Goal: Contribute content: Contribute content

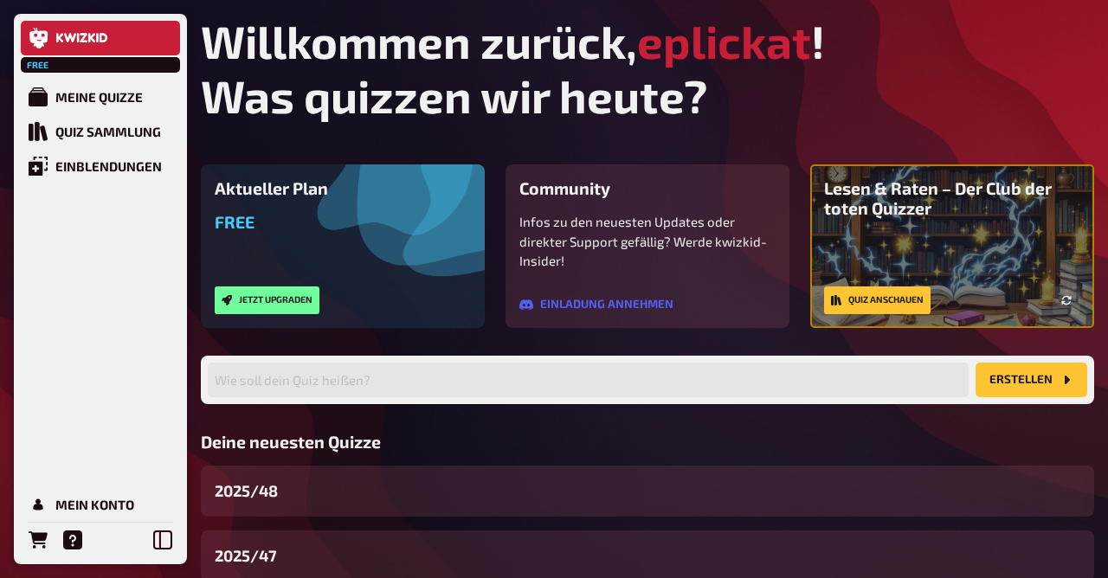
scroll to position [182, 0]
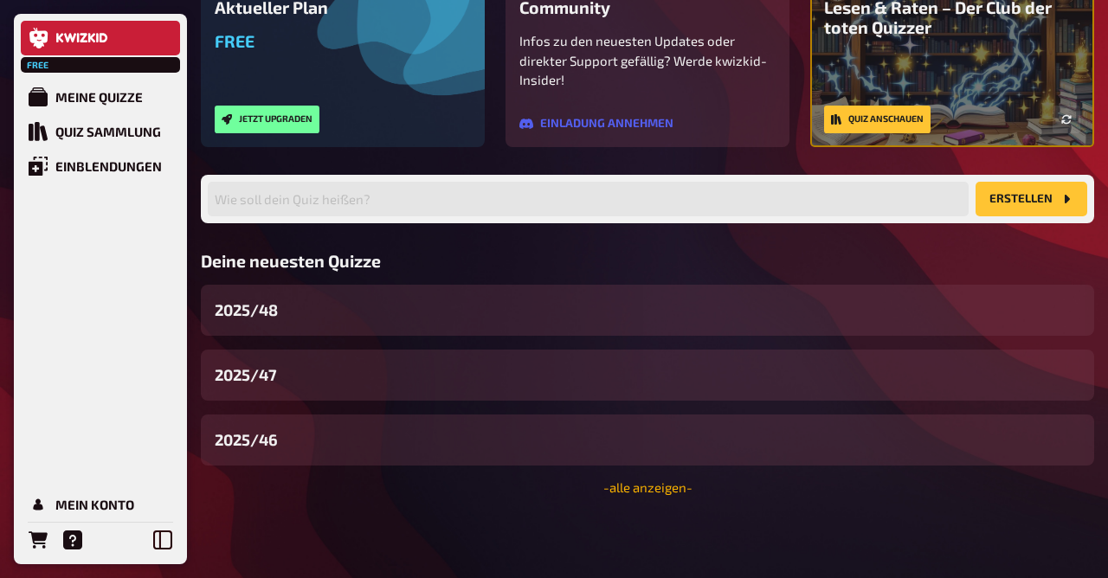
click at [660, 493] on link "- alle anzeigen -" at bounding box center [647, 488] width 89 height 16
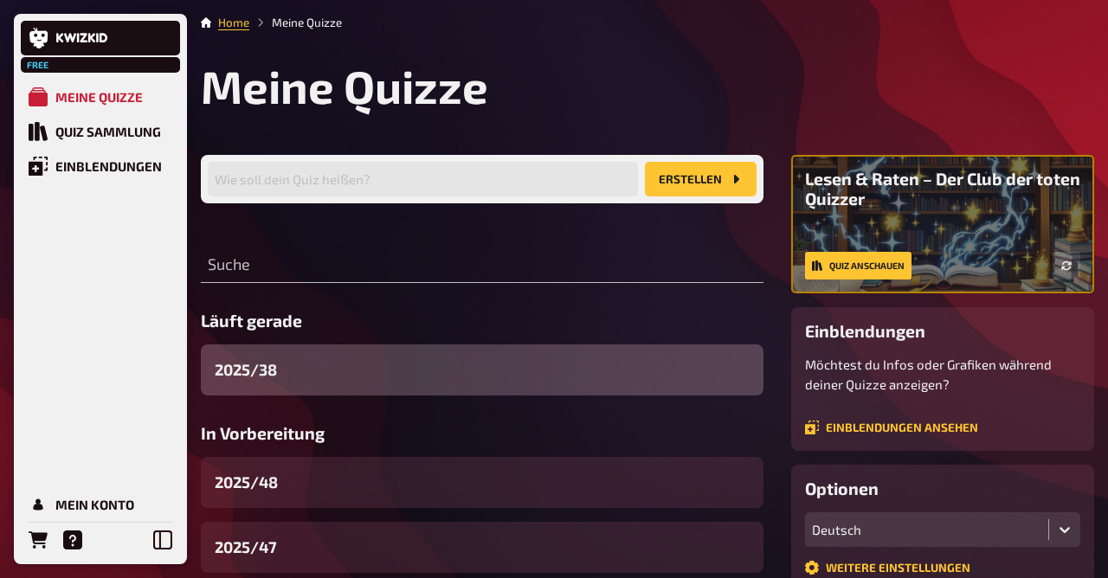
click at [297, 377] on div "2025/38" at bounding box center [482, 370] width 563 height 51
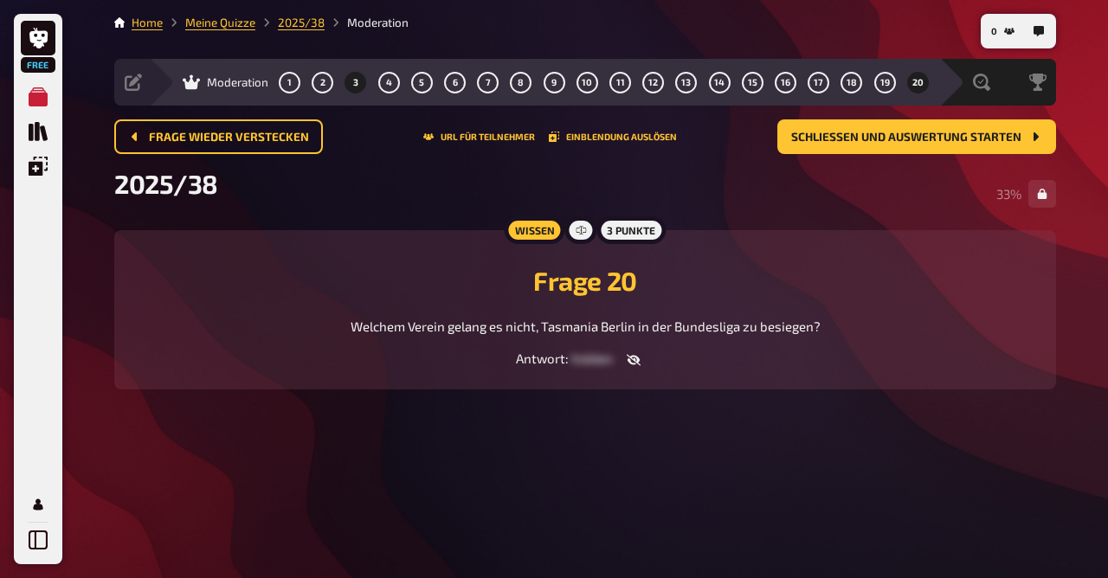
click at [354, 87] on span "3" at bounding box center [355, 83] width 5 height 10
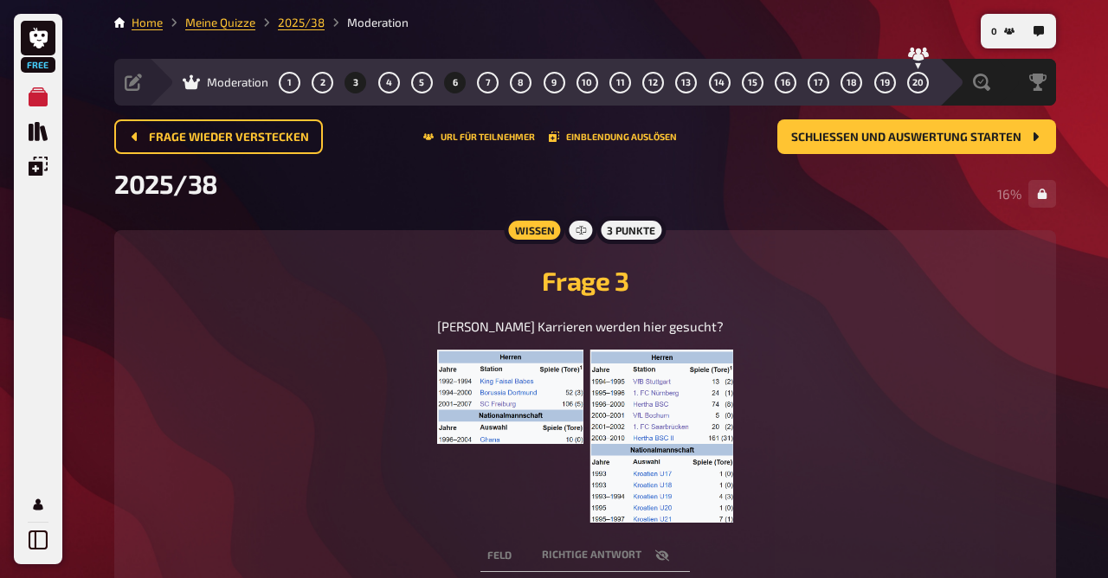
click at [464, 87] on button "6" at bounding box center [455, 82] width 28 height 28
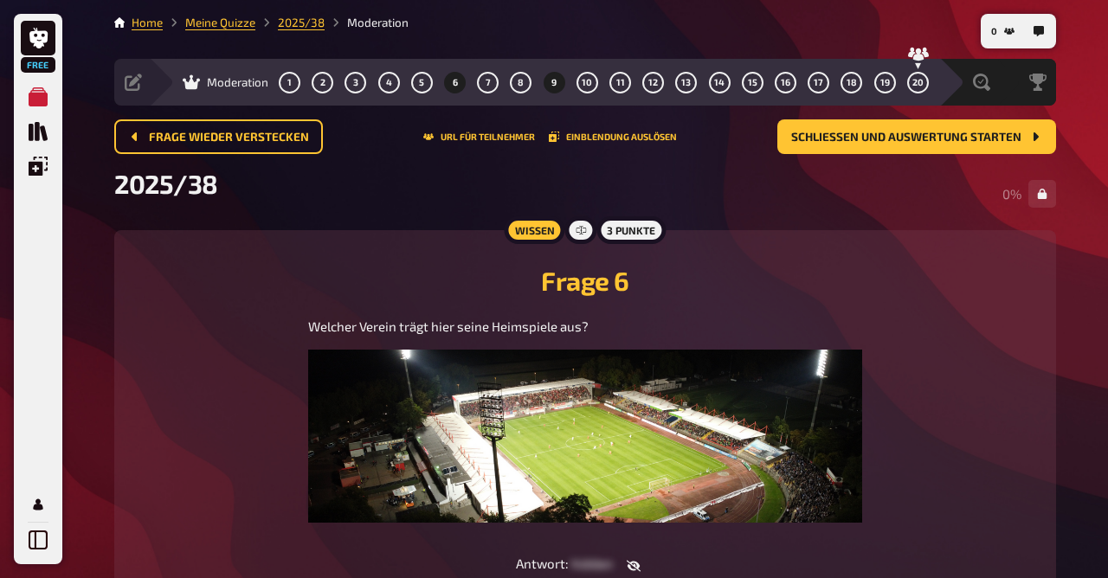
click at [557, 86] on button "9" at bounding box center [554, 82] width 28 height 28
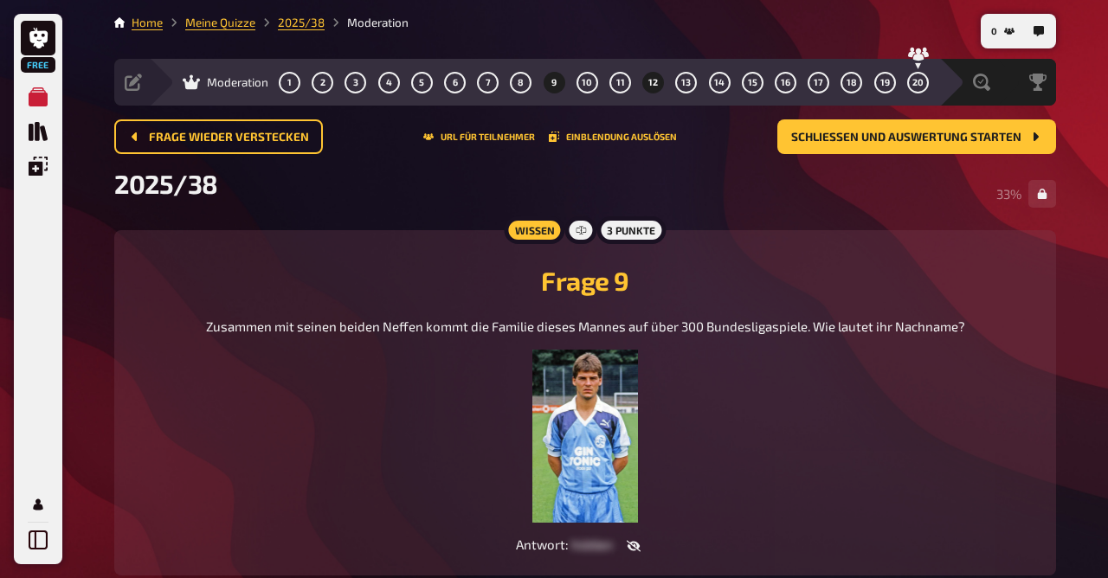
click at [660, 82] on button "12" at bounding box center [654, 82] width 28 height 28
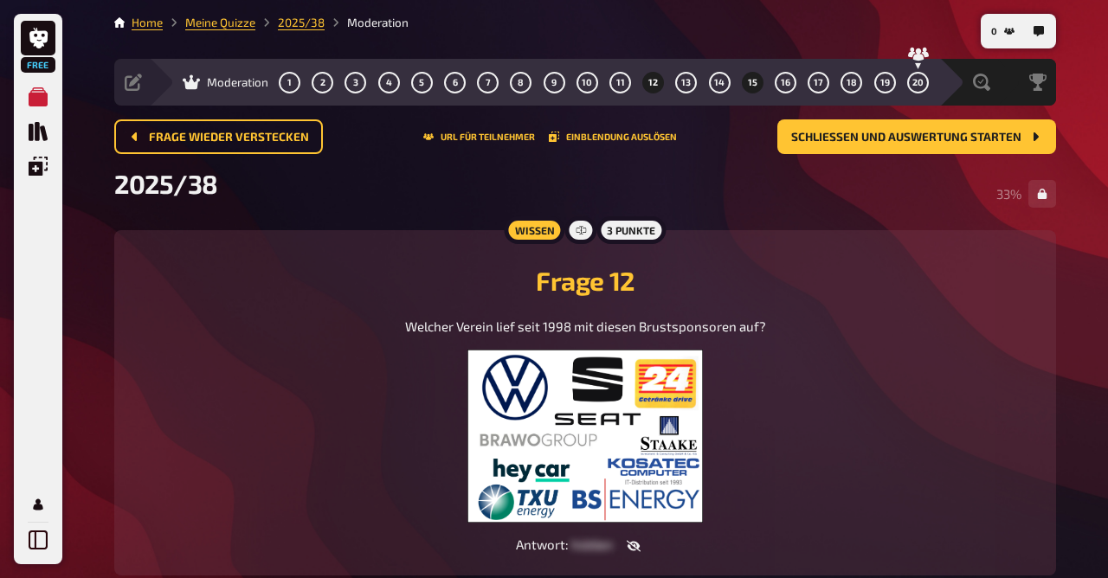
click at [751, 82] on span "15" at bounding box center [753, 83] width 10 height 10
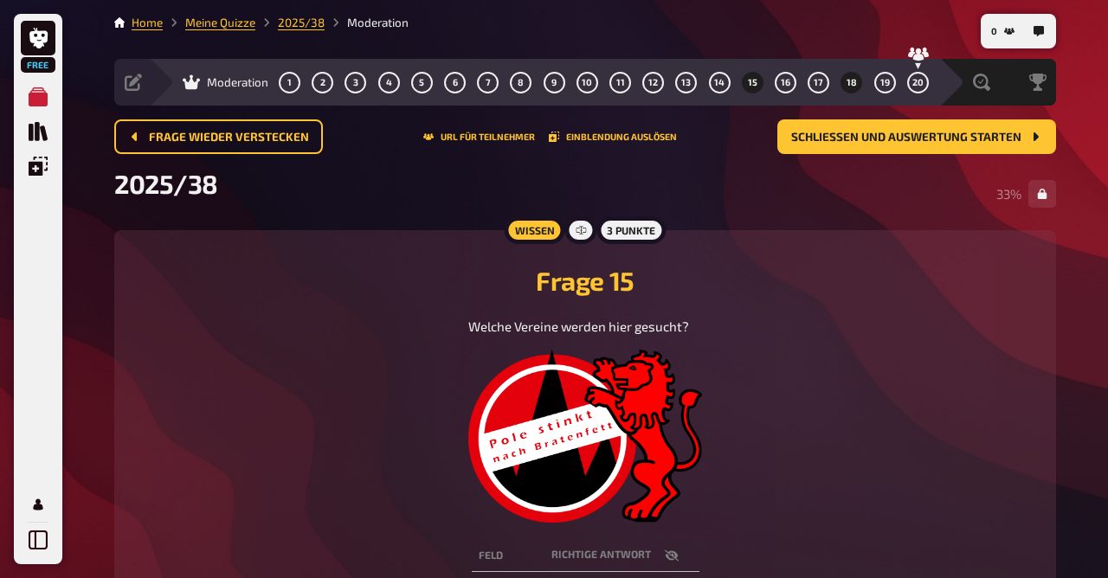
click at [847, 80] on button "18" at bounding box center [852, 82] width 28 height 28
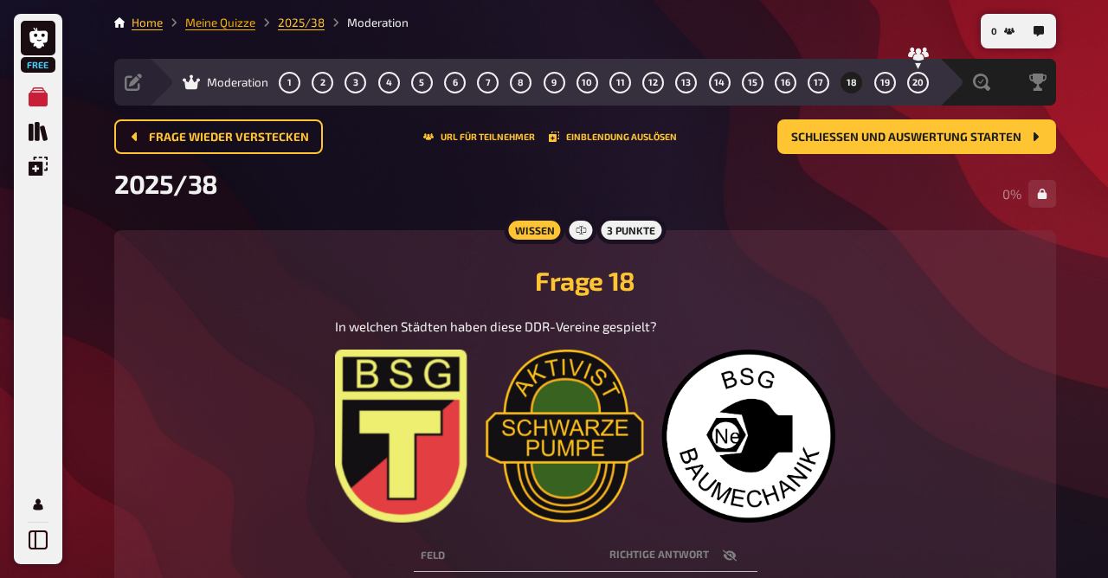
click at [202, 16] on link "Meine Quizze" at bounding box center [220, 23] width 70 height 14
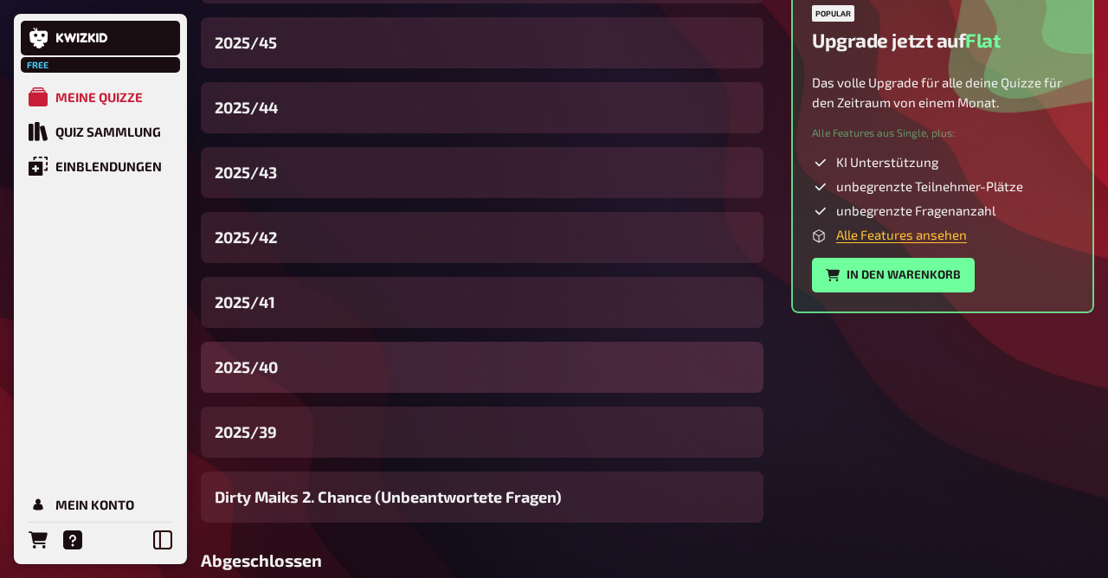
scroll to position [635, 0]
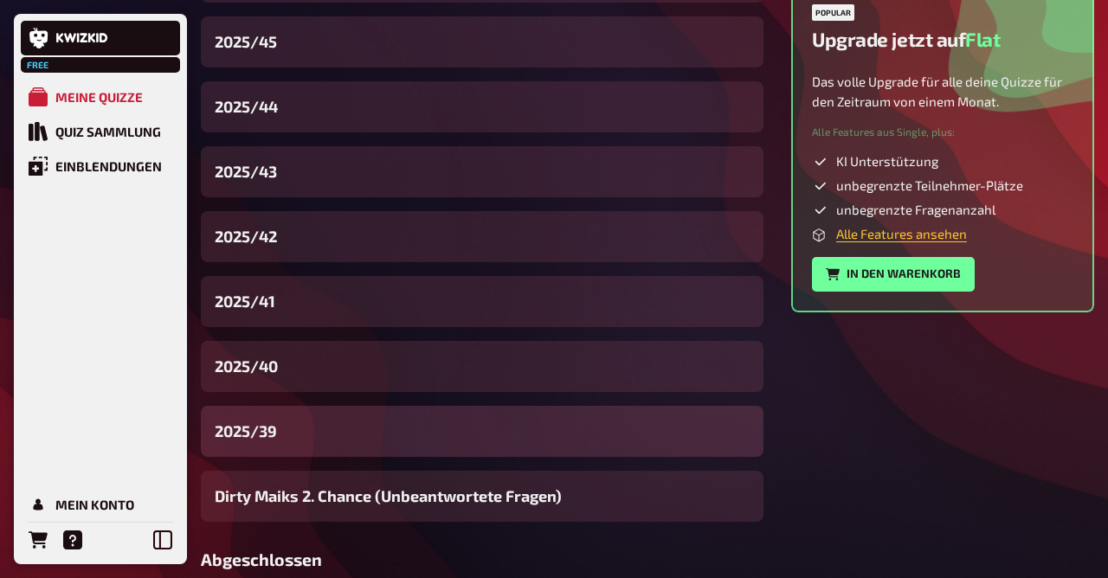
click at [294, 443] on div "2025/39" at bounding box center [482, 431] width 563 height 51
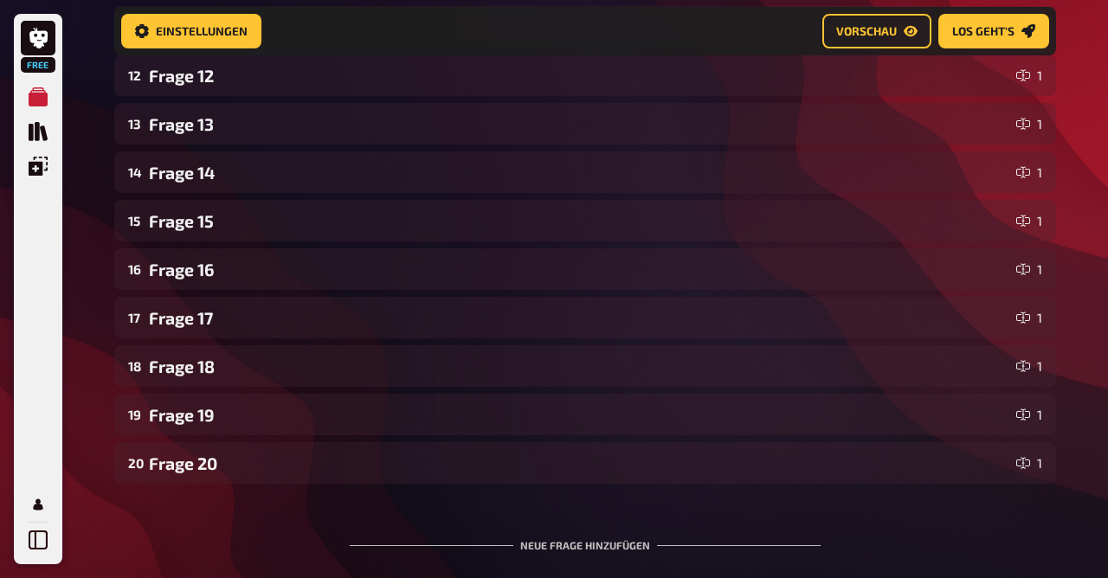
scroll to position [854, 0]
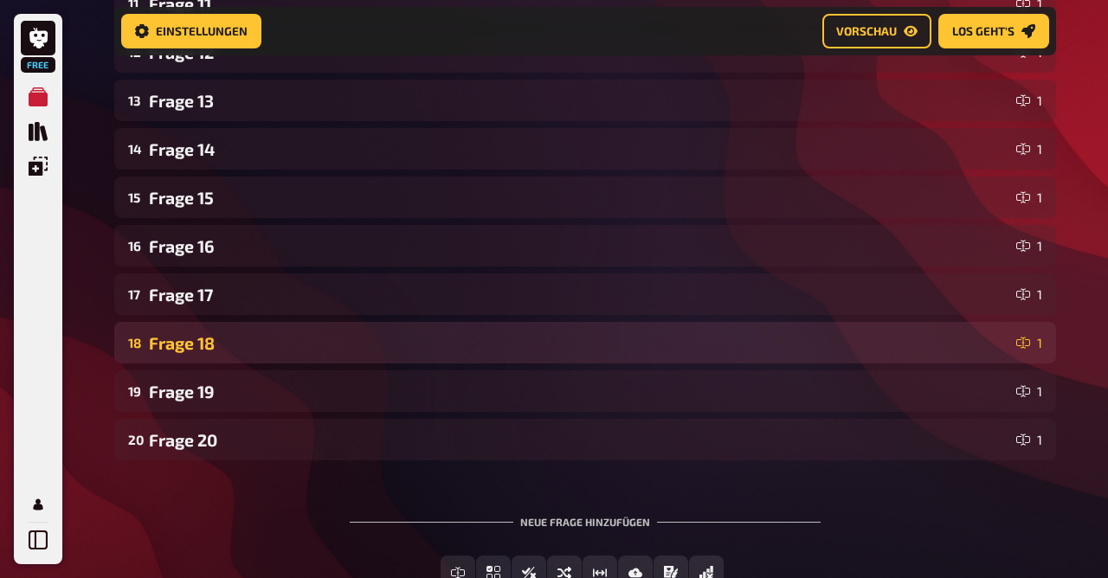
click at [280, 328] on div "18 Frage 18 1" at bounding box center [585, 343] width 942 height 42
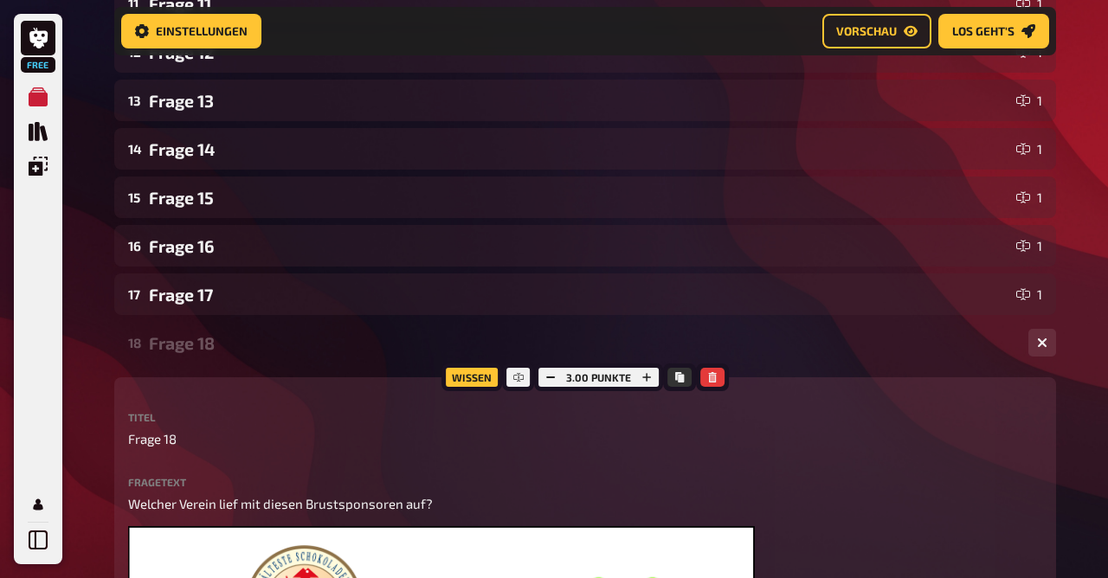
click at [209, 345] on div "Frage 18" at bounding box center [582, 343] width 866 height 20
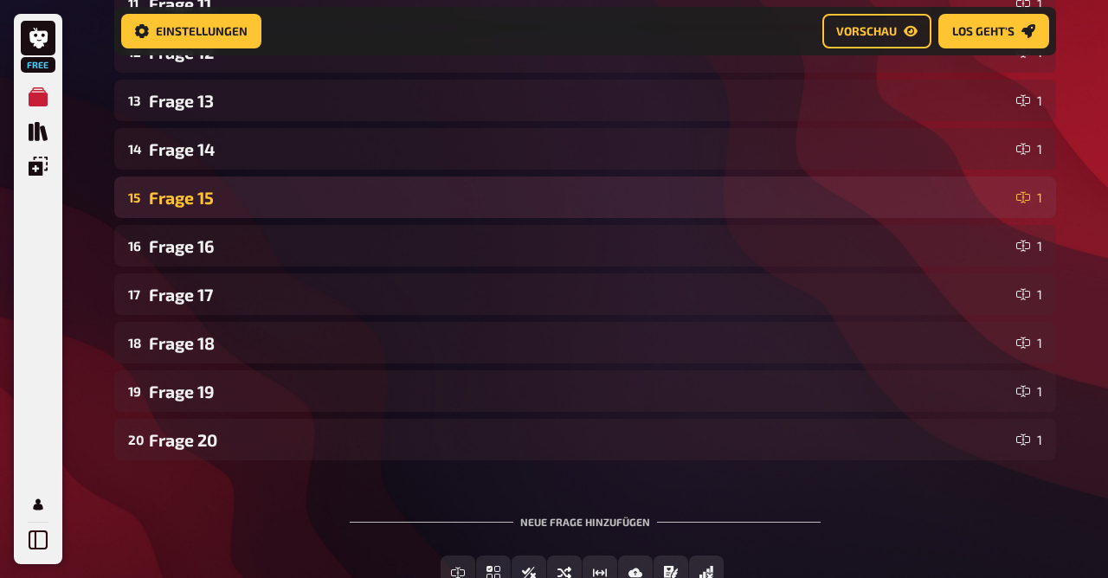
click at [222, 189] on div "Frage 15" at bounding box center [579, 198] width 860 height 20
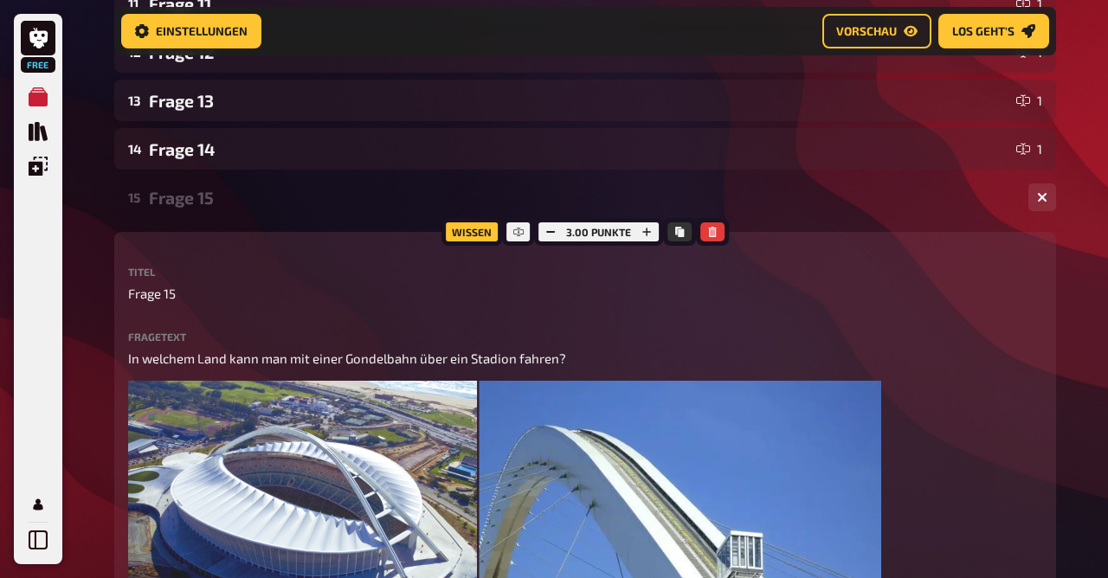
click at [222, 189] on div "Frage 15" at bounding box center [582, 198] width 866 height 20
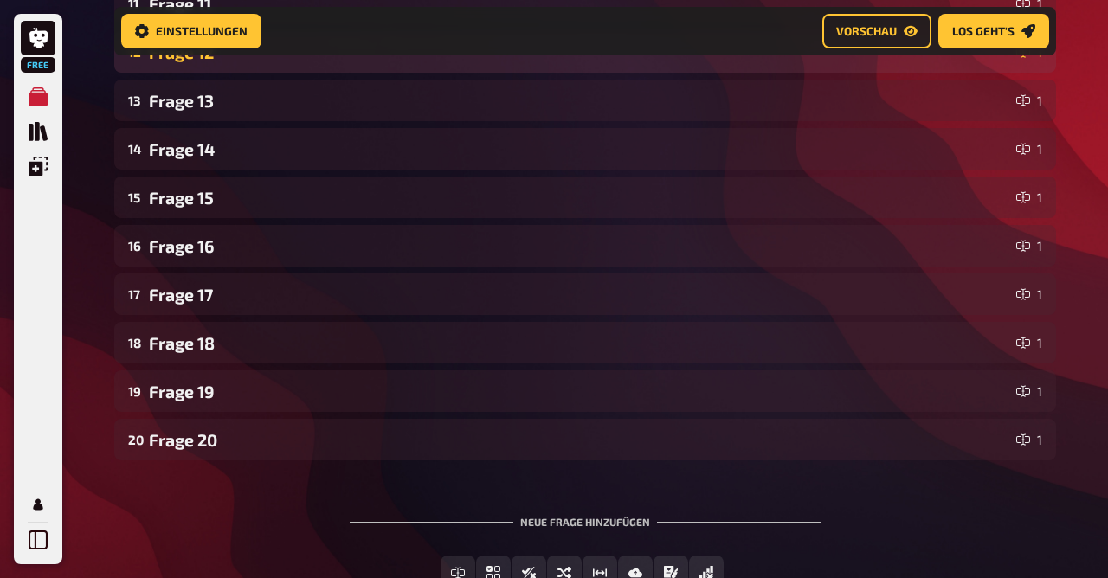
click at [254, 59] on div "Frage 12" at bounding box center [579, 52] width 860 height 20
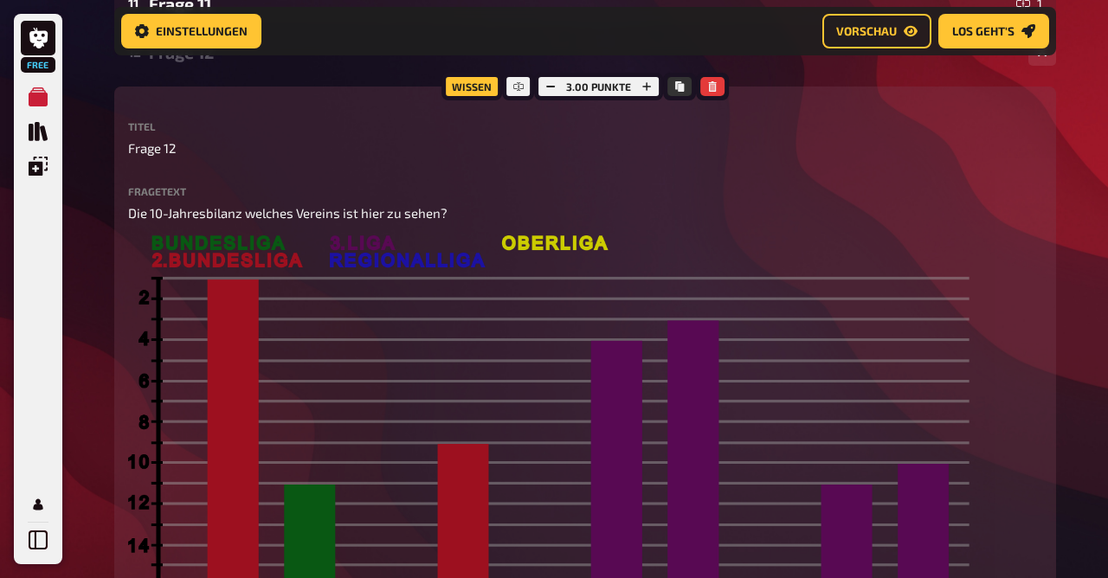
click at [254, 59] on div "Frage 12" at bounding box center [582, 52] width 866 height 20
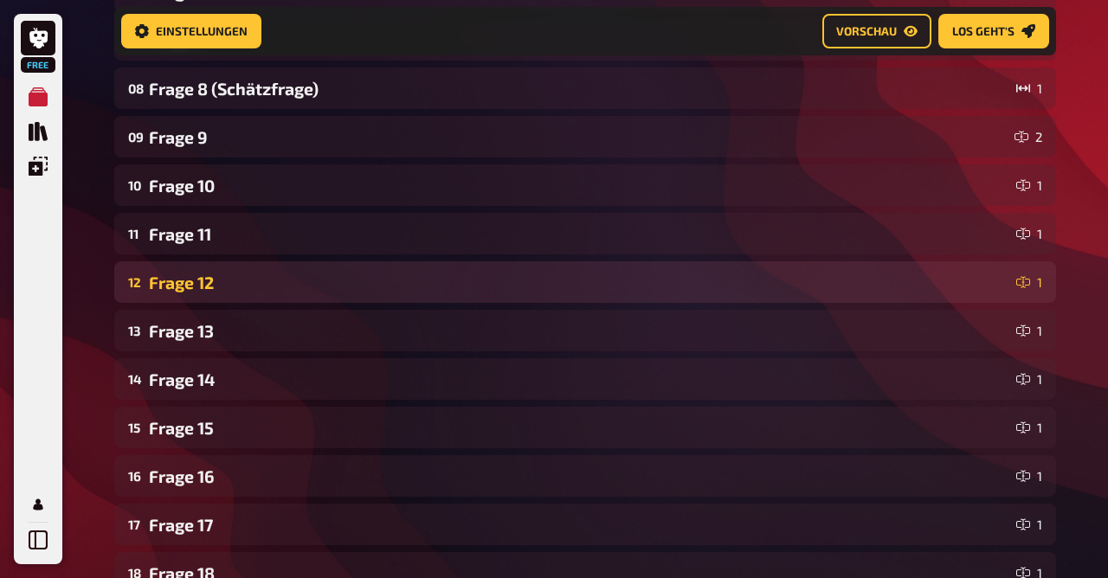
scroll to position [613, 0]
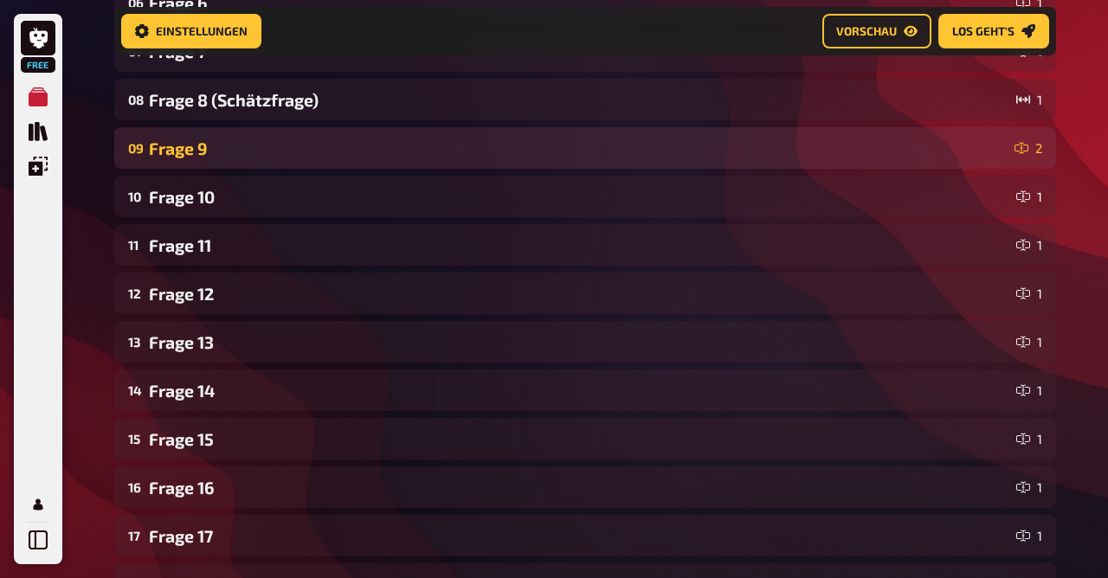
click at [233, 157] on div "Frage 9" at bounding box center [578, 148] width 859 height 20
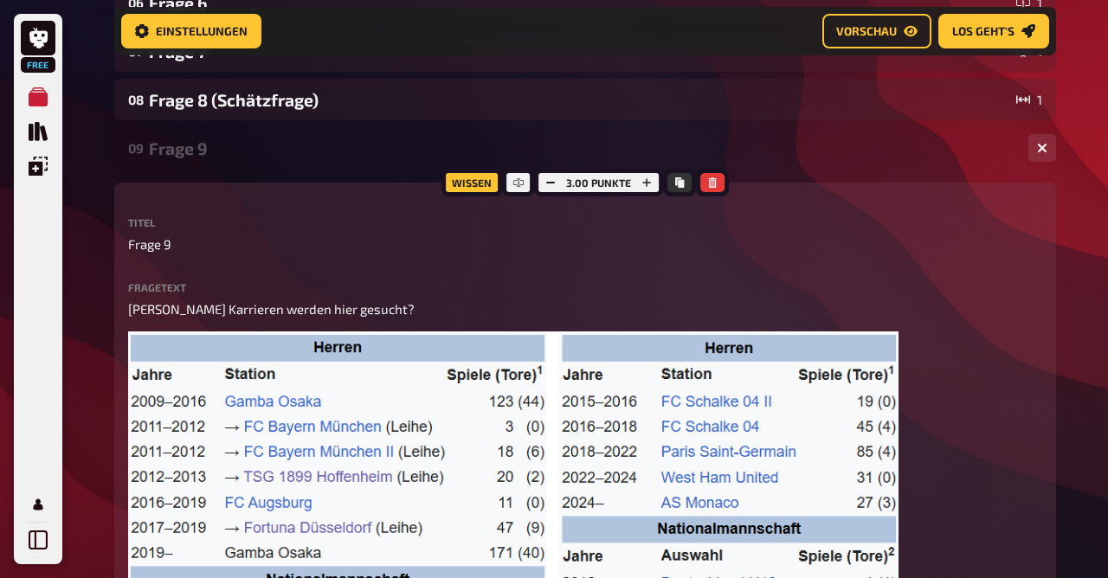
click at [233, 157] on div "Frage 9" at bounding box center [582, 148] width 866 height 20
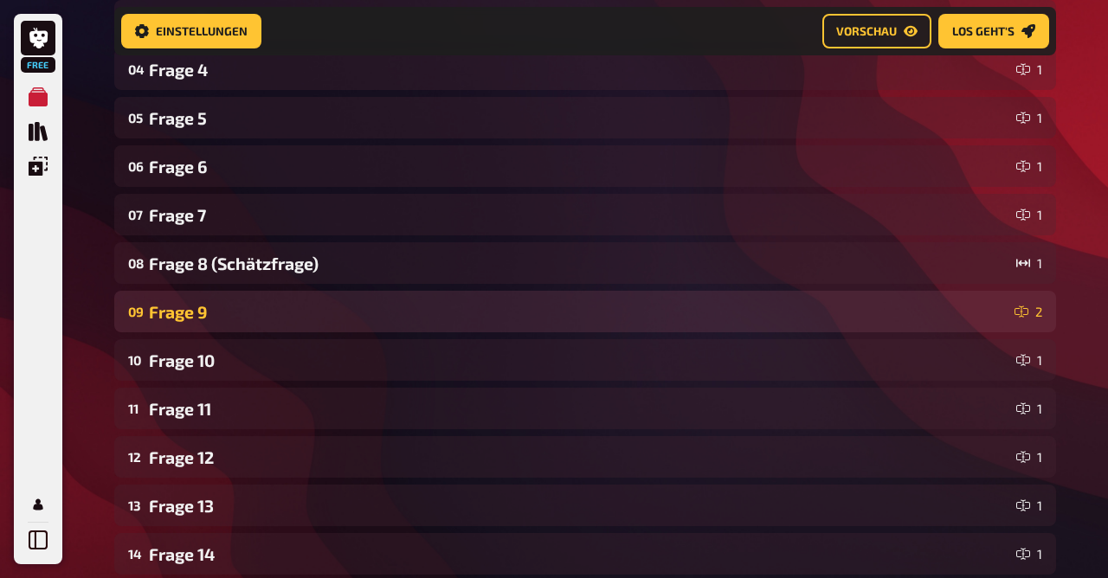
scroll to position [448, 0]
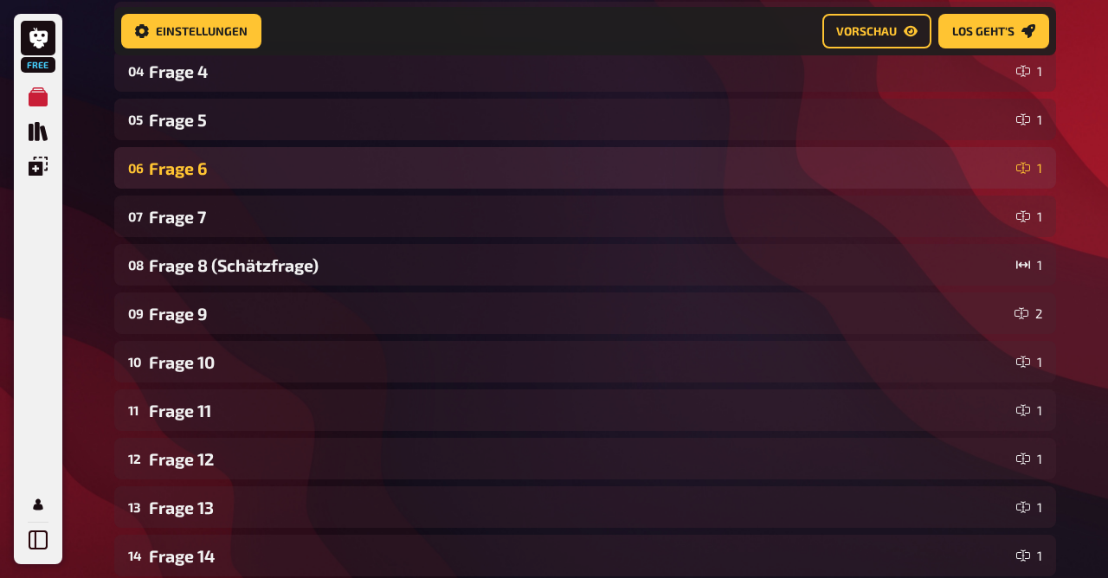
click at [220, 176] on div "Frage 6" at bounding box center [579, 168] width 860 height 20
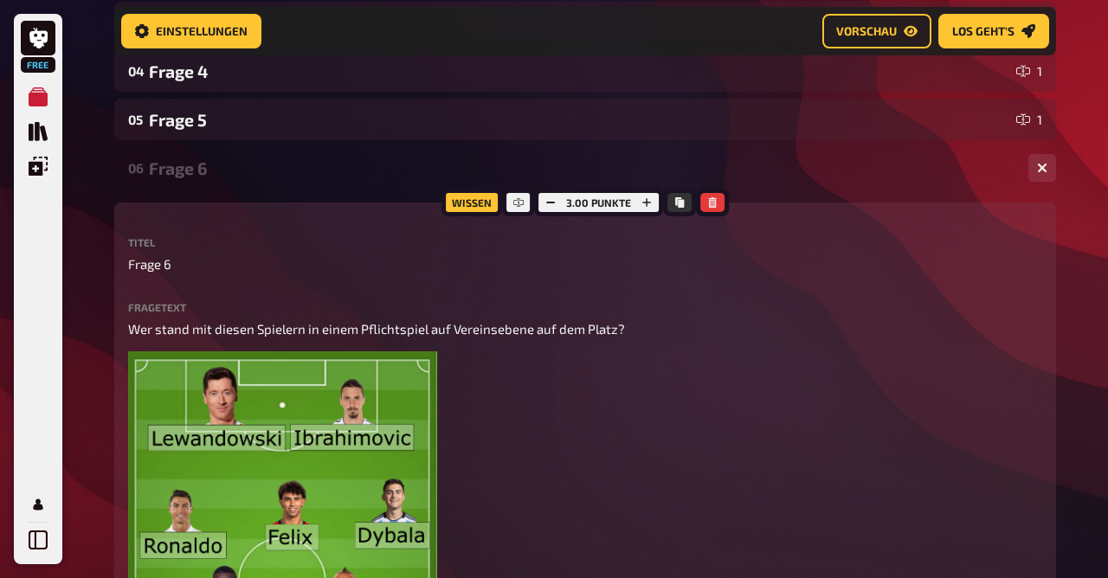
click at [220, 176] on div "Frage 6" at bounding box center [582, 168] width 866 height 20
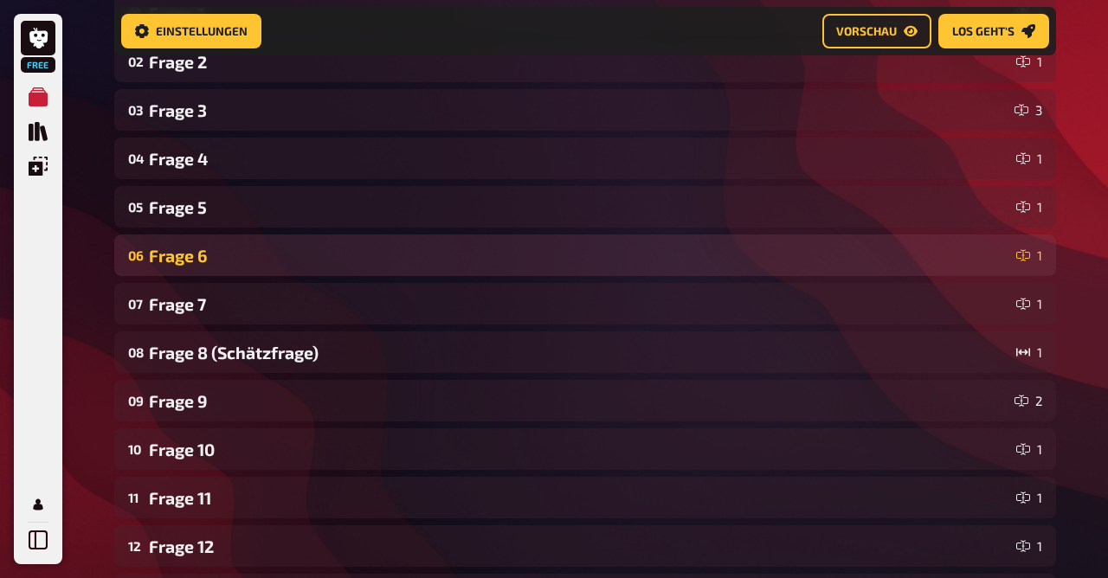
scroll to position [359, 0]
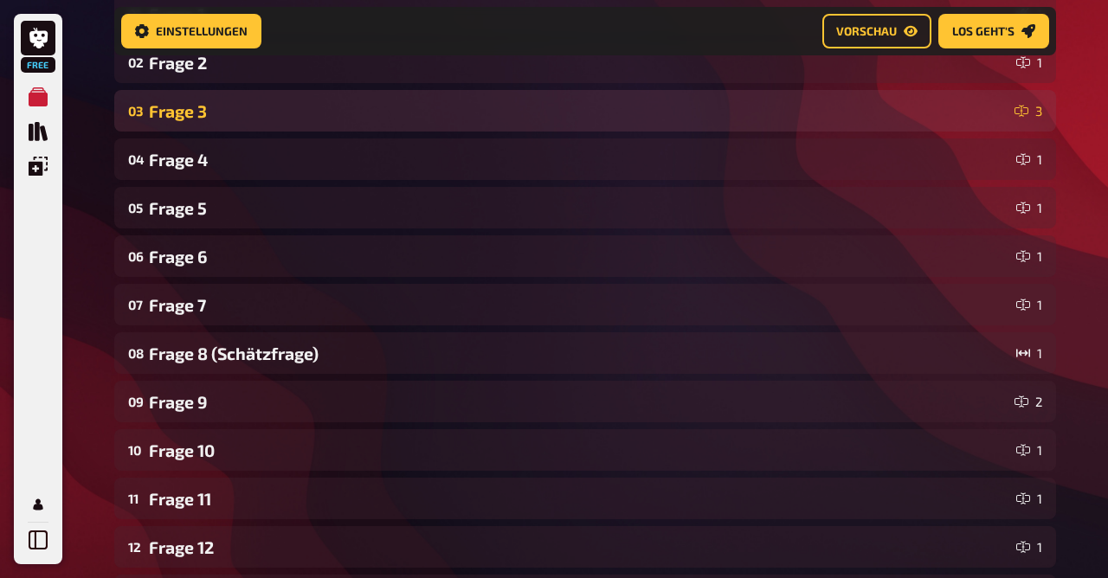
click at [222, 123] on div "03 Frage 3 3" at bounding box center [585, 111] width 942 height 42
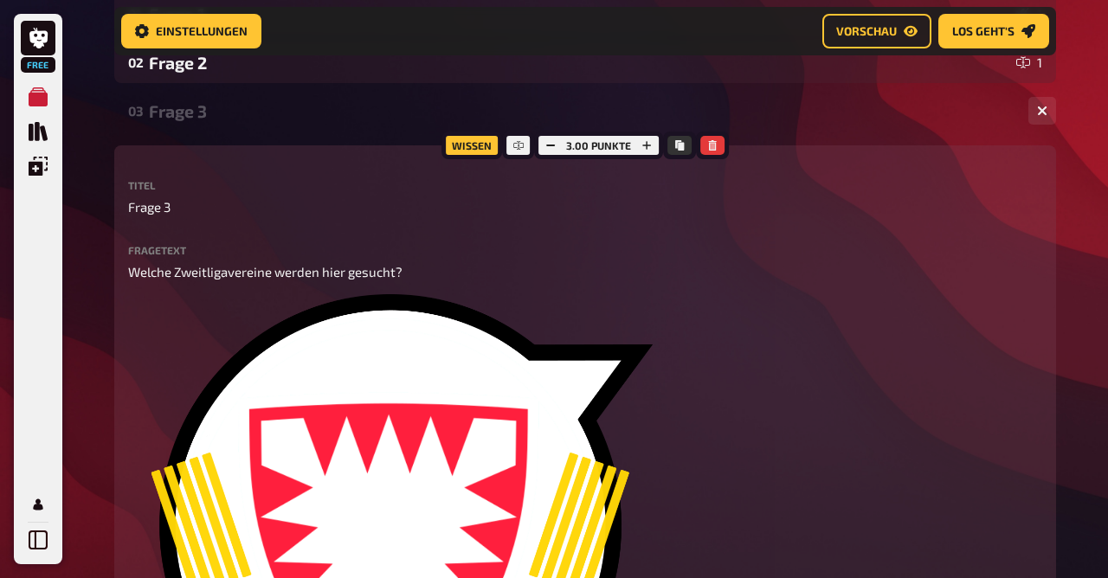
click at [222, 123] on div "03 Frage 3 3" at bounding box center [585, 111] width 942 height 42
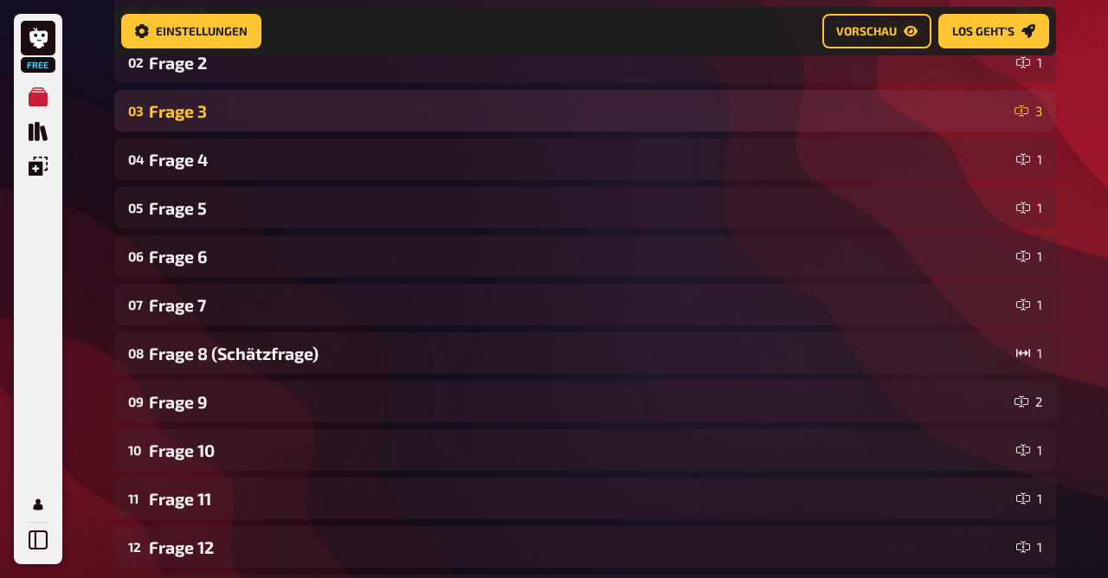
scroll to position [0, 0]
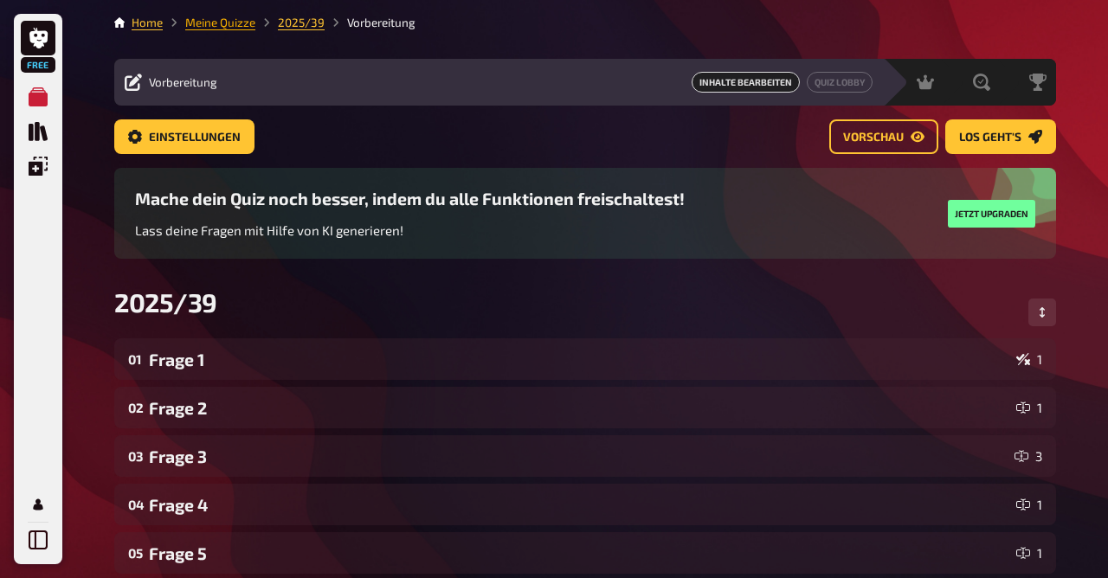
click at [229, 23] on link "Meine Quizze" at bounding box center [220, 23] width 70 height 14
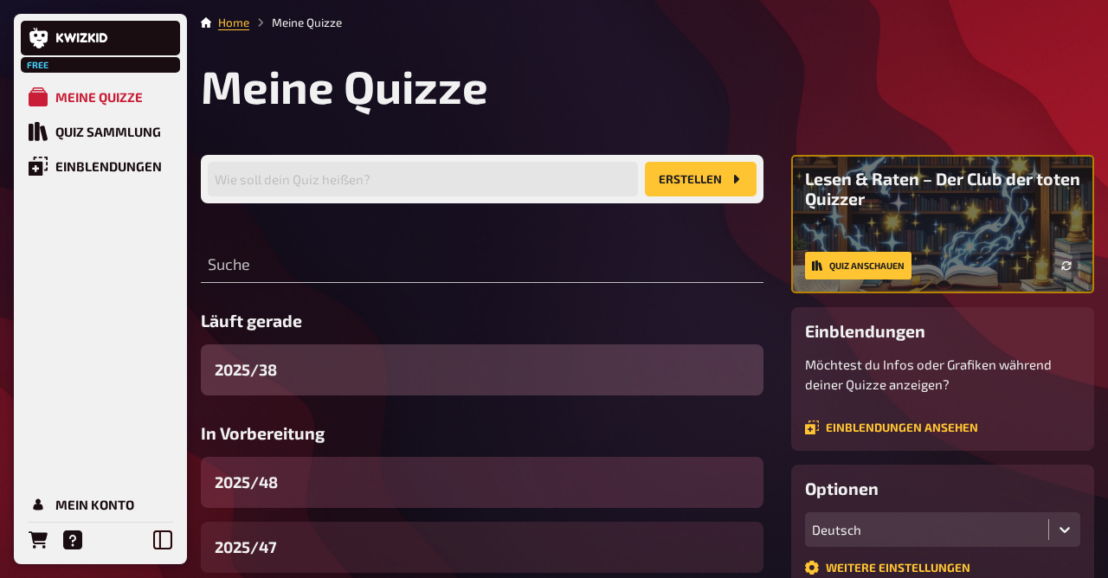
click at [310, 477] on div "2025/48" at bounding box center [482, 482] width 563 height 51
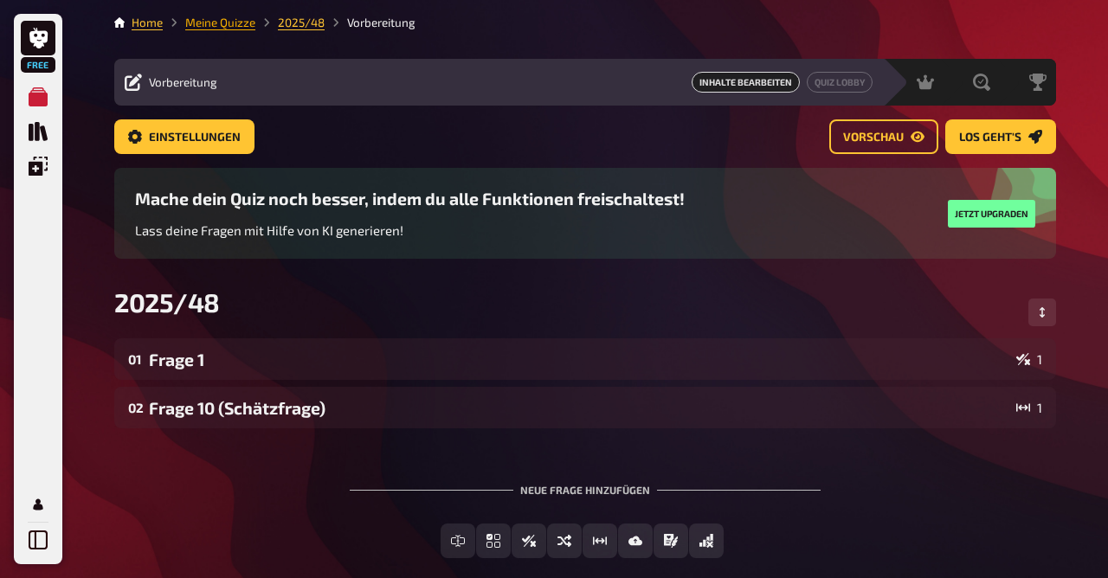
click at [222, 21] on link "Meine Quizze" at bounding box center [220, 23] width 70 height 14
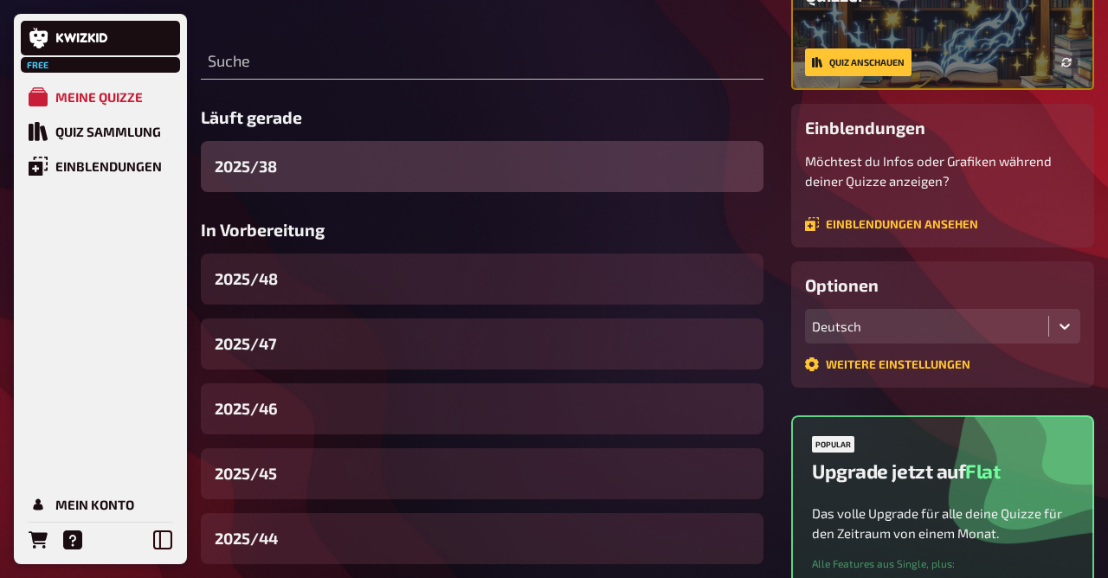
scroll to position [218, 0]
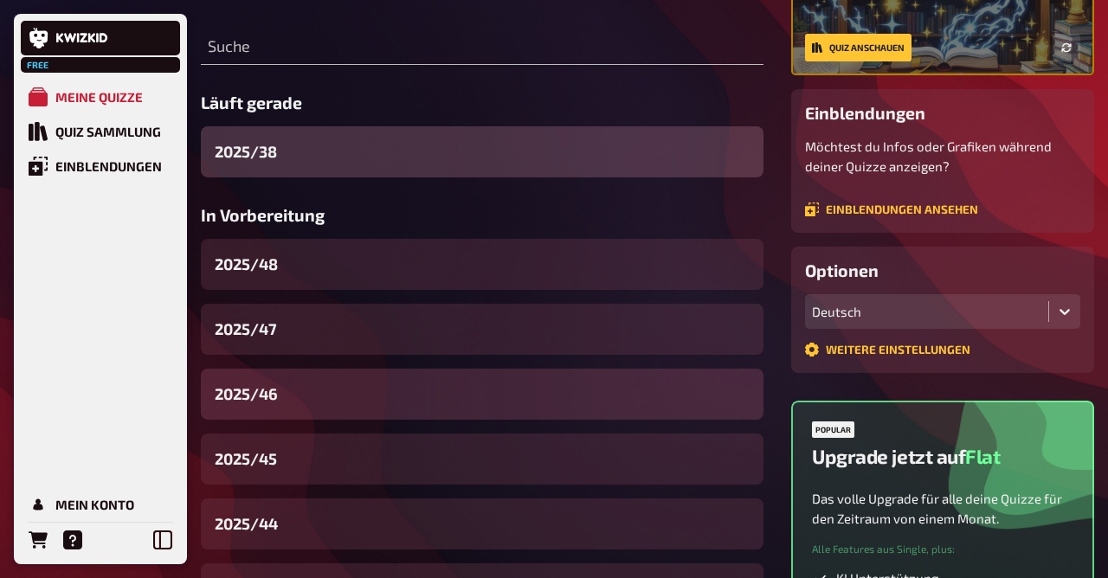
click at [287, 409] on div "2025/46" at bounding box center [482, 394] width 563 height 51
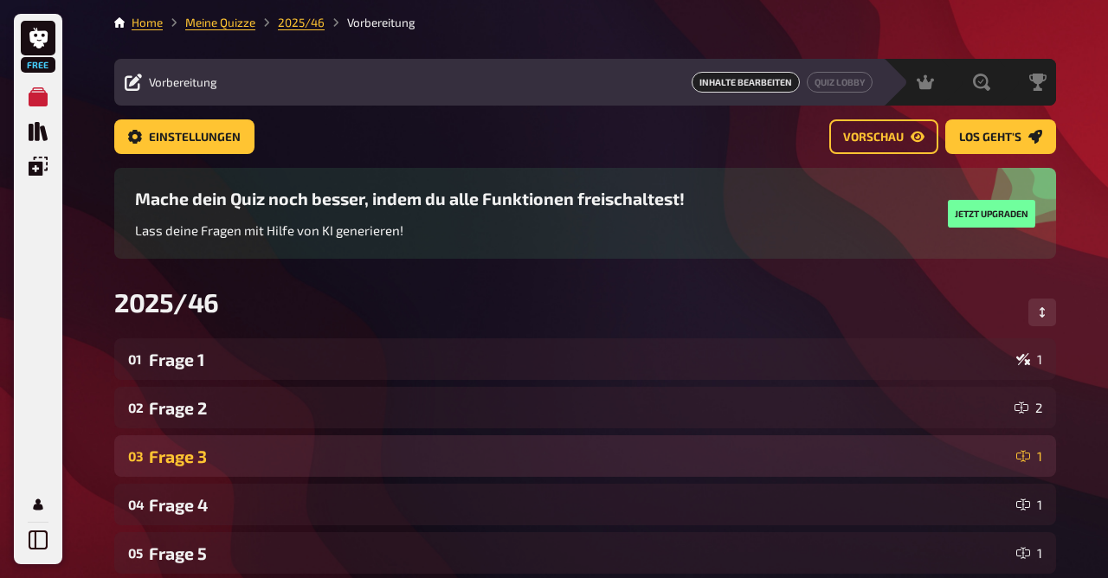
click at [230, 463] on div "Frage 3" at bounding box center [579, 457] width 860 height 20
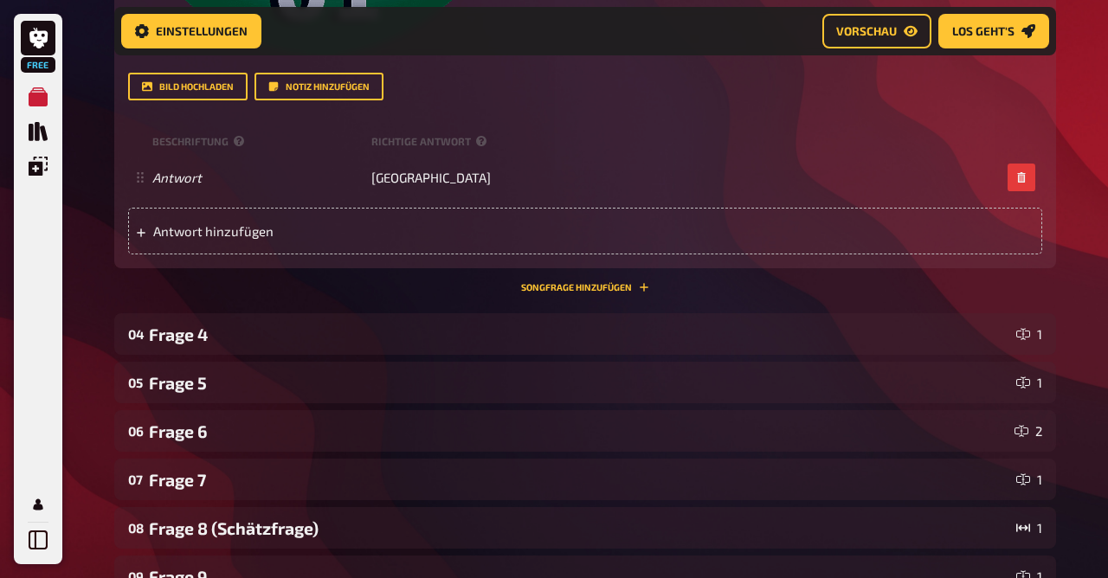
scroll to position [1144, 0]
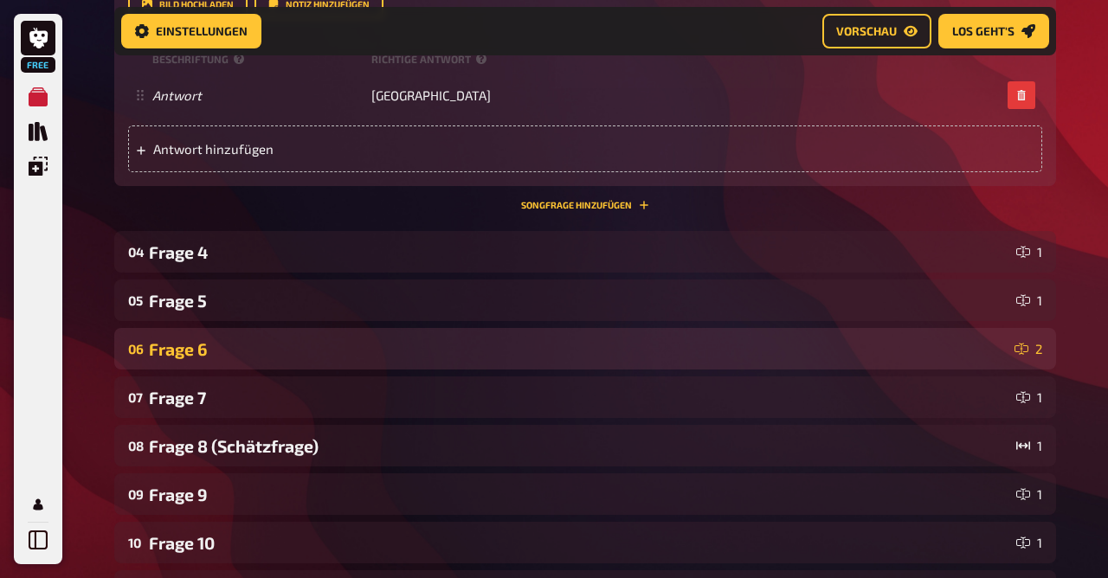
click at [209, 338] on div "06 Frage 6 2" at bounding box center [585, 349] width 942 height 42
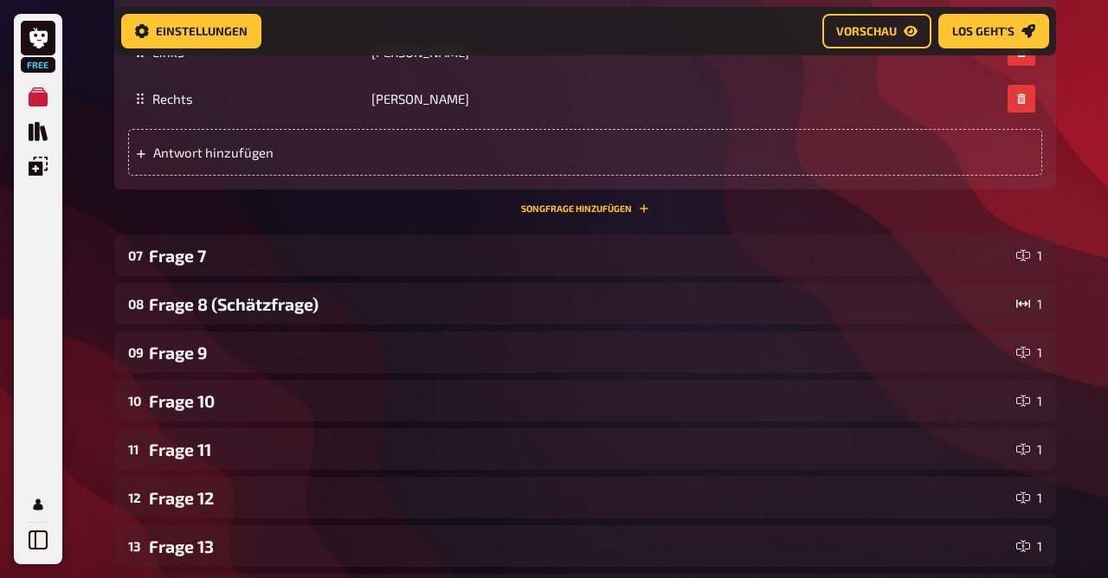
scroll to position [2212, 0]
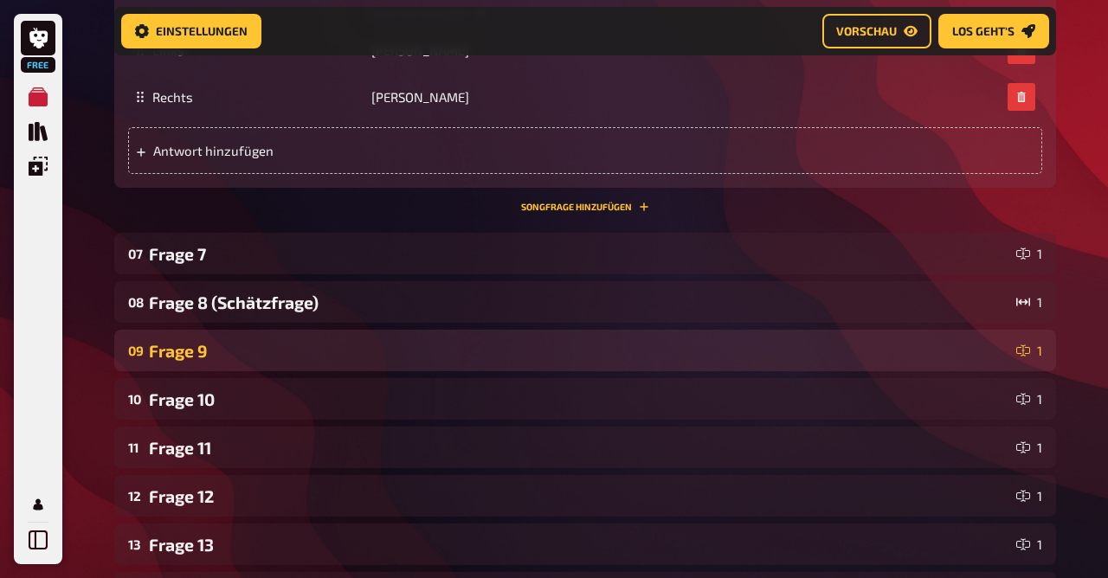
click at [212, 357] on div "Frage 9" at bounding box center [579, 351] width 860 height 20
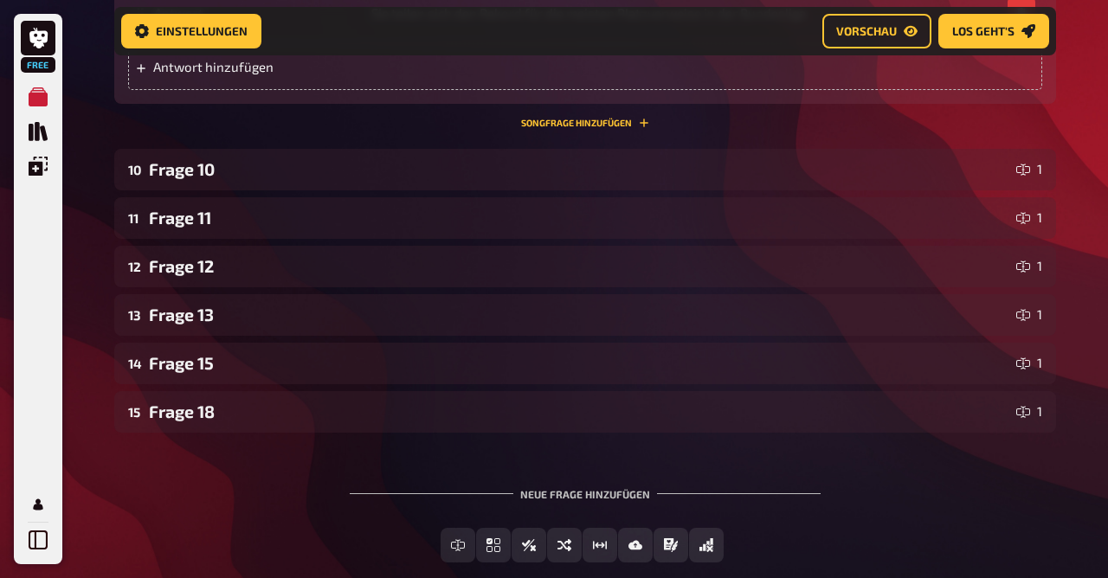
scroll to position [3322, 0]
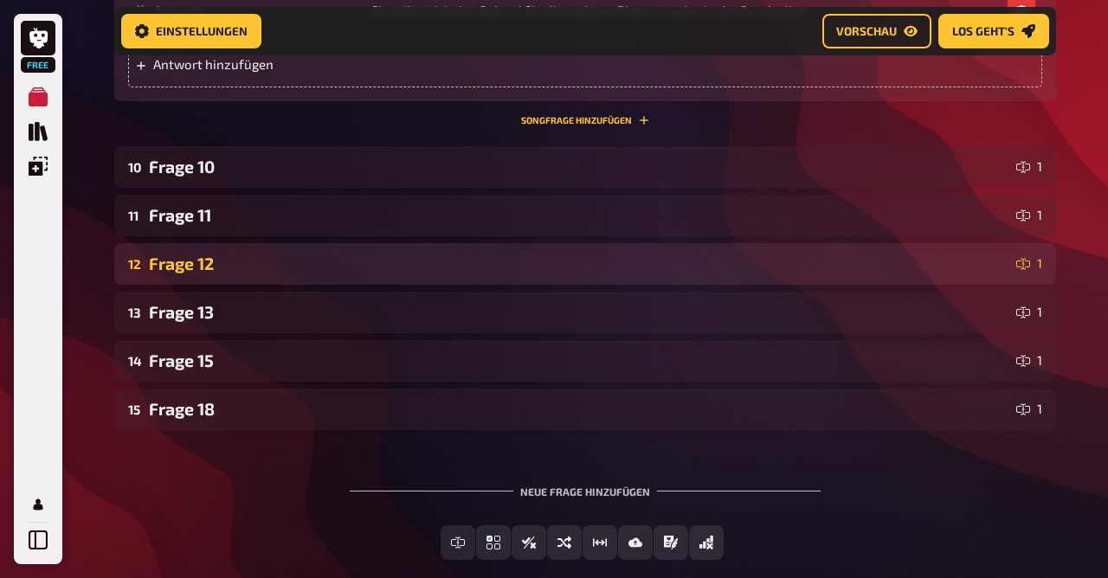
click at [216, 256] on div "Frage 12" at bounding box center [579, 264] width 860 height 20
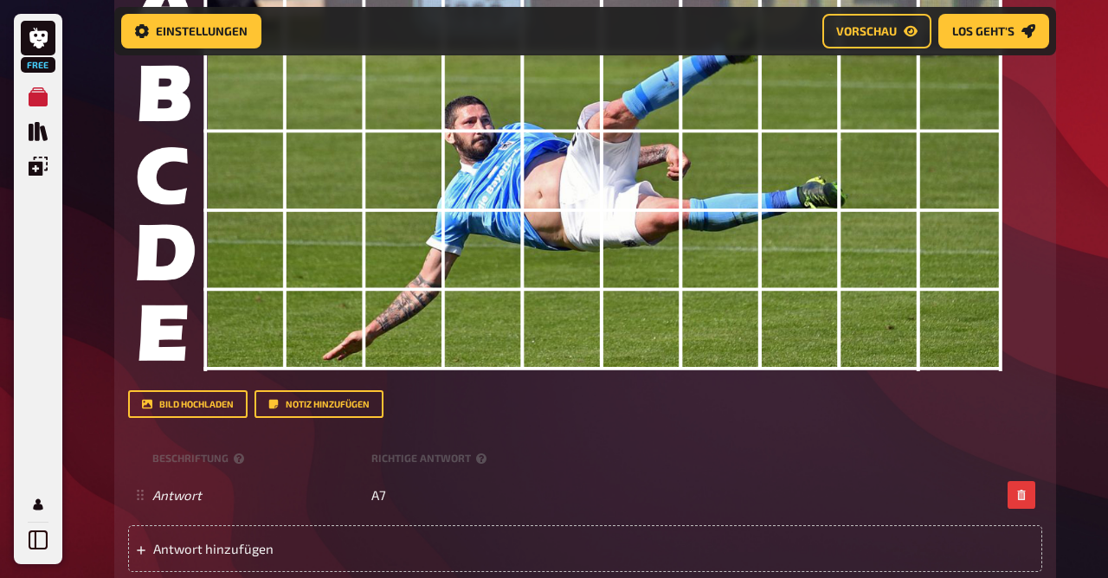
scroll to position [4292, 0]
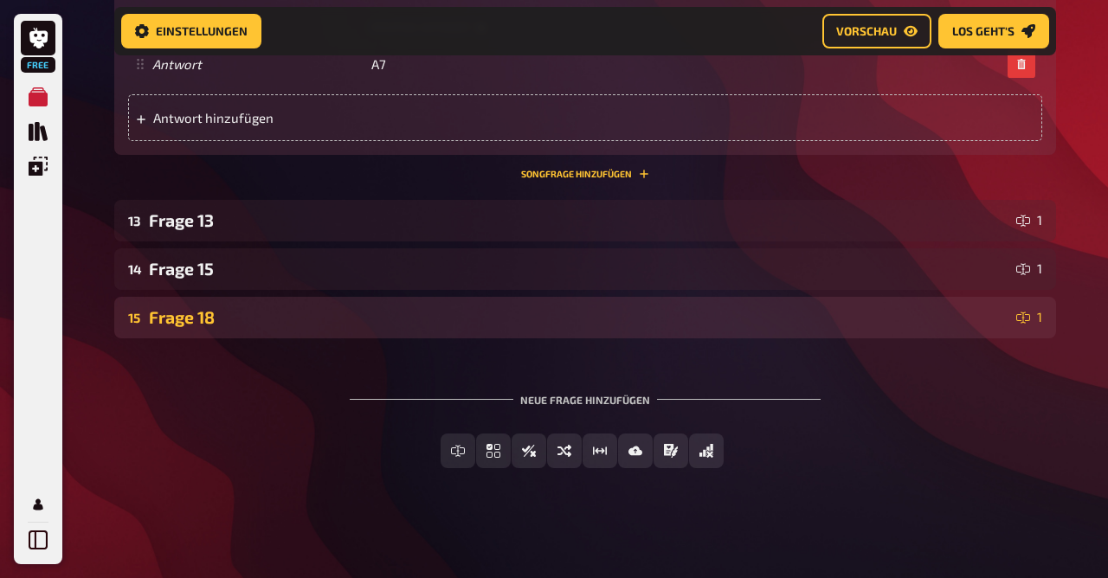
click at [229, 300] on div "15 Frage 18 1" at bounding box center [585, 318] width 942 height 42
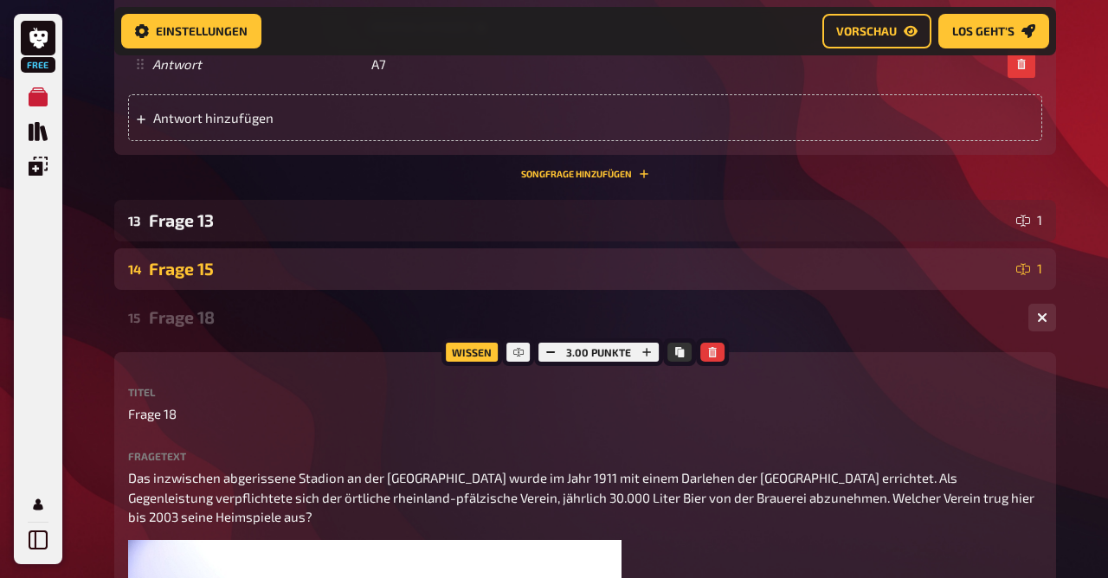
click at [232, 259] on div "Frage 15" at bounding box center [579, 269] width 860 height 20
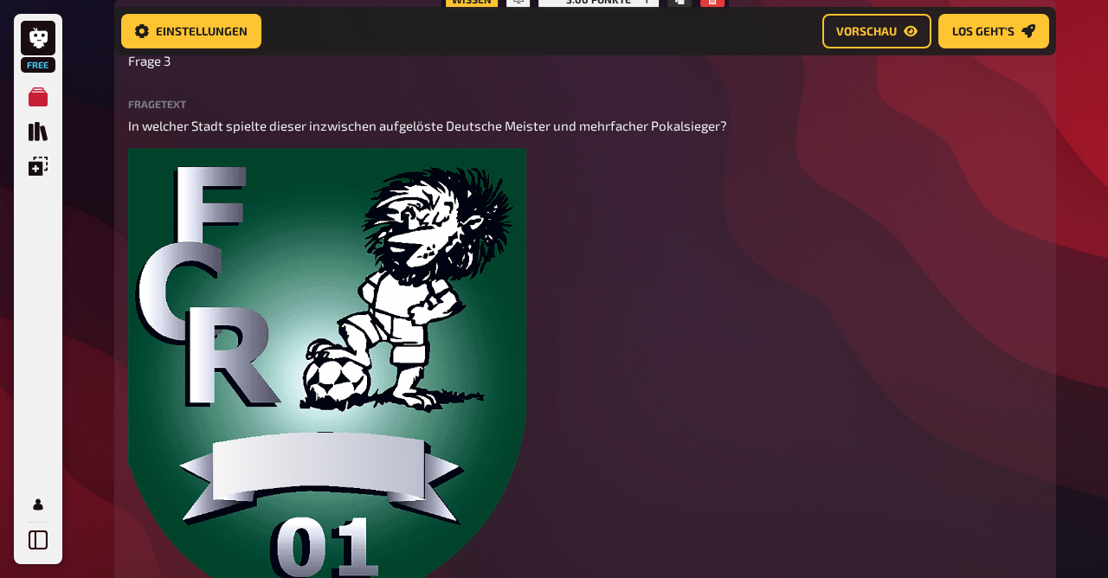
scroll to position [0, 0]
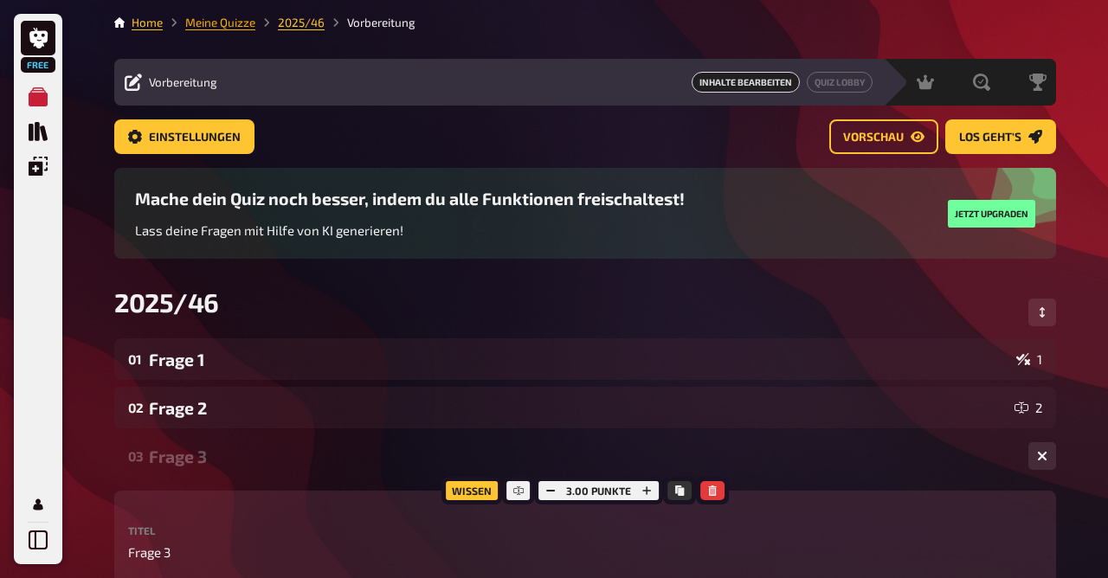
click at [222, 22] on link "Meine Quizze" at bounding box center [220, 23] width 70 height 14
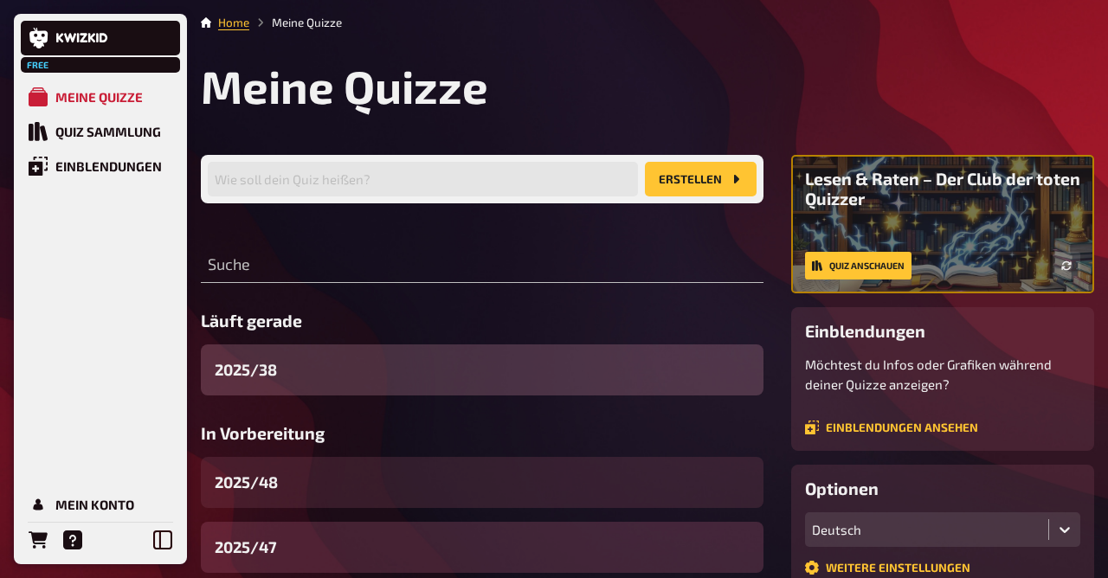
click at [369, 544] on div "2025/47" at bounding box center [482, 547] width 563 height 51
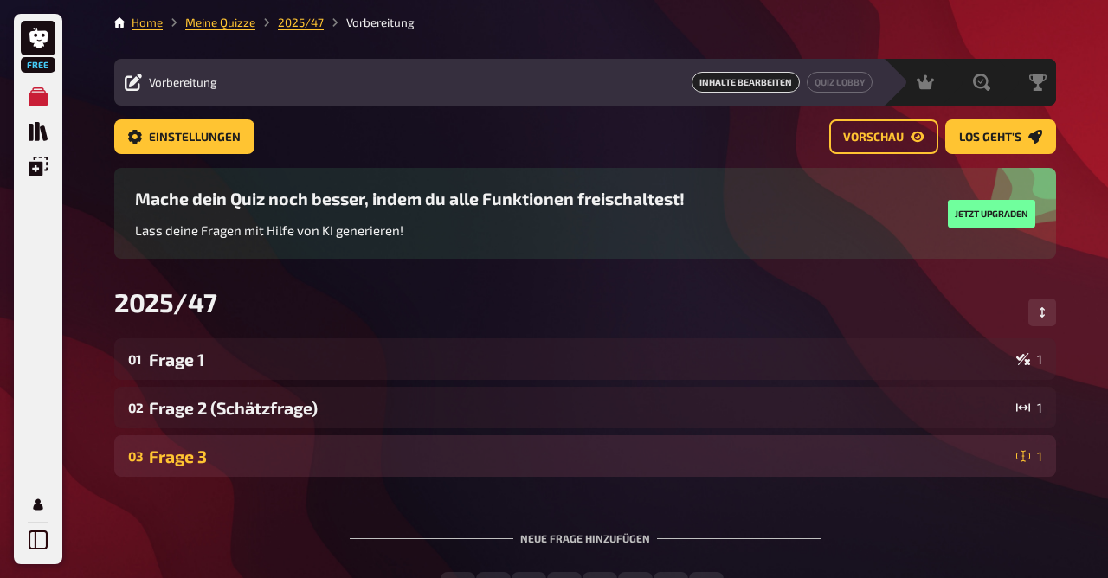
click at [269, 442] on div "03 Frage 3 1" at bounding box center [585, 456] width 942 height 42
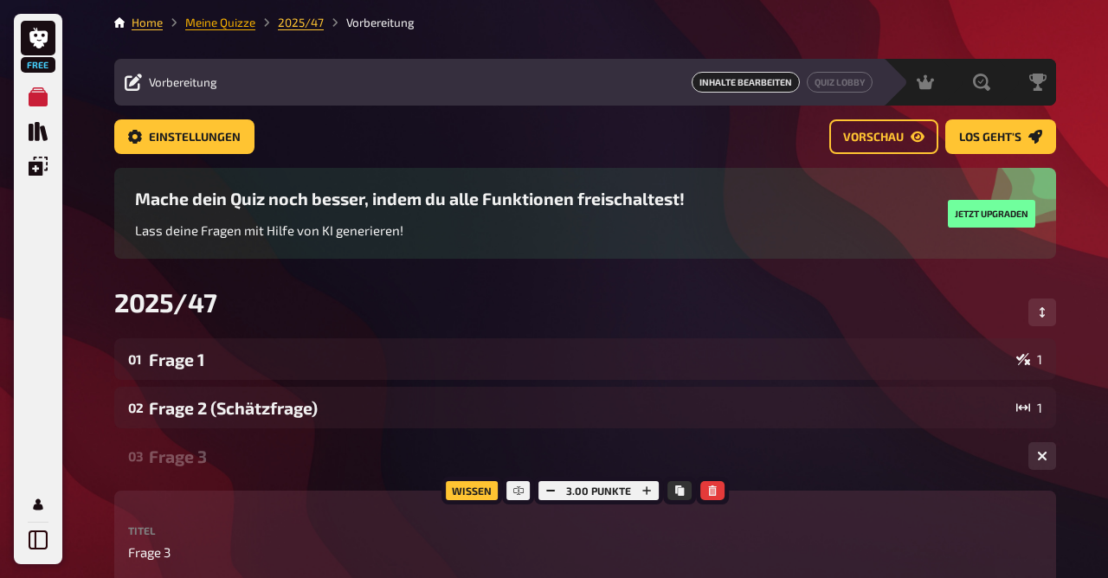
click at [223, 27] on link "Meine Quizze" at bounding box center [220, 23] width 70 height 14
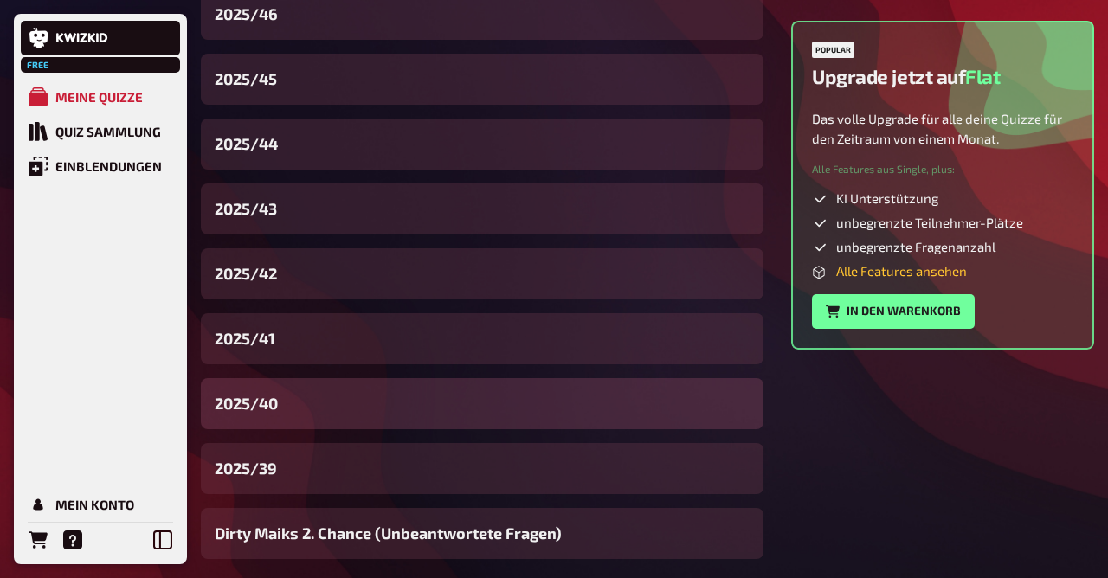
scroll to position [599, 0]
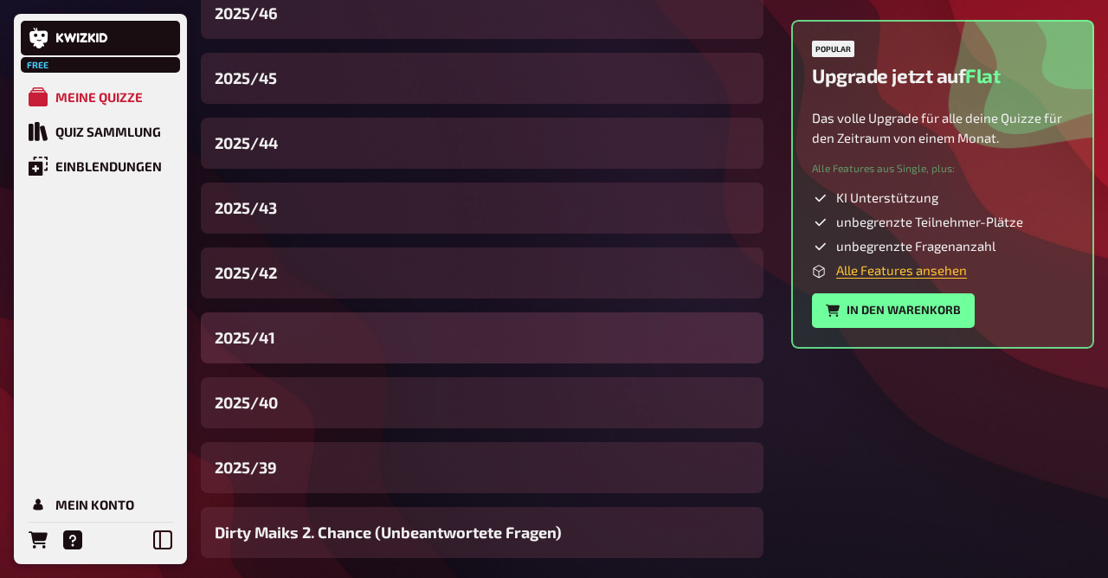
click at [317, 340] on div "2025/41" at bounding box center [482, 337] width 563 height 51
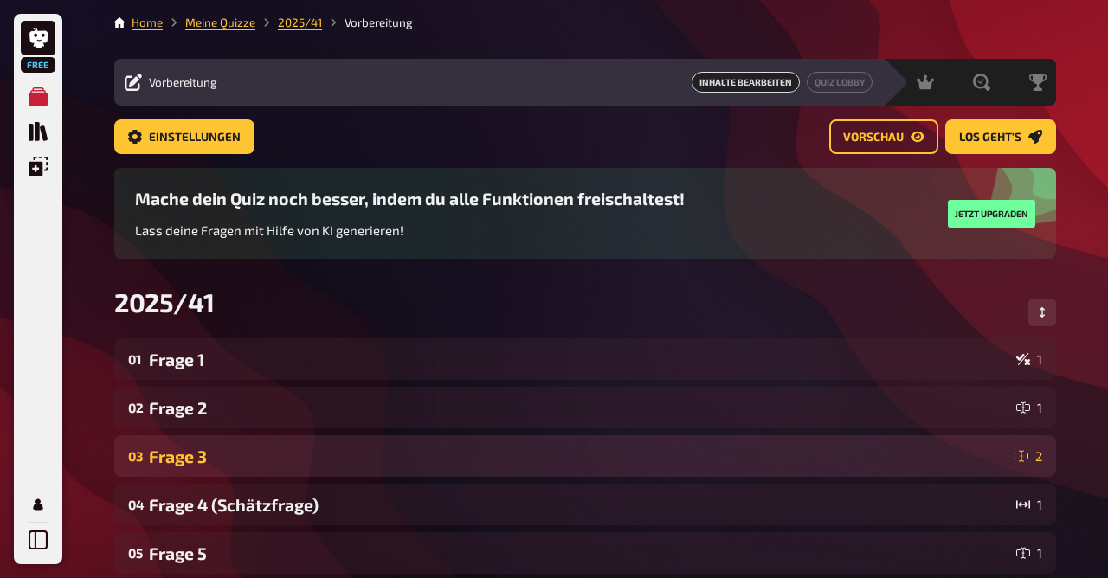
click at [235, 465] on div "Frage 3" at bounding box center [578, 457] width 859 height 20
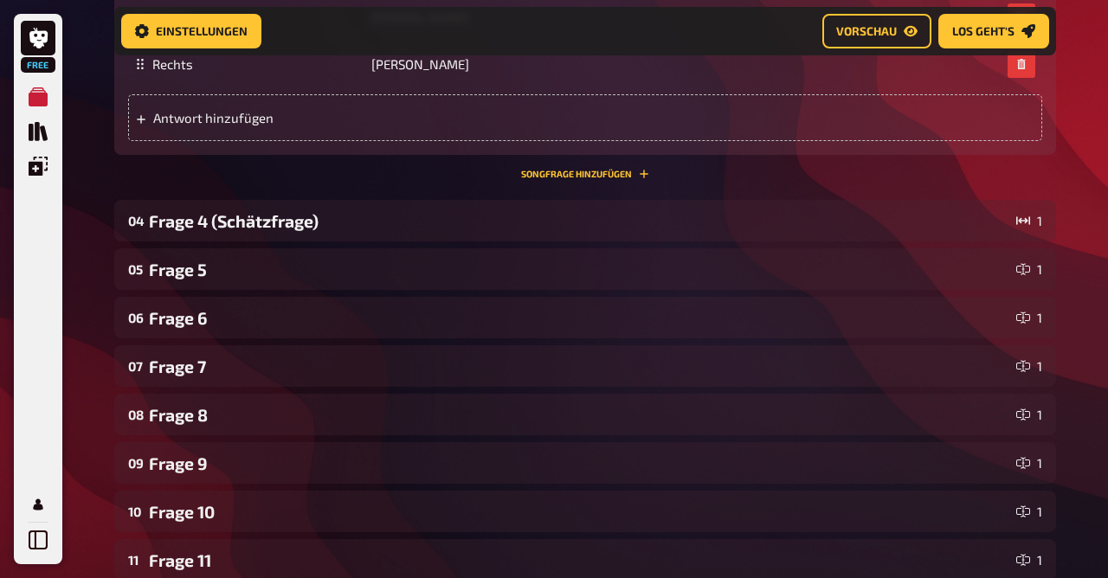
scroll to position [1224, 0]
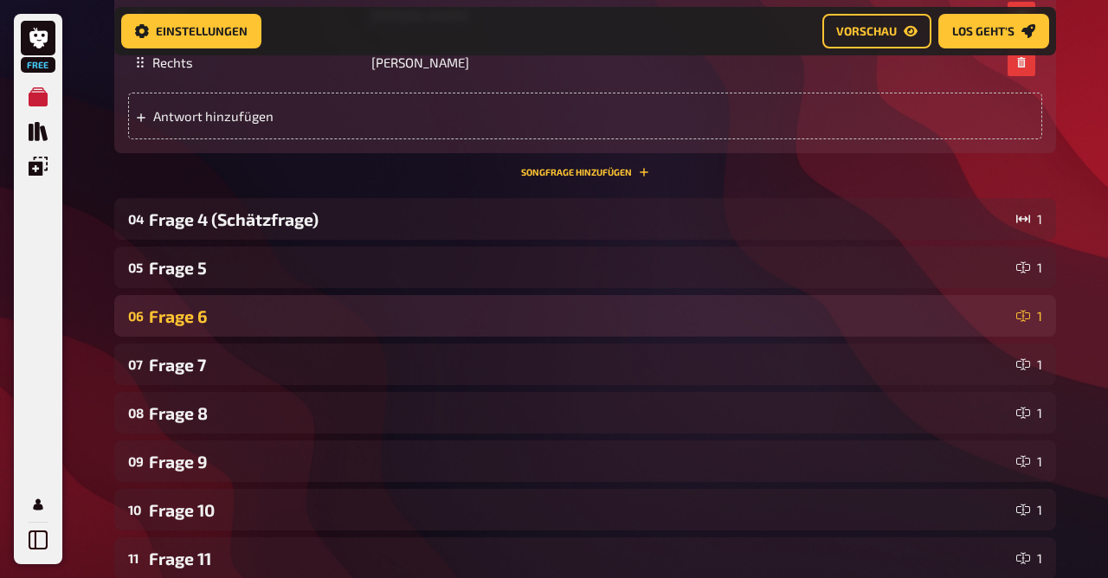
click at [232, 319] on div "Frage 6" at bounding box center [579, 316] width 860 height 20
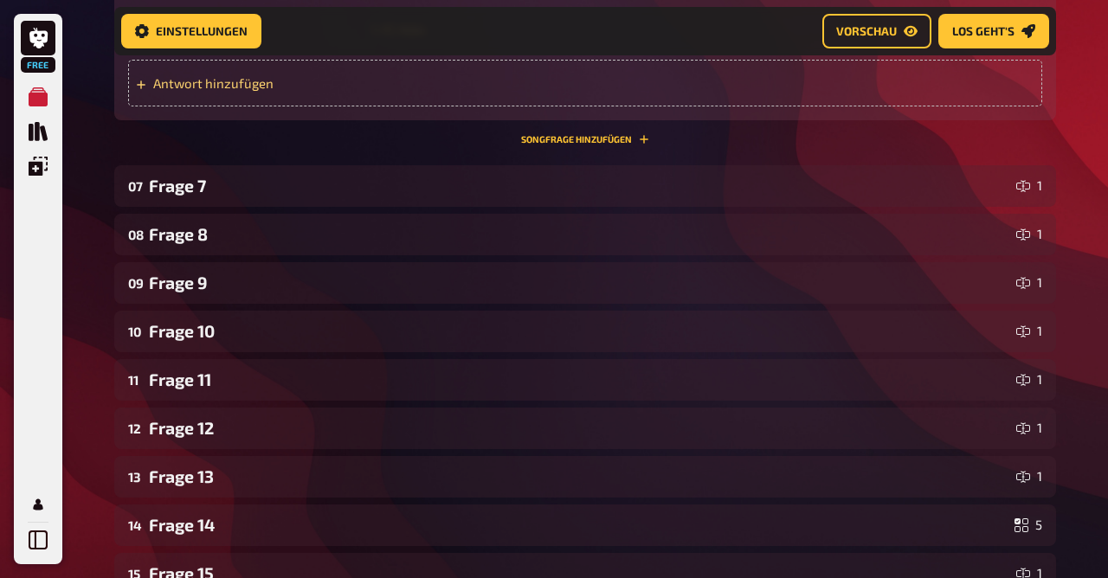
scroll to position [2241, 0]
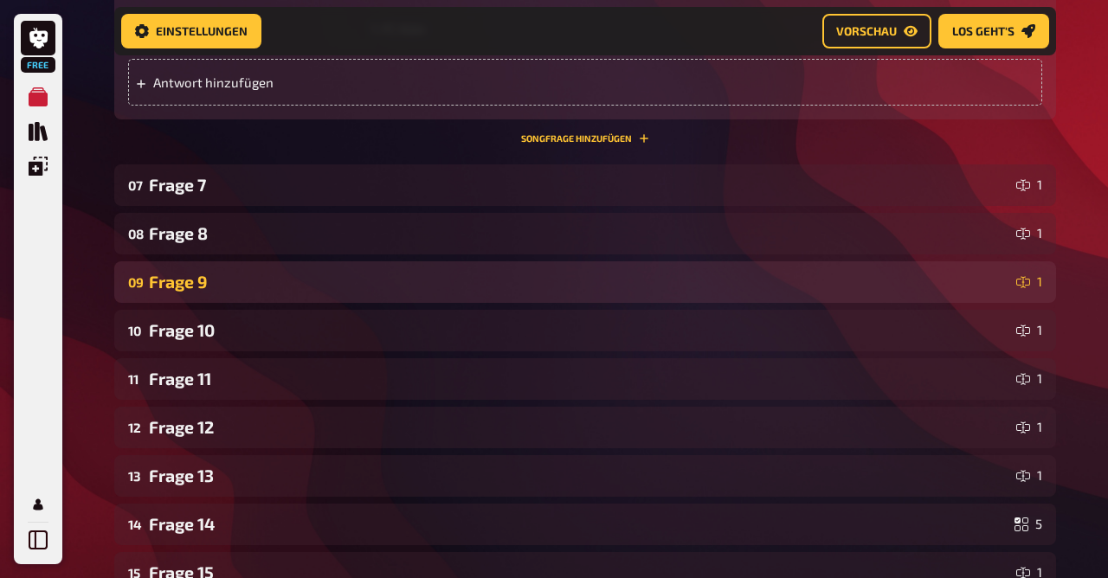
click at [222, 275] on div "Frage 9" at bounding box center [579, 282] width 860 height 20
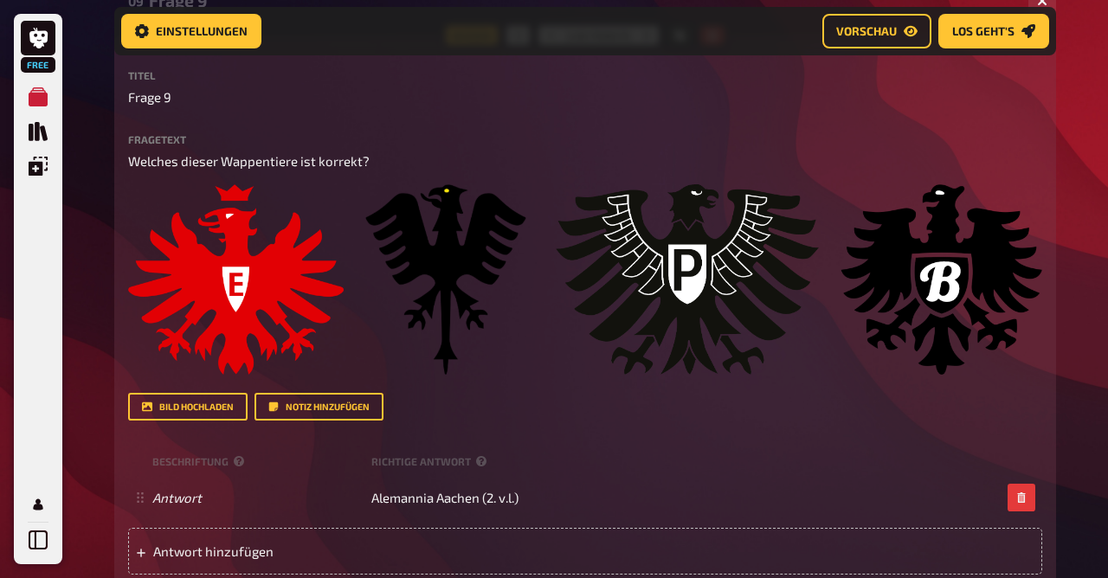
scroll to position [2523, 0]
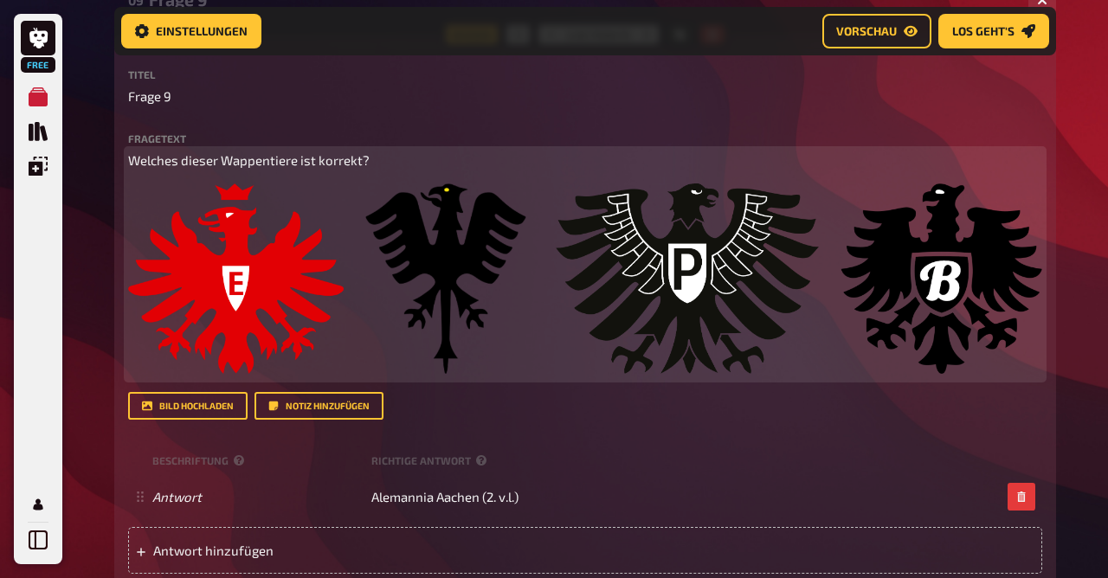
click at [770, 280] on img at bounding box center [585, 279] width 914 height 190
click at [1023, 201] on icon "button" at bounding box center [1021, 204] width 10 height 10
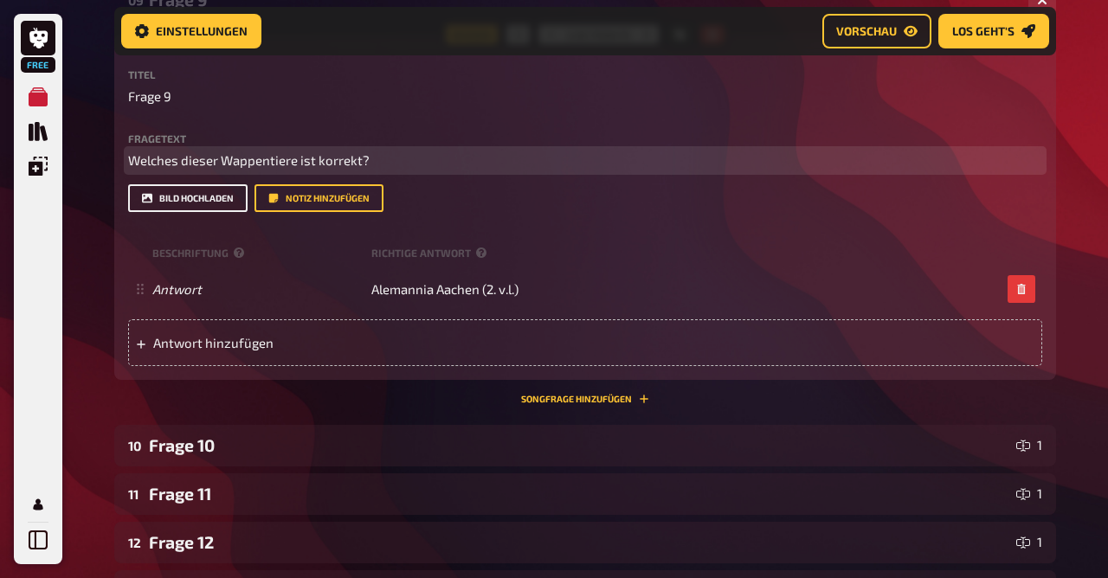
click at [191, 196] on button "Bild hochladen" at bounding box center [187, 198] width 119 height 28
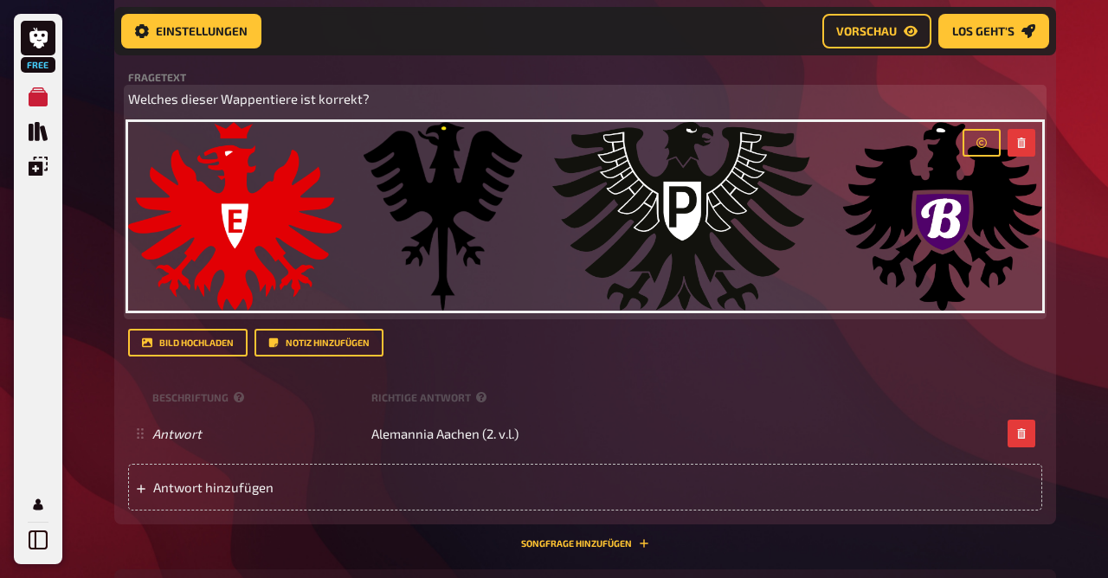
scroll to position [2585, 0]
click at [690, 265] on img at bounding box center [585, 216] width 914 height 189
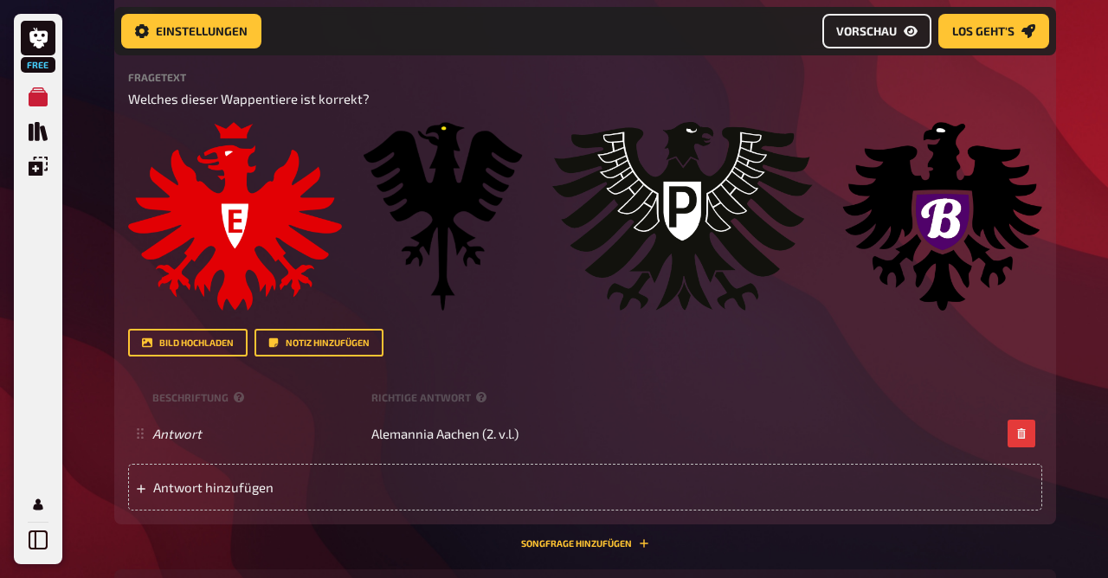
click at [865, 42] on link "Vorschau" at bounding box center [876, 31] width 109 height 35
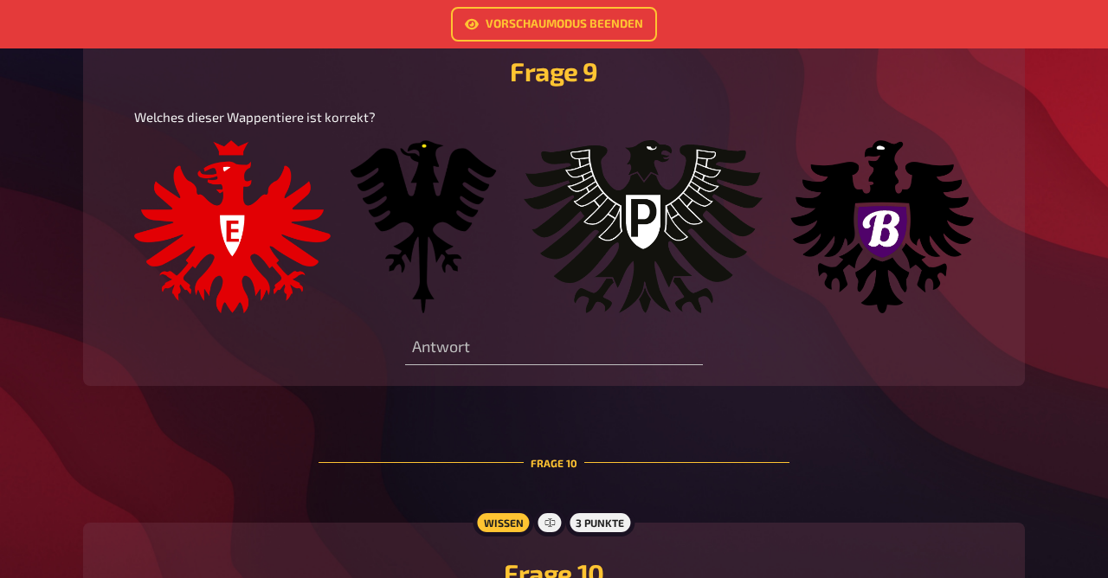
scroll to position [3553, 0]
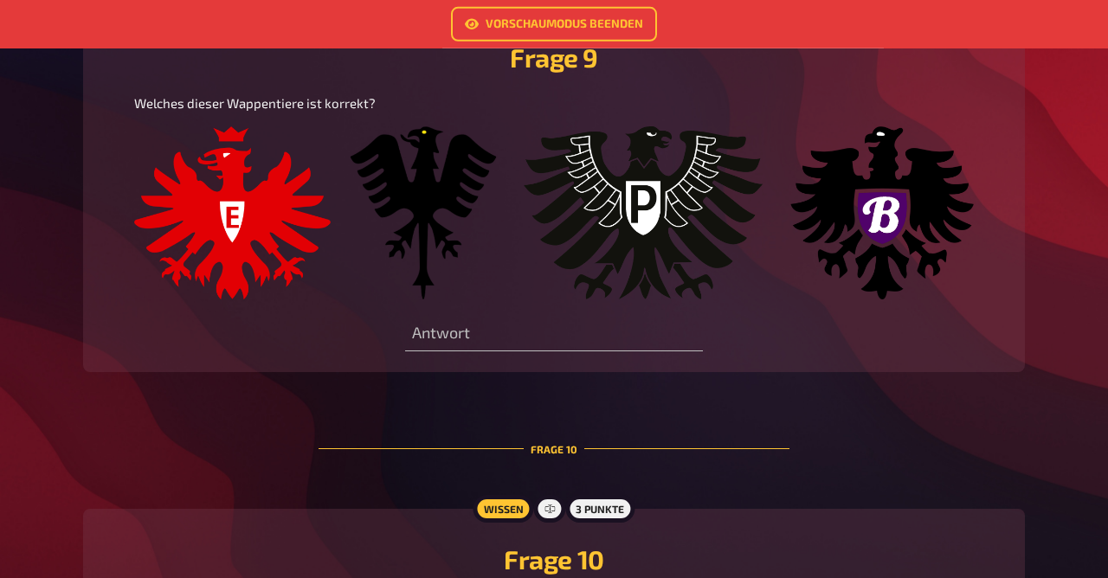
click at [522, 215] on img at bounding box center [554, 212] width 840 height 173
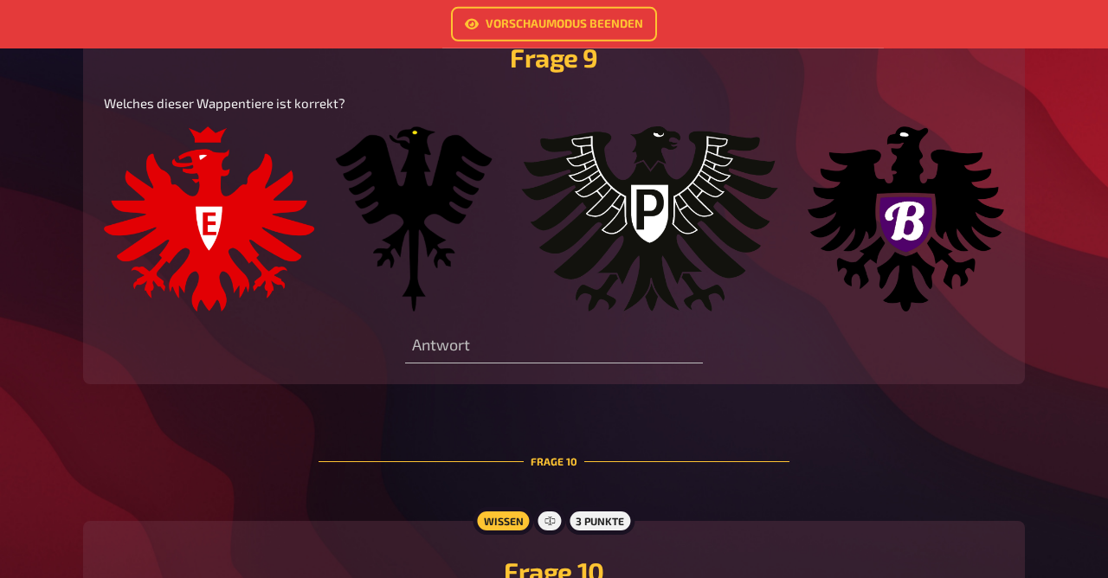
click at [426, 202] on img at bounding box center [554, 218] width 900 height 185
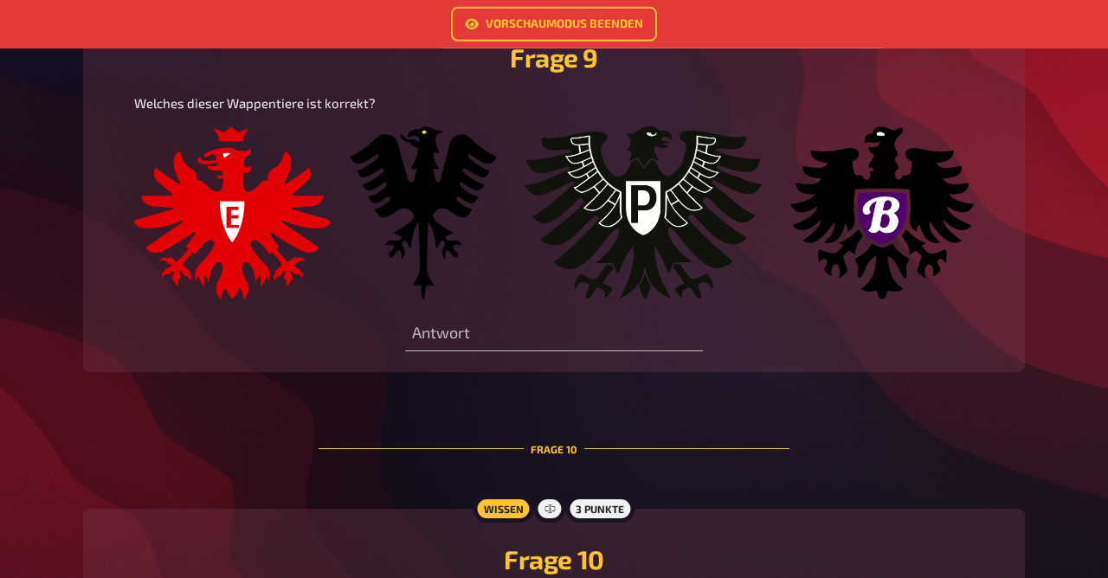
click at [426, 202] on img at bounding box center [554, 212] width 840 height 173
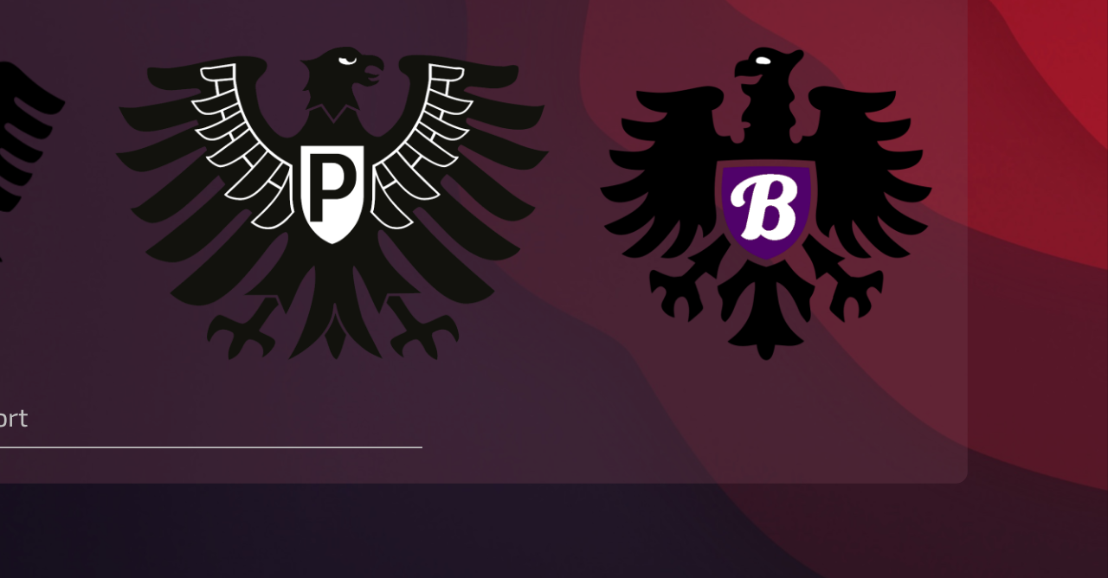
scroll to position [3547, 0]
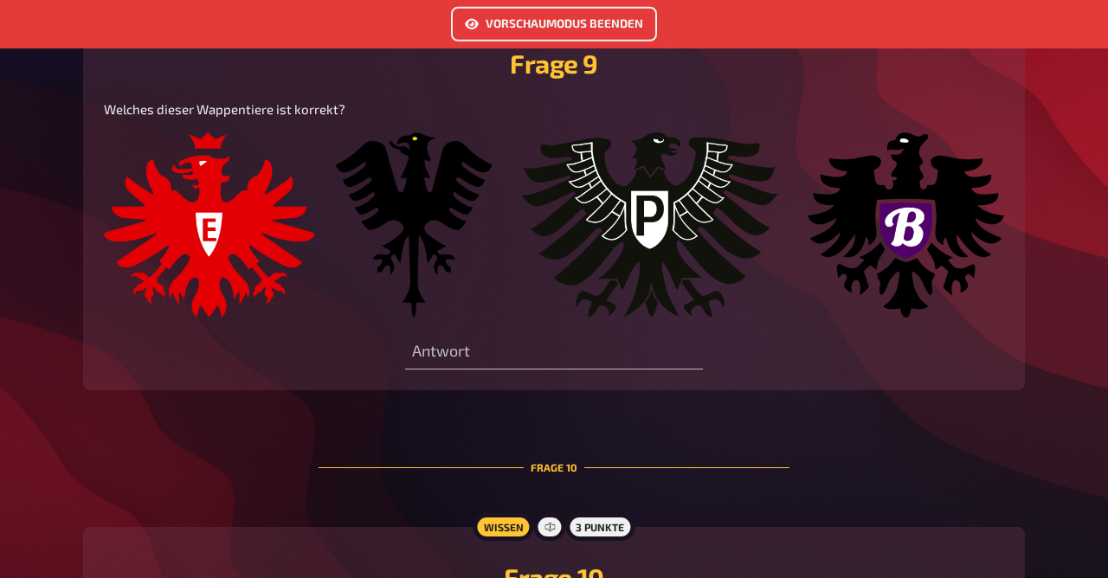
click at [537, 35] on link "Vorschaumodus beenden" at bounding box center [554, 24] width 206 height 35
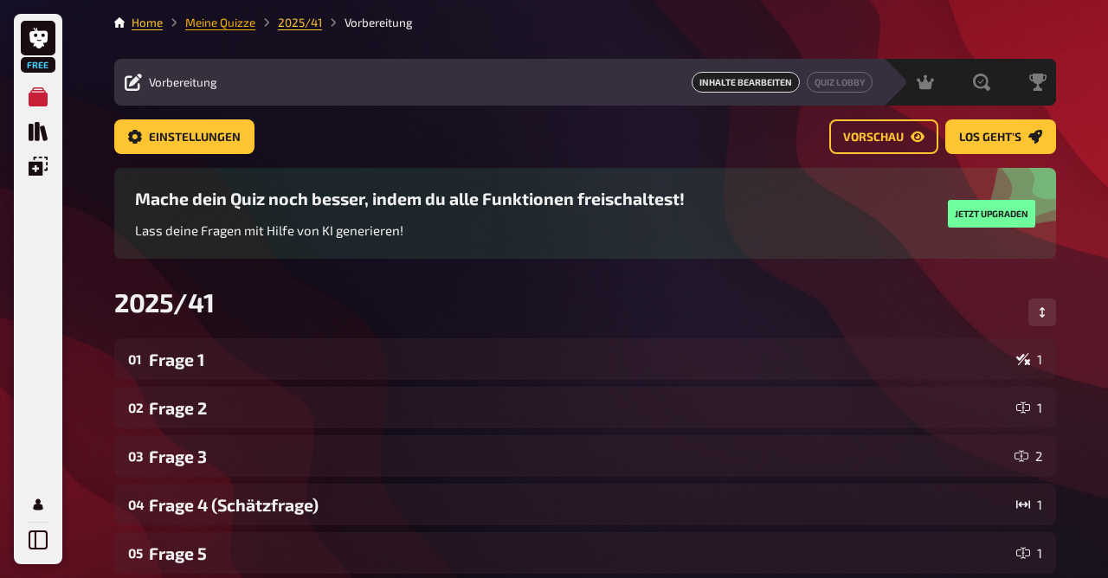
click at [229, 23] on link "Meine Quizze" at bounding box center [220, 23] width 70 height 14
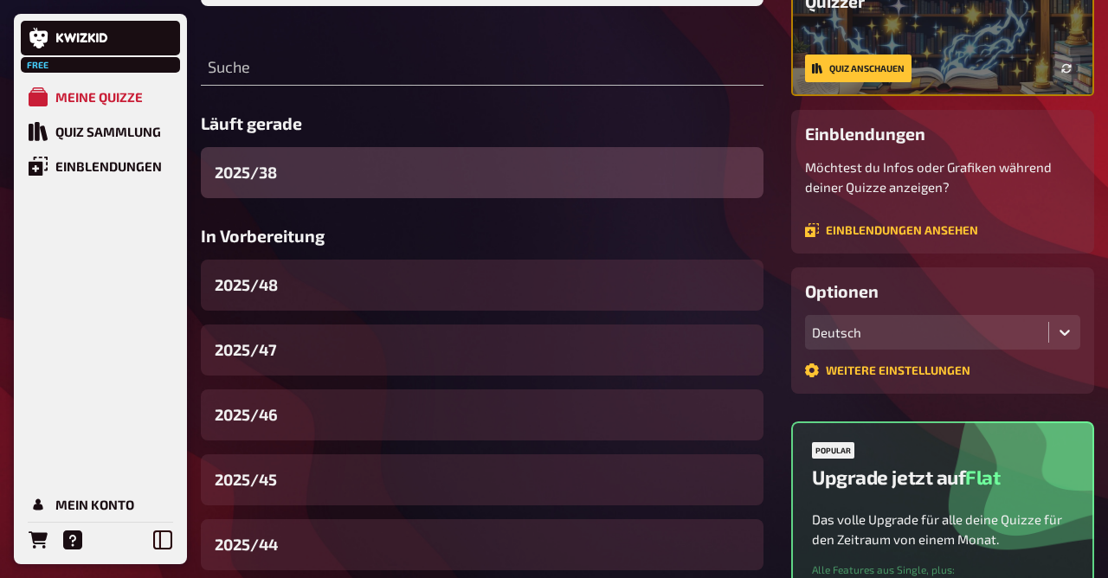
scroll to position [198, 0]
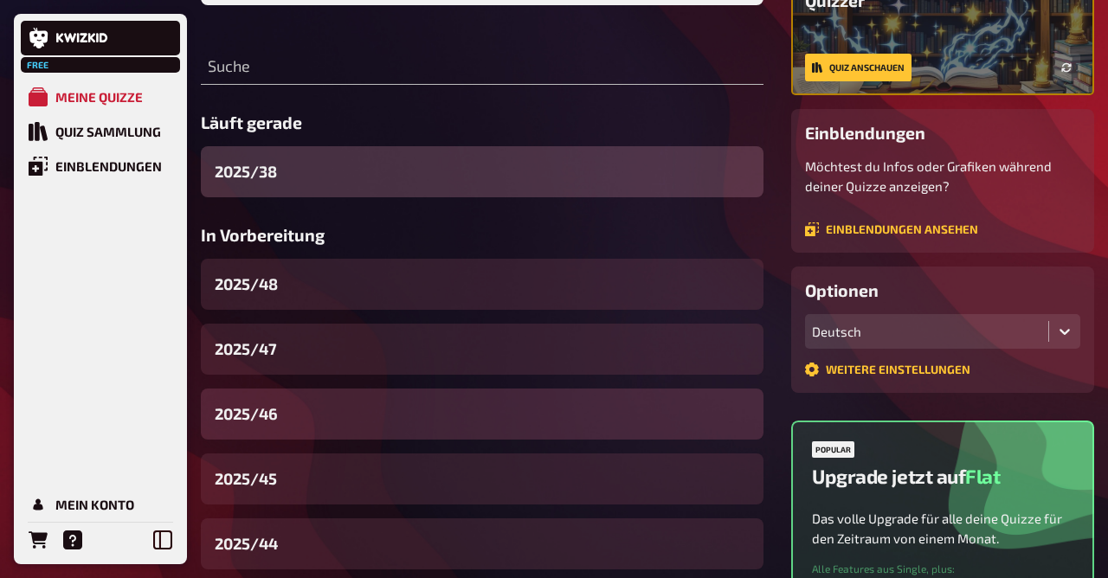
click at [288, 427] on div "2025/46" at bounding box center [482, 414] width 563 height 51
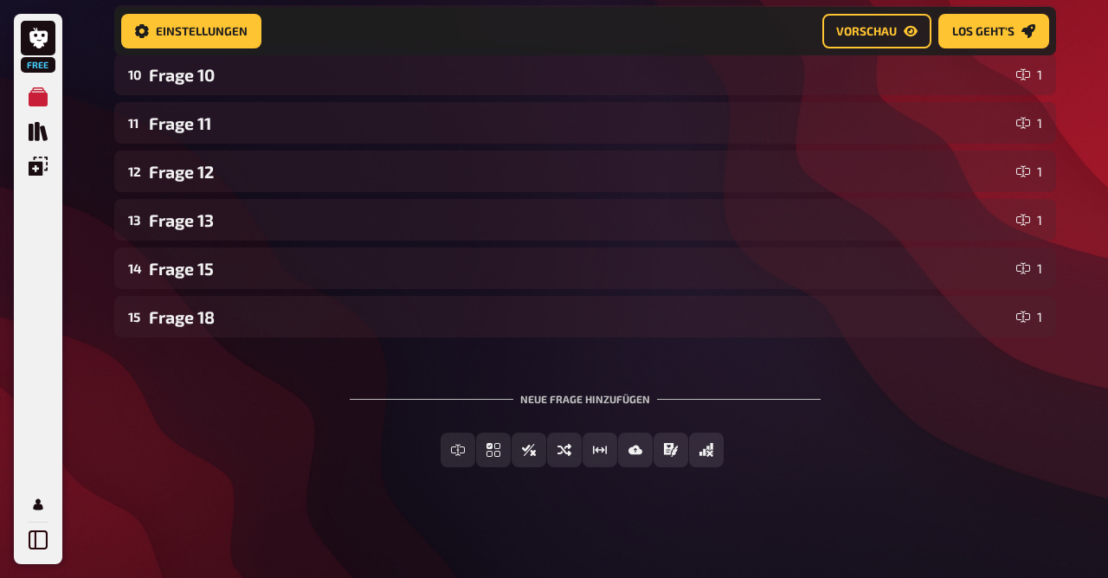
scroll to position [736, 0]
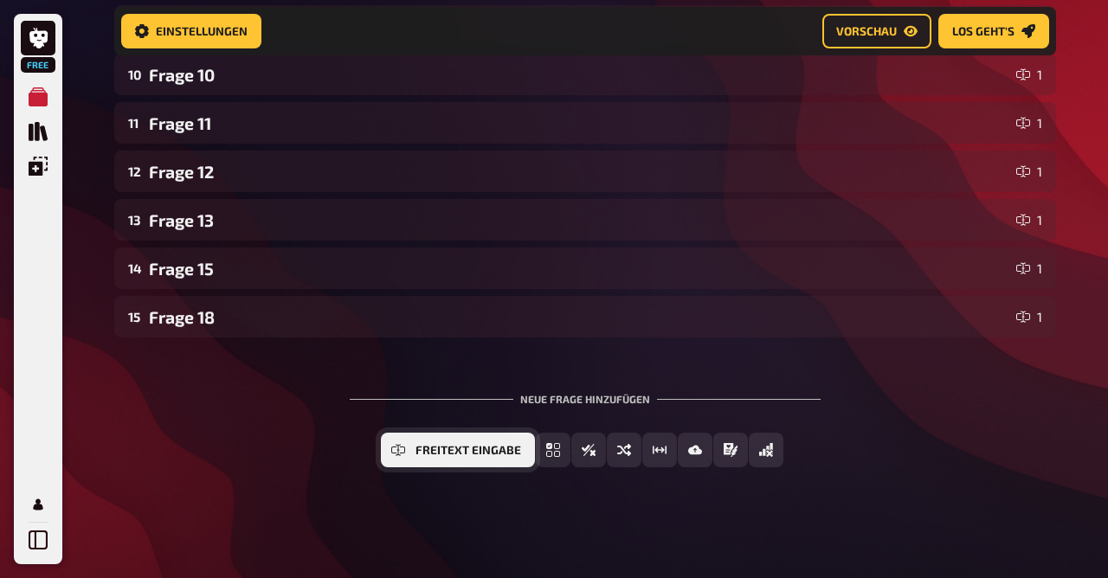
click at [396, 448] on icon "Freitext Eingabe" at bounding box center [398, 450] width 14 height 7
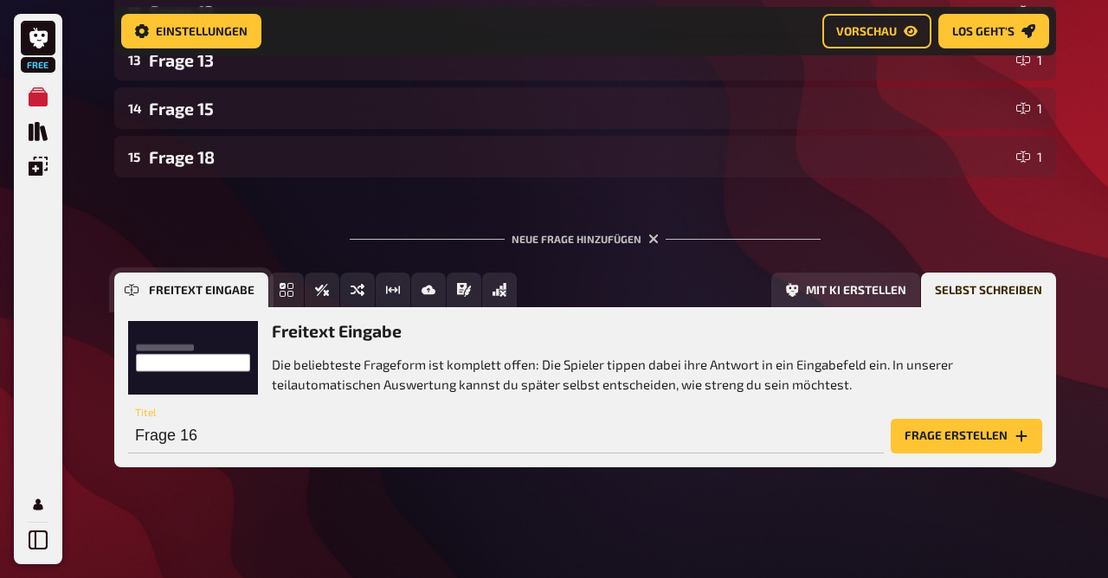
scroll to position [896, 0]
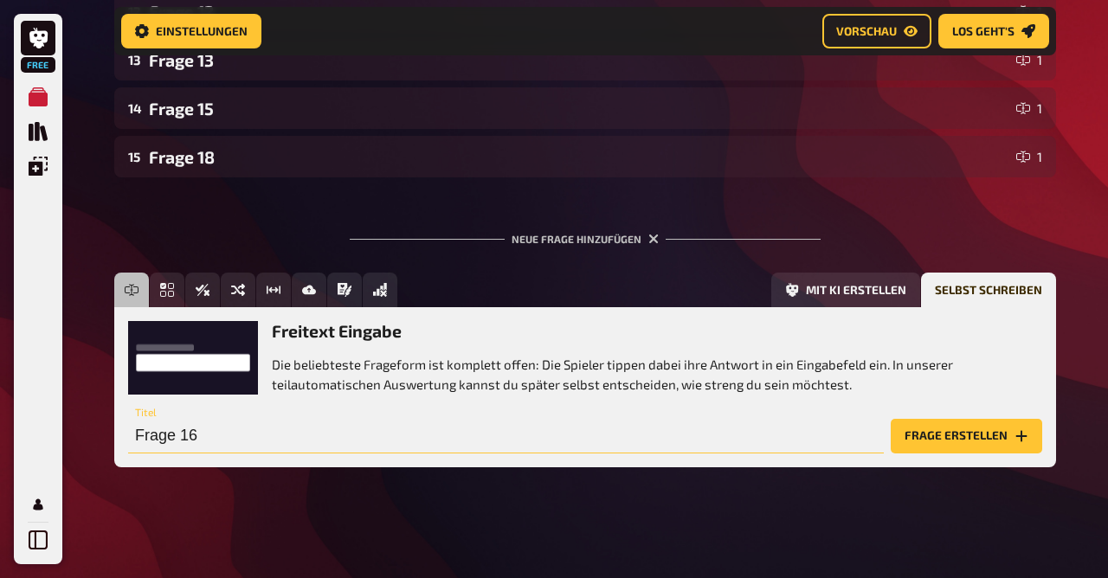
click at [364, 441] on input "Frage 16" at bounding box center [506, 436] width 756 height 35
click at [208, 440] on input "Frage 16" at bounding box center [506, 436] width 756 height 35
type input "Frage 2"
click at [935, 433] on button "Frage erstellen" at bounding box center [966, 436] width 151 height 35
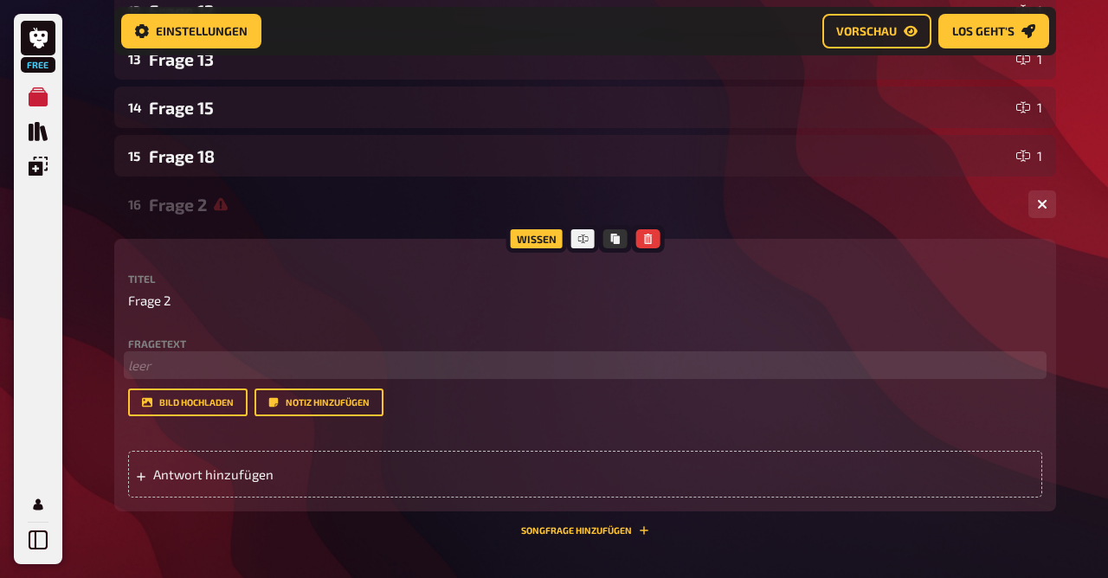
click at [358, 366] on p "﻿ leer" at bounding box center [585, 366] width 914 height 20
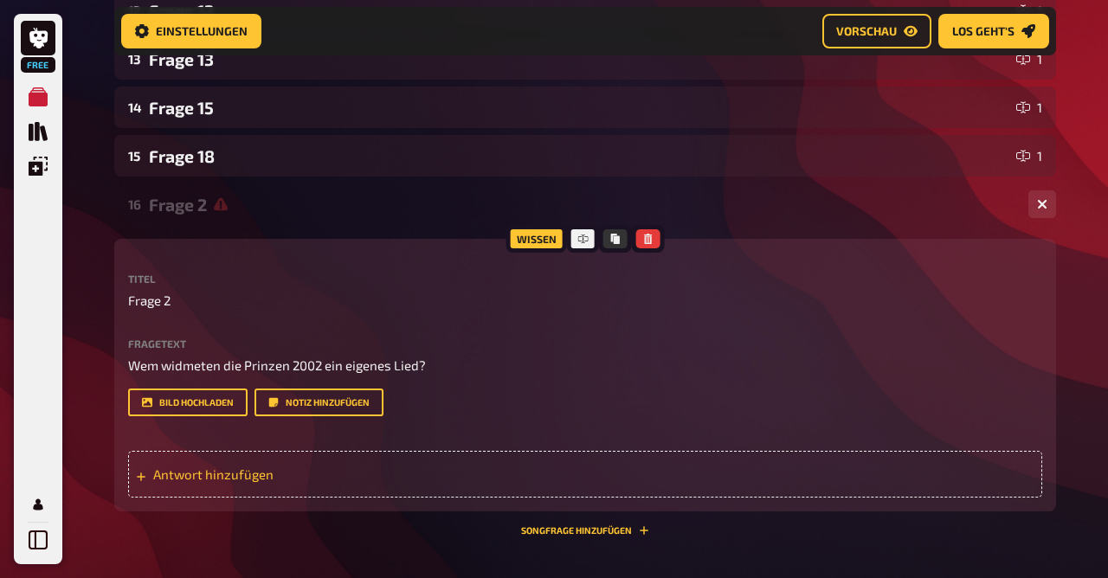
click at [265, 481] on span "Antwort hinzufügen" at bounding box center [287, 475] width 269 height 16
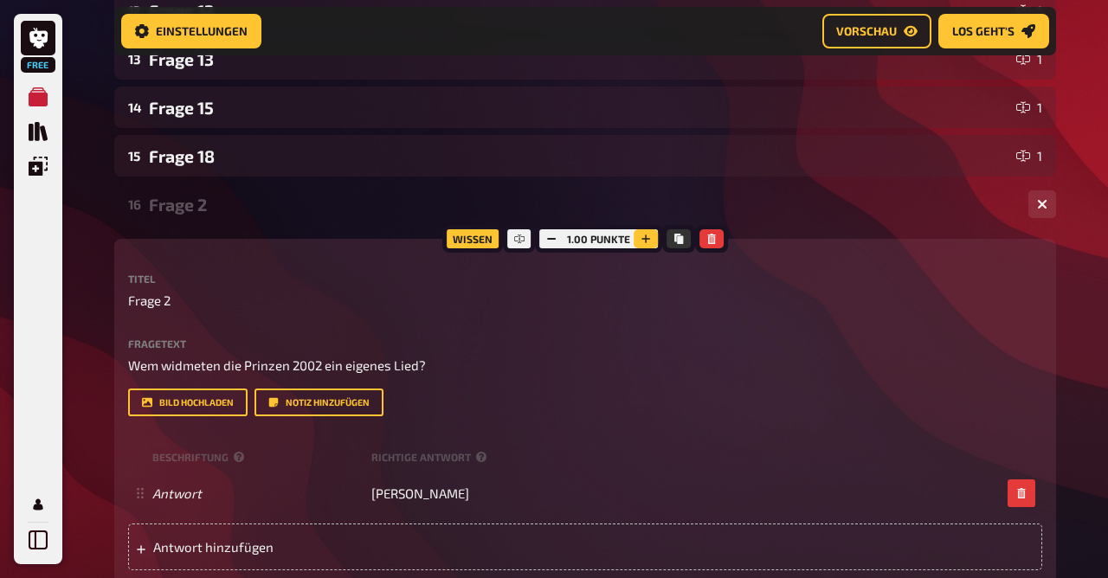
click at [649, 240] on icon "button" at bounding box center [646, 239] width 10 height 10
click at [649, 240] on icon "button" at bounding box center [645, 239] width 10 height 10
click at [649, 240] on icon "button" at bounding box center [645, 239] width 9 height 9
click at [649, 240] on icon "button" at bounding box center [646, 239] width 9 height 9
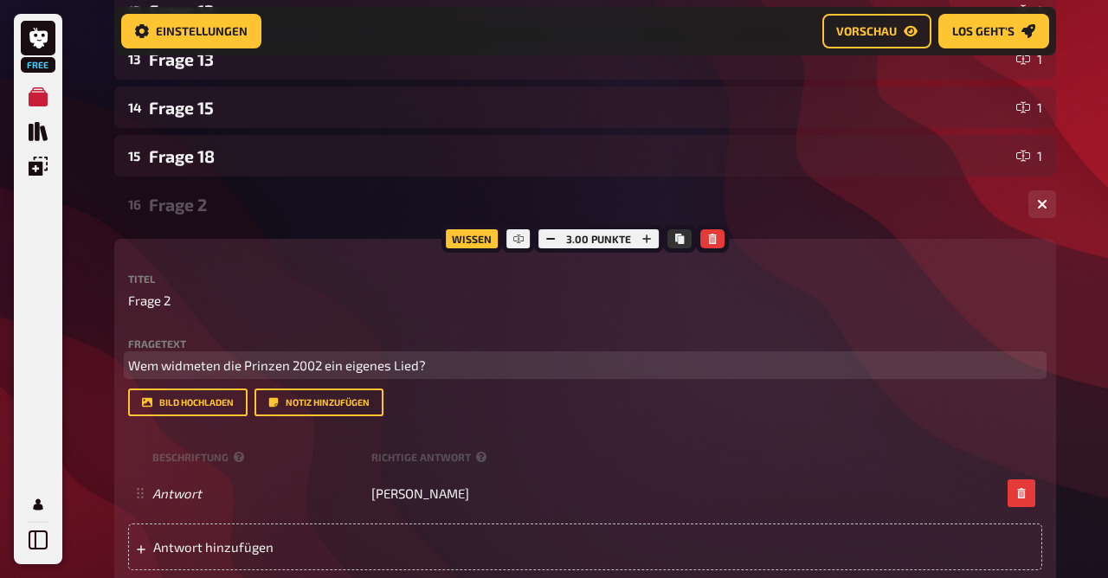
click at [230, 365] on span "Wem widmeten die Prinzen 2002 ein eigenes Lied?" at bounding box center [277, 365] width 298 height 16
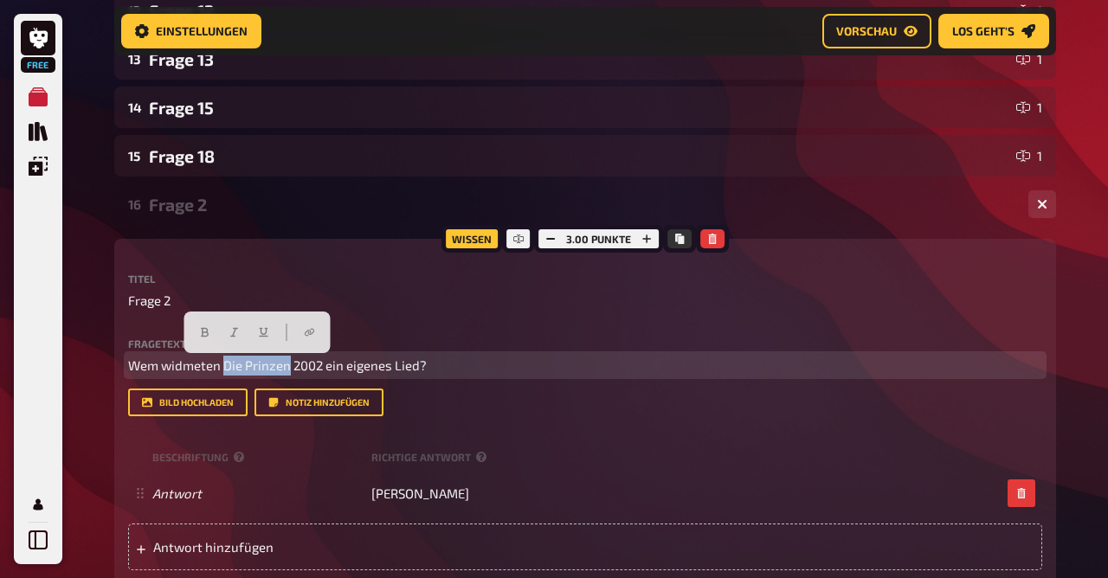
drag, startPoint x: 225, startPoint y: 368, endPoint x: 288, endPoint y: 366, distance: 63.2
click at [288, 366] on span "Wem widmeten Die Prinzen 2002 ein eigenes Lied?" at bounding box center [277, 365] width 299 height 16
click at [232, 330] on icon "button" at bounding box center [234, 332] width 10 height 10
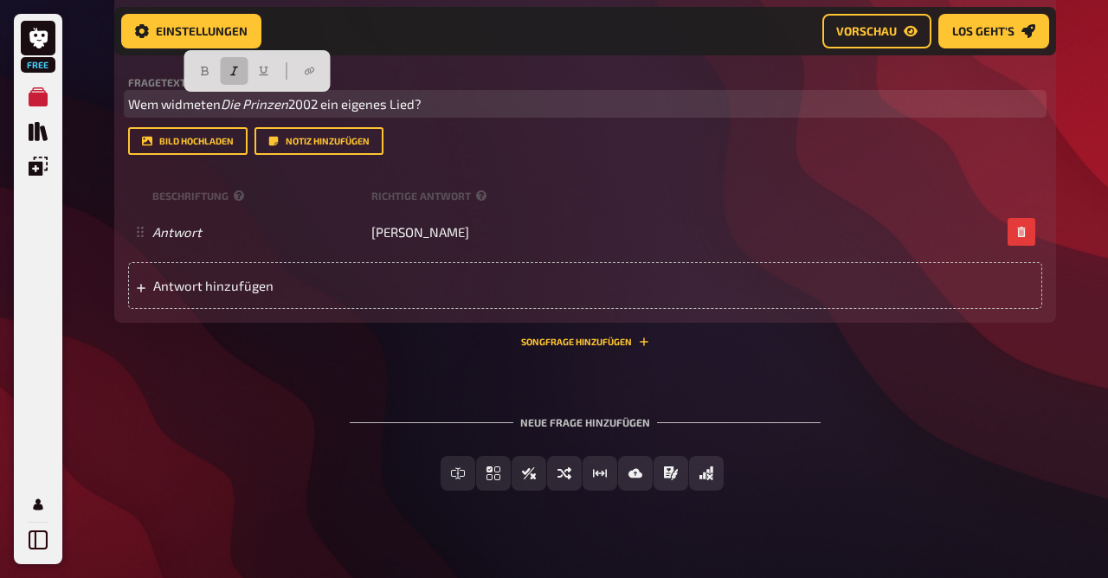
scroll to position [1182, 0]
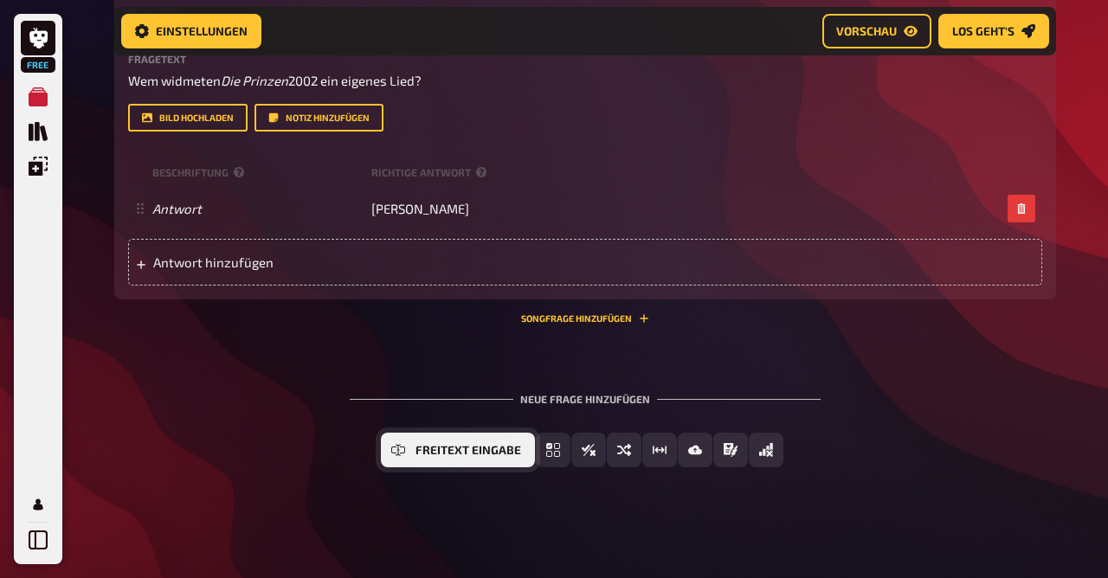
click at [454, 451] on span "Freitext Eingabe" at bounding box center [468, 451] width 106 height 12
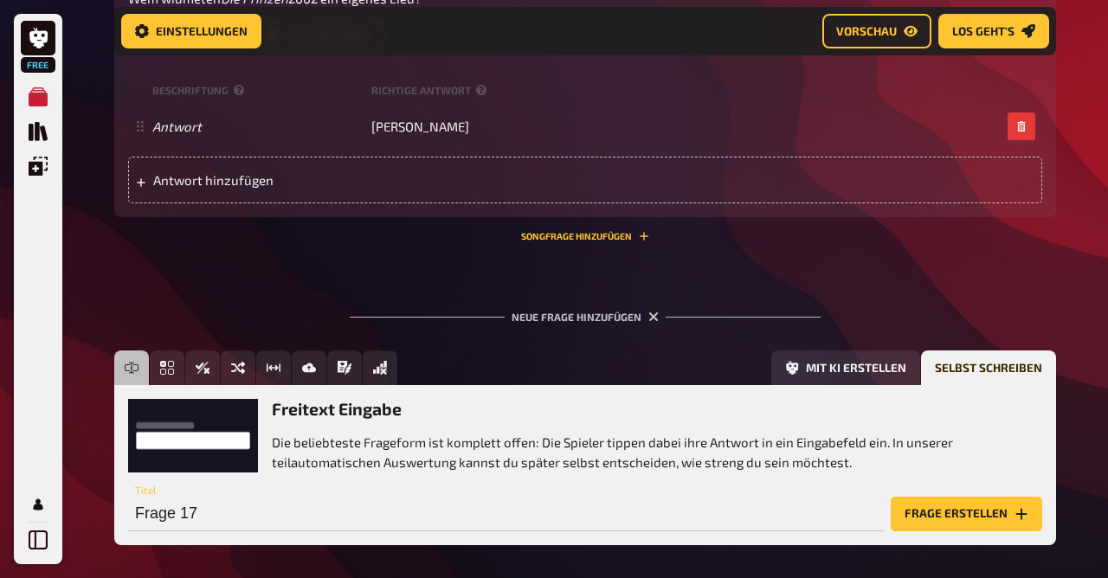
scroll to position [1264, 0]
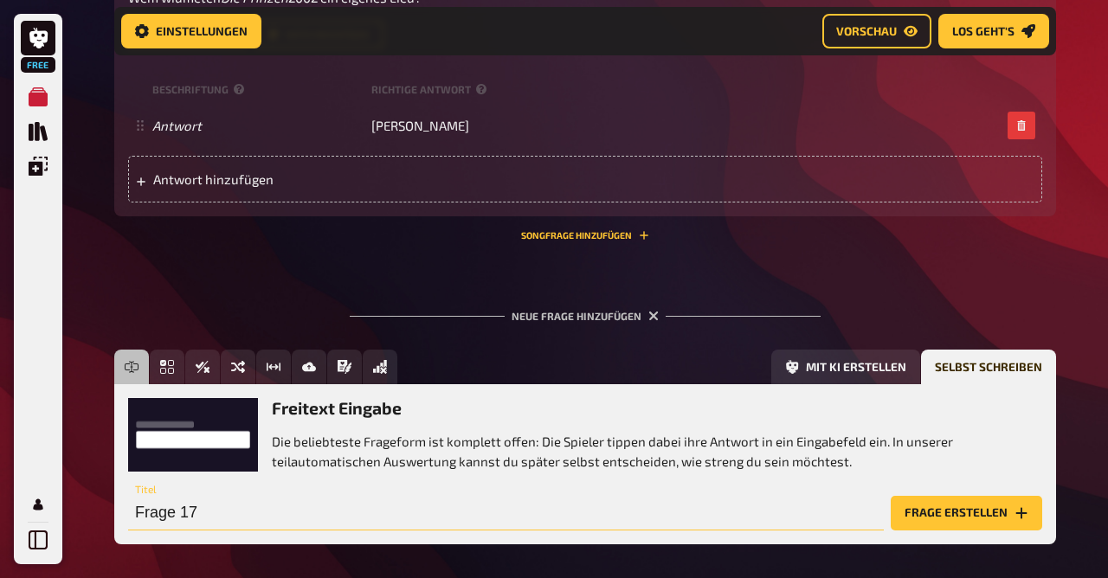
click at [228, 518] on input "Frage 17" at bounding box center [506, 513] width 756 height 35
type input "Frage 14"
click at [962, 497] on div "Frage 14 Titel Frage erstellen" at bounding box center [585, 505] width 914 height 52
click at [974, 513] on button "Frage erstellen" at bounding box center [966, 513] width 151 height 35
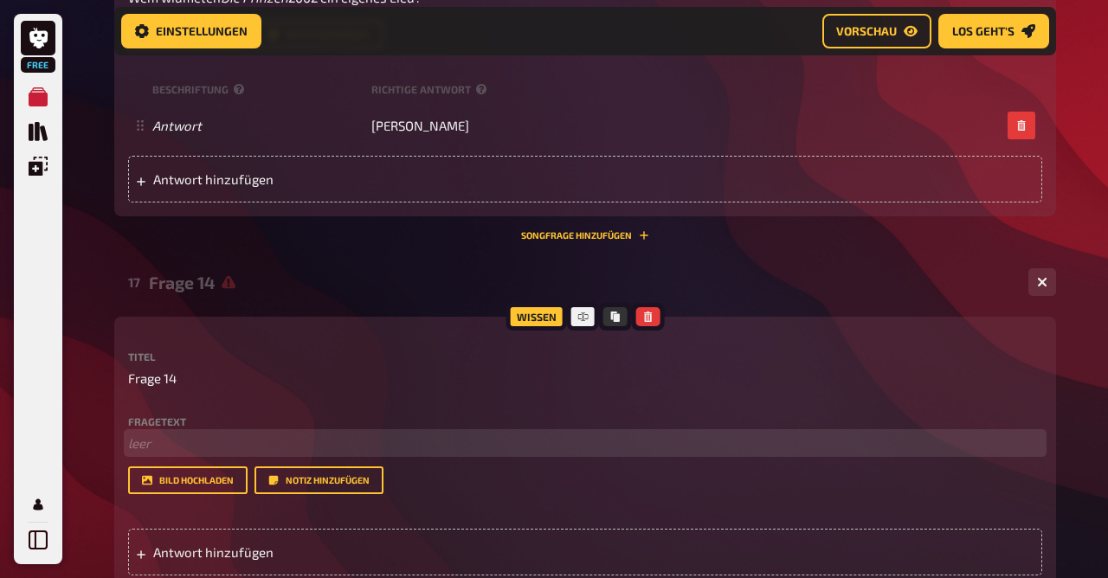
click at [172, 445] on p "﻿ leer" at bounding box center [585, 444] width 914 height 20
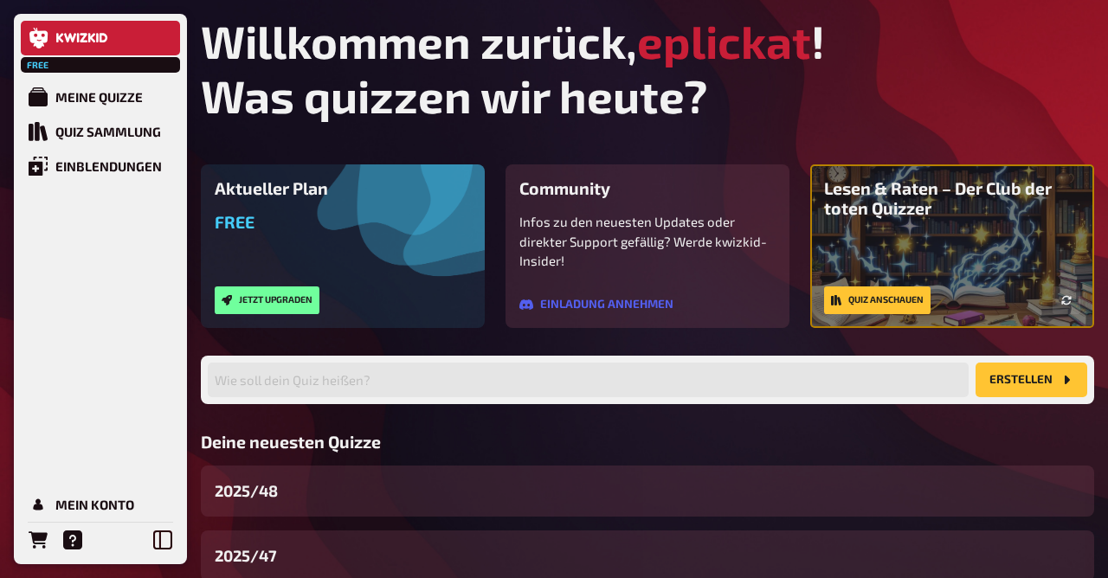
scroll to position [182, 0]
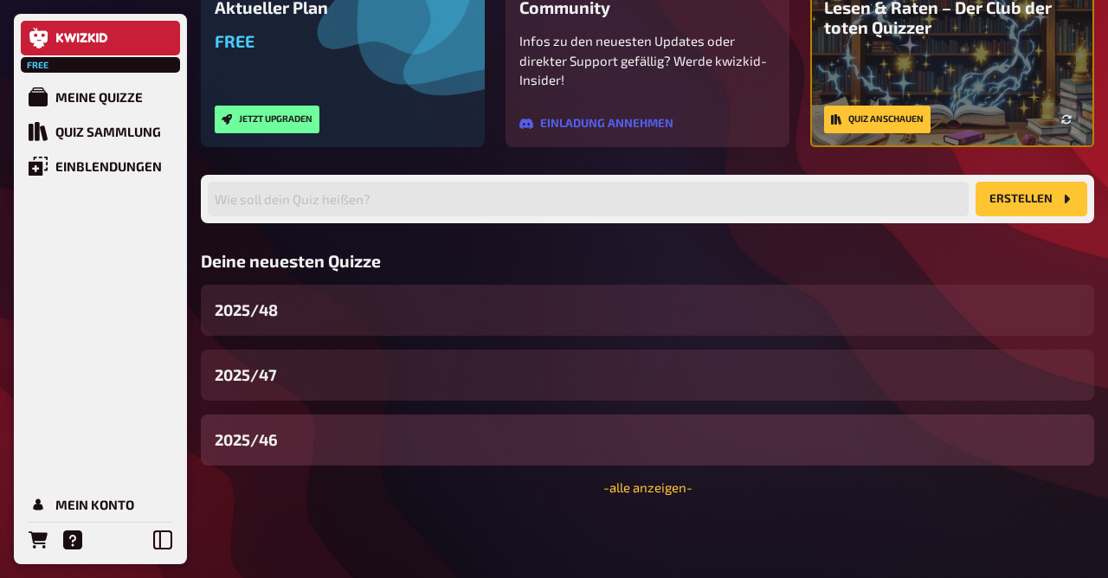
click at [341, 453] on div "2025/46" at bounding box center [647, 440] width 893 height 51
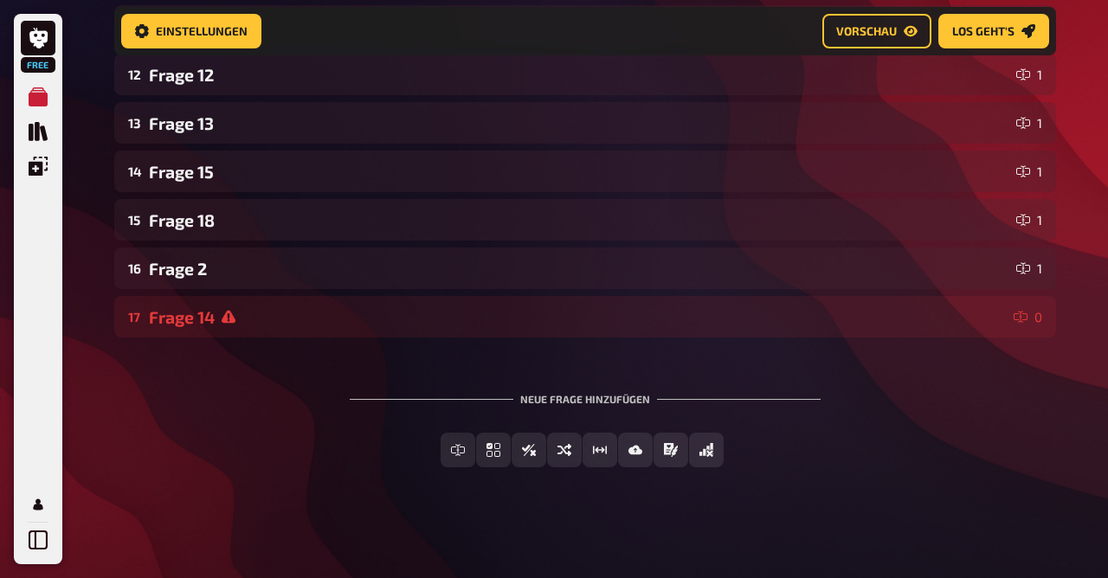
scroll to position [834, 0]
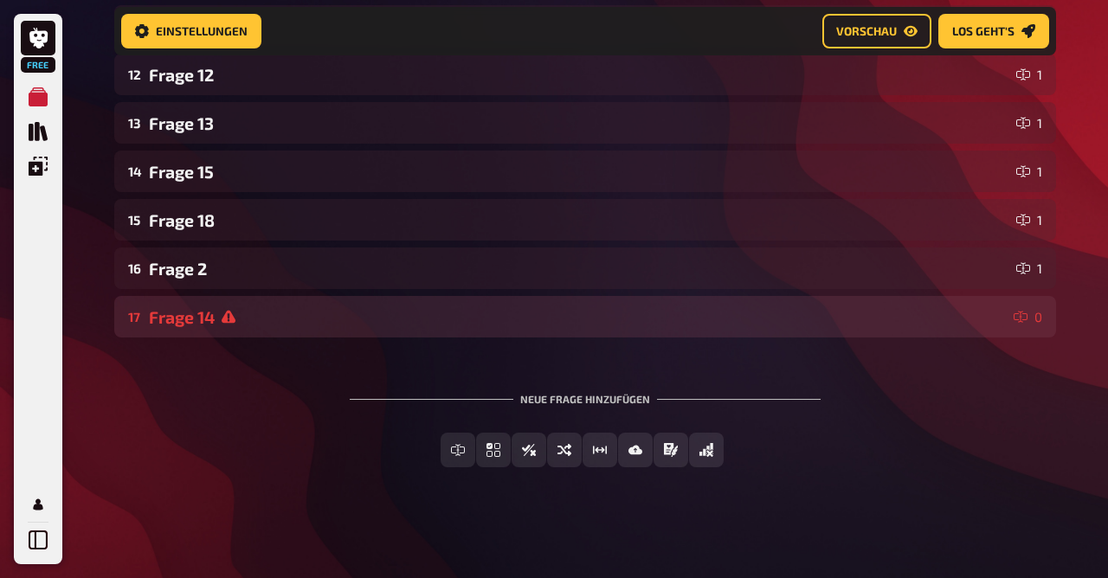
click at [198, 319] on div "Frage 14" at bounding box center [578, 317] width 858 height 20
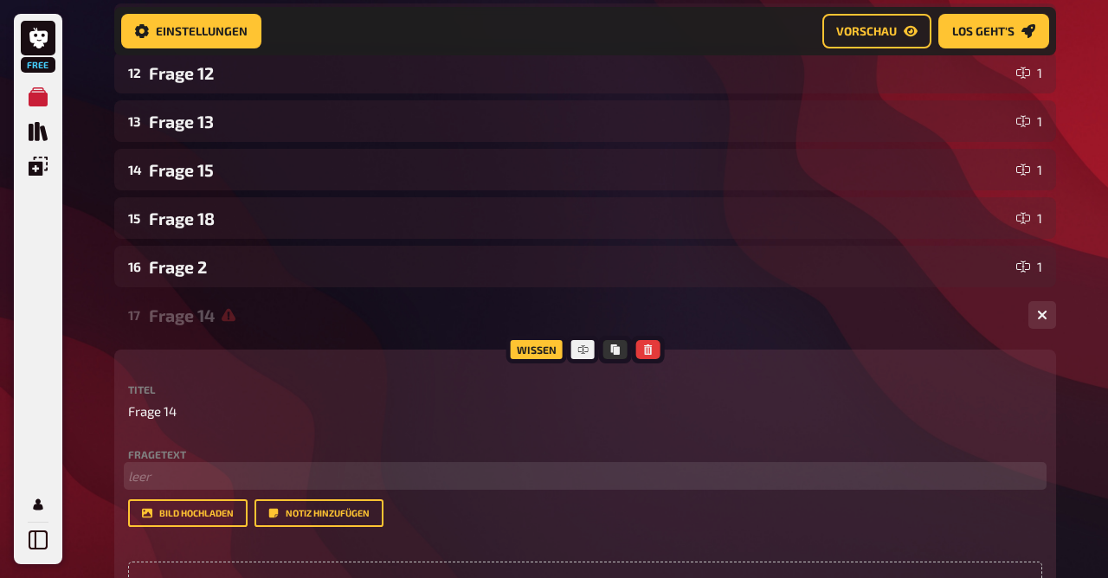
click at [226, 486] on p "﻿ leer" at bounding box center [585, 477] width 914 height 20
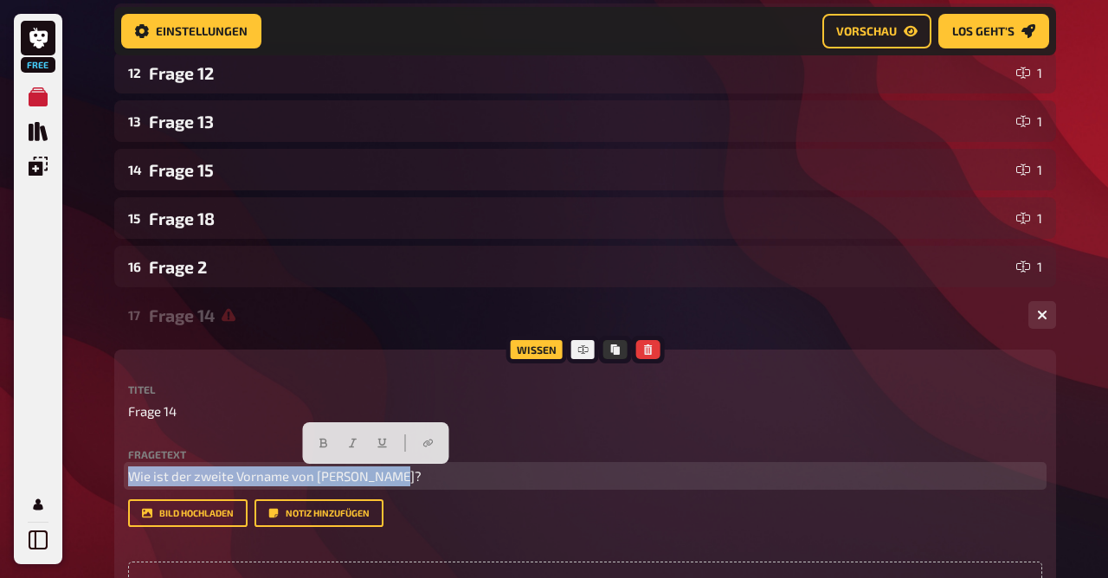
drag, startPoint x: 438, startPoint y: 473, endPoint x: 55, endPoint y: 428, distance: 385.2
click at [55, 428] on div "Free Meine Quizze Quiz Sammlung Einblendungen Mein Konto Home Meine Quizze 2025…" at bounding box center [554, 33] width 1108 height 1735
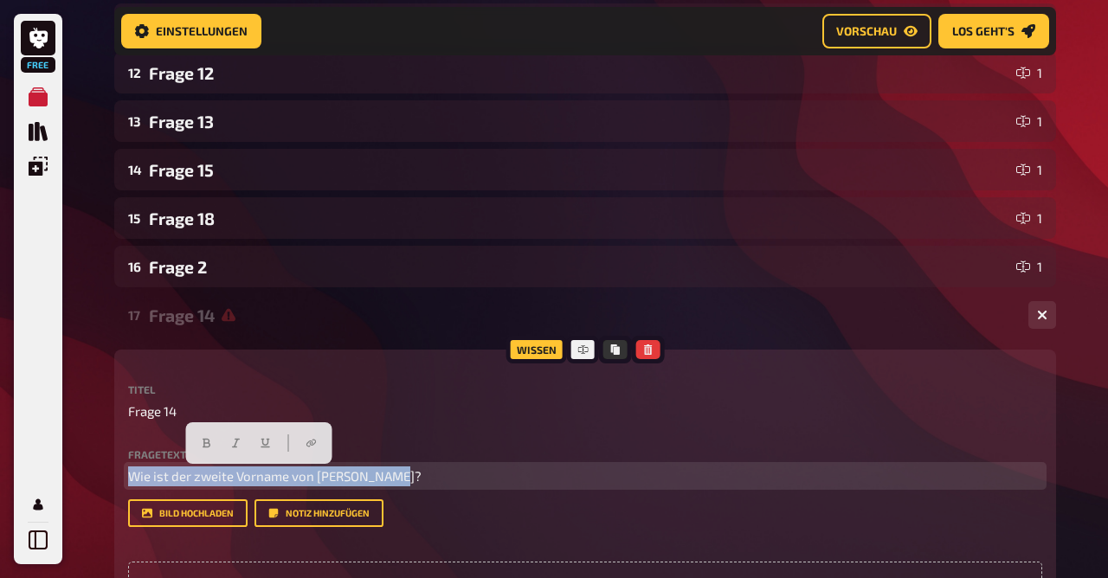
click at [164, 480] on span "Wie ist der zweite Vorname von [PERSON_NAME]?" at bounding box center [274, 476] width 293 height 16
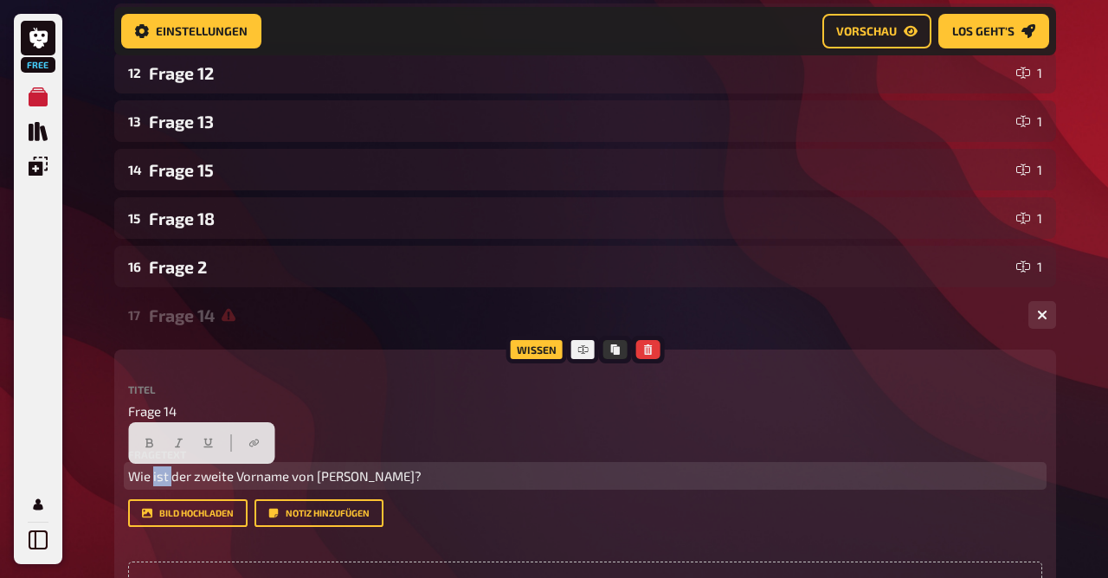
click at [164, 480] on span "Wie ist der zweite Vorname von [PERSON_NAME]?" at bounding box center [274, 476] width 293 height 16
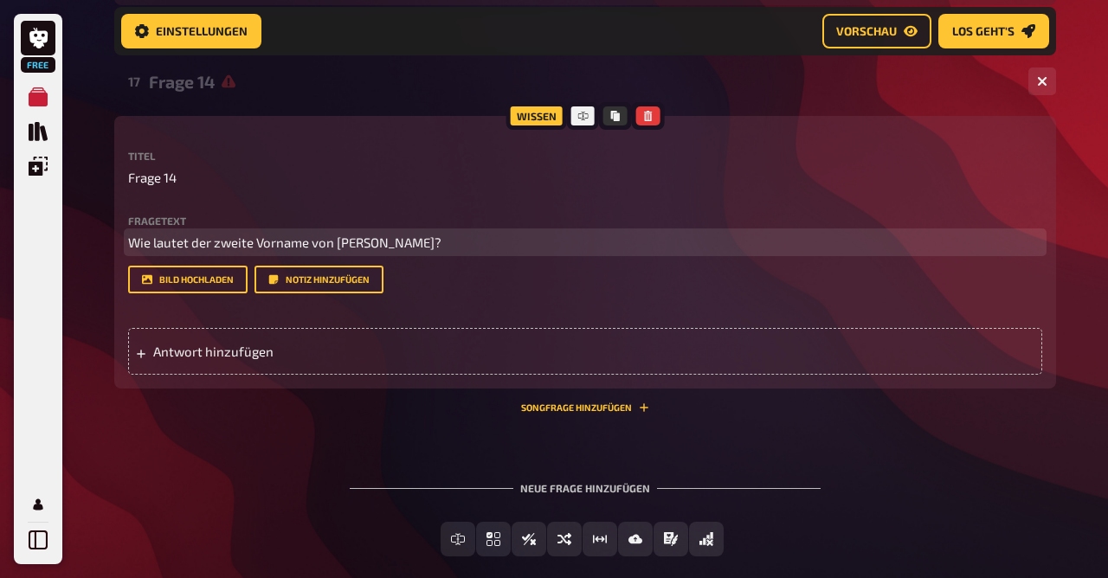
scroll to position [1081, 0]
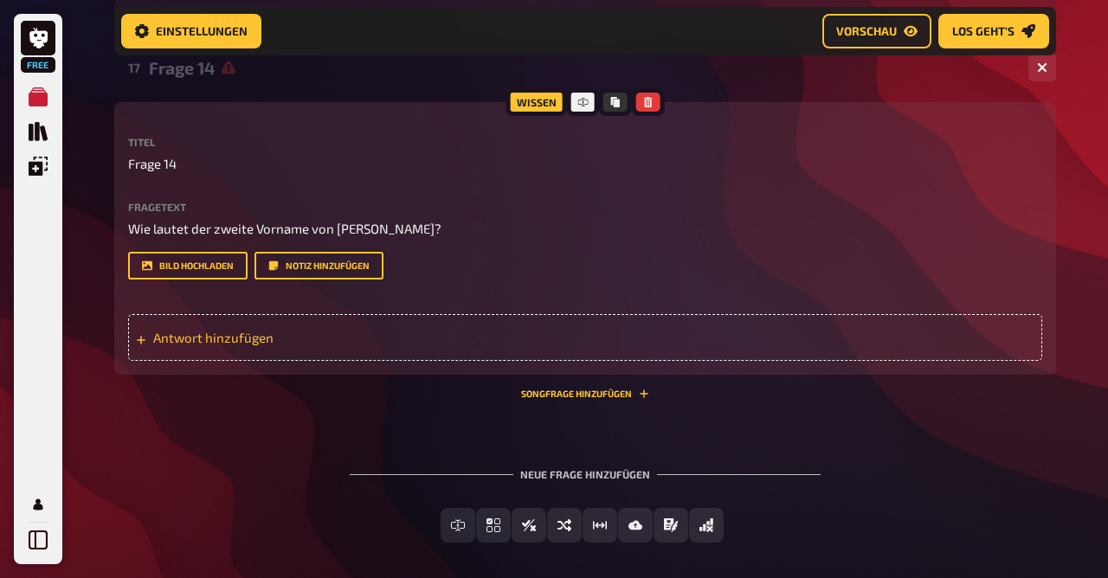
click at [265, 342] on span "Antwort hinzufügen" at bounding box center [287, 338] width 269 height 16
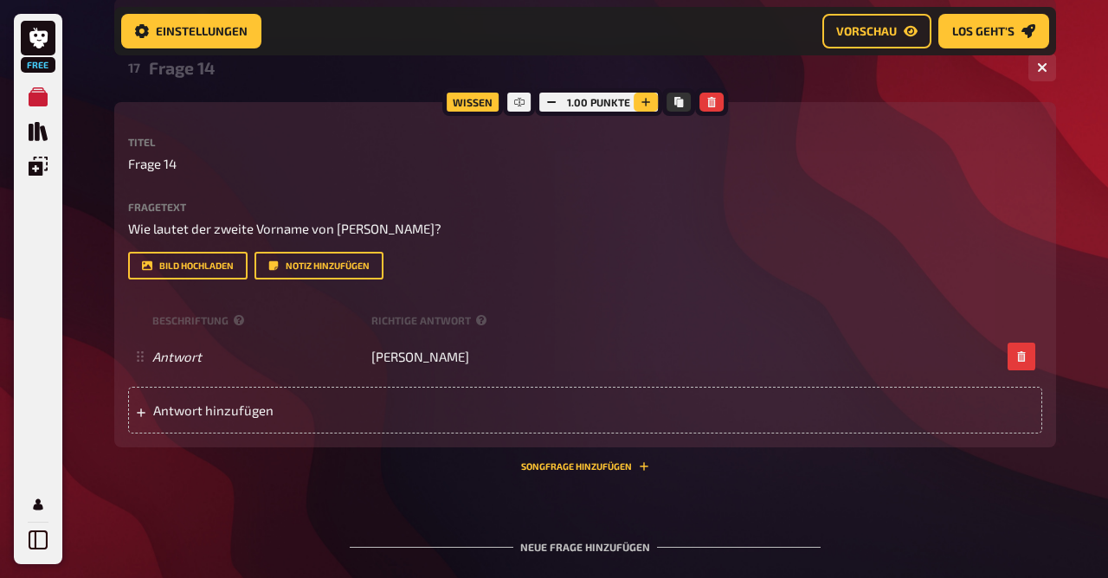
click at [645, 106] on icon "button" at bounding box center [645, 102] width 9 height 9
click at [645, 106] on icon "button" at bounding box center [646, 102] width 10 height 10
click at [645, 106] on icon "button" at bounding box center [646, 102] width 9 height 9
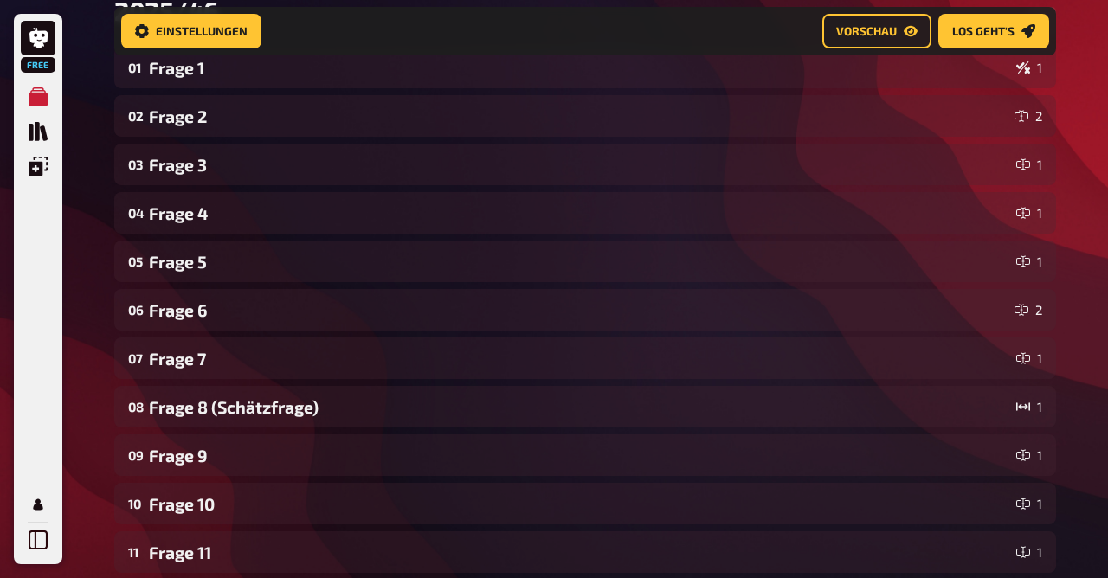
scroll to position [120, 0]
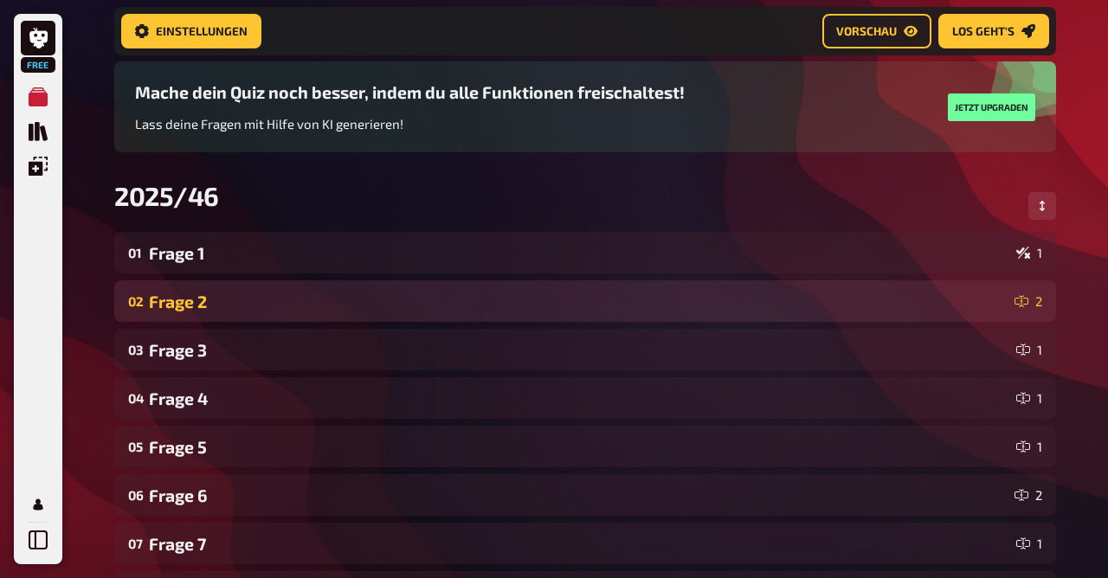
click at [192, 298] on div "Frage 2" at bounding box center [578, 302] width 859 height 20
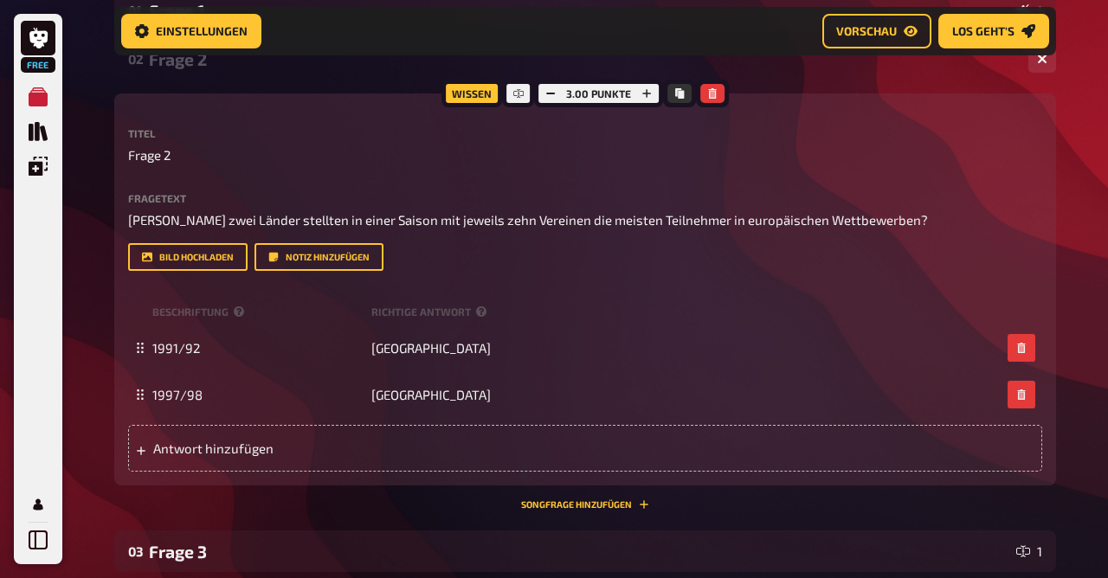
scroll to position [362, 0]
click at [172, 155] on p "Frage 2" at bounding box center [585, 156] width 914 height 20
click at [171, 156] on span "Frage 2" at bounding box center [149, 156] width 42 height 20
click at [183, 71] on div "02 Frage 16 2" at bounding box center [585, 60] width 942 height 42
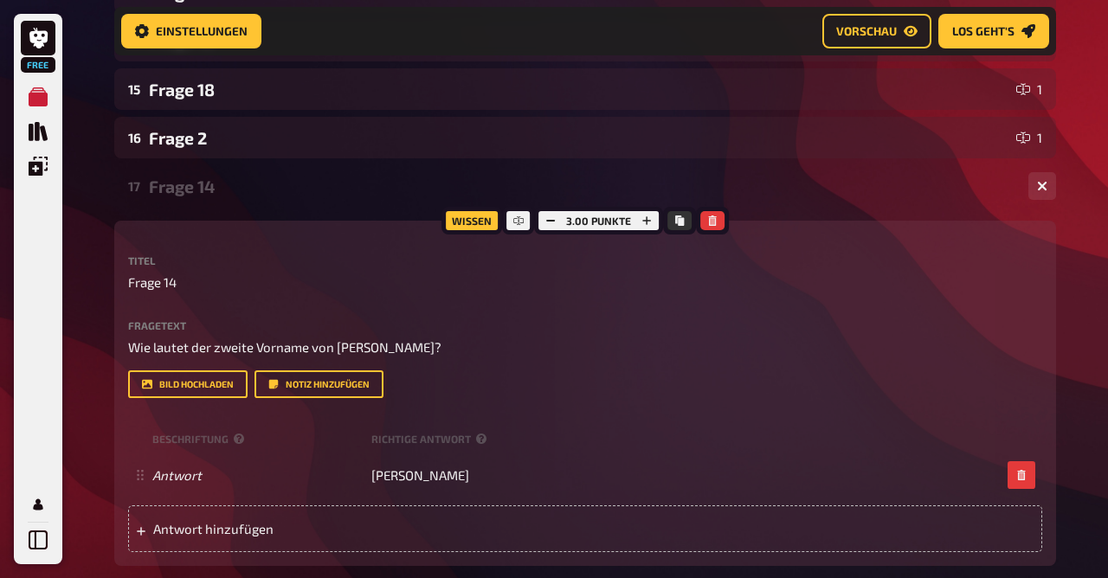
scroll to position [966, 0]
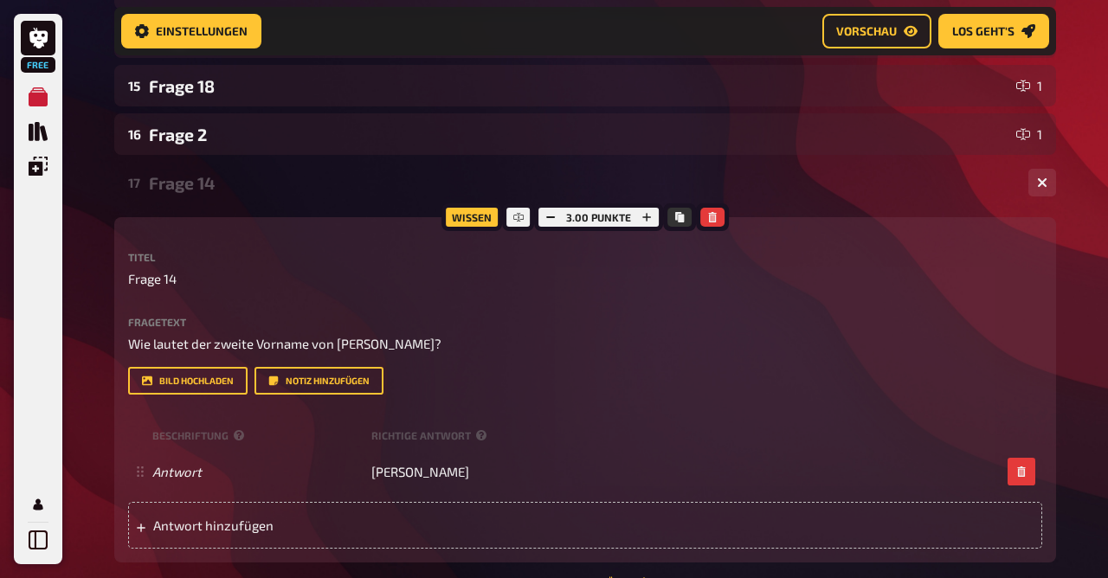
click at [182, 177] on div "Frage 14" at bounding box center [582, 183] width 866 height 20
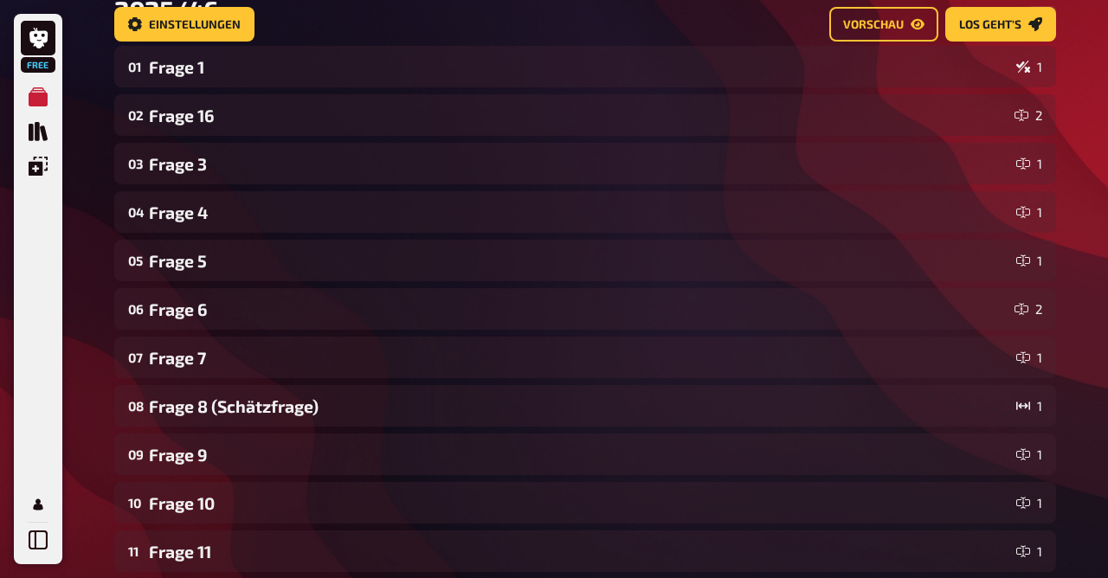
scroll to position [0, 0]
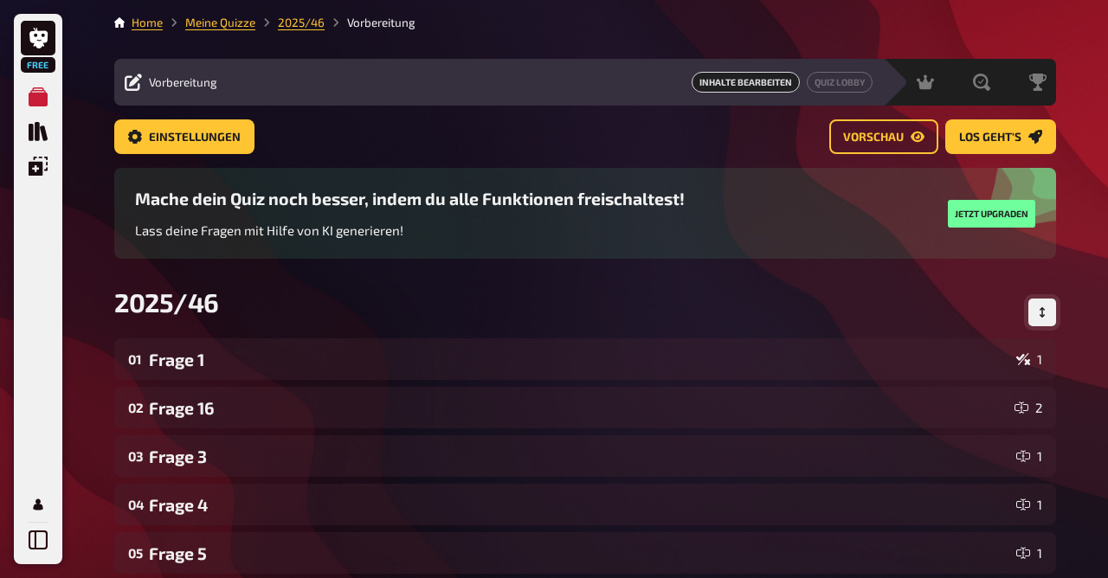
click at [1040, 306] on button "Reihenfolge anpassen" at bounding box center [1042, 313] width 28 height 28
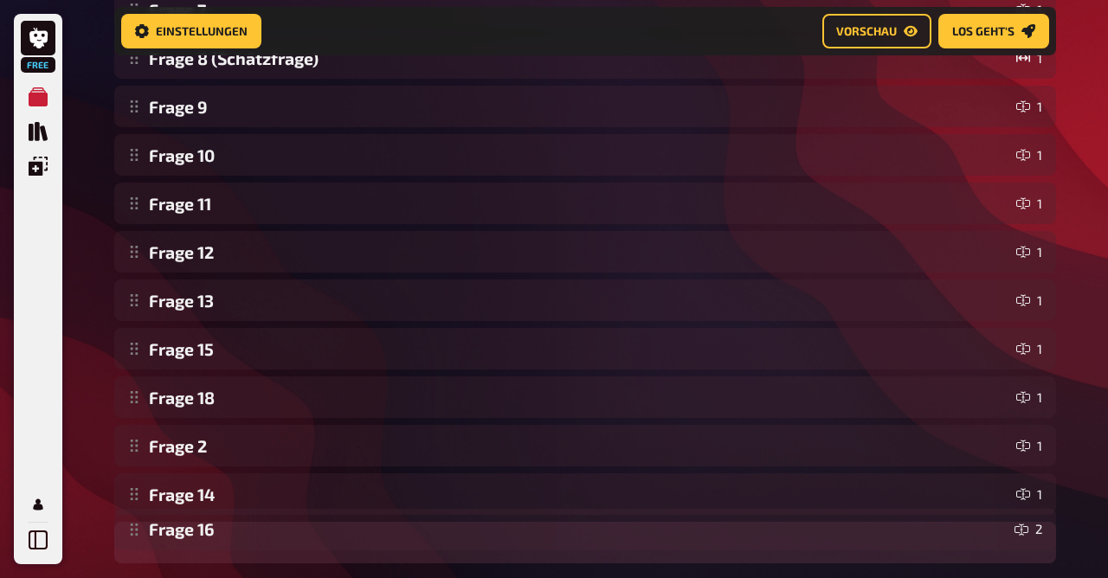
scroll to position [675, 0]
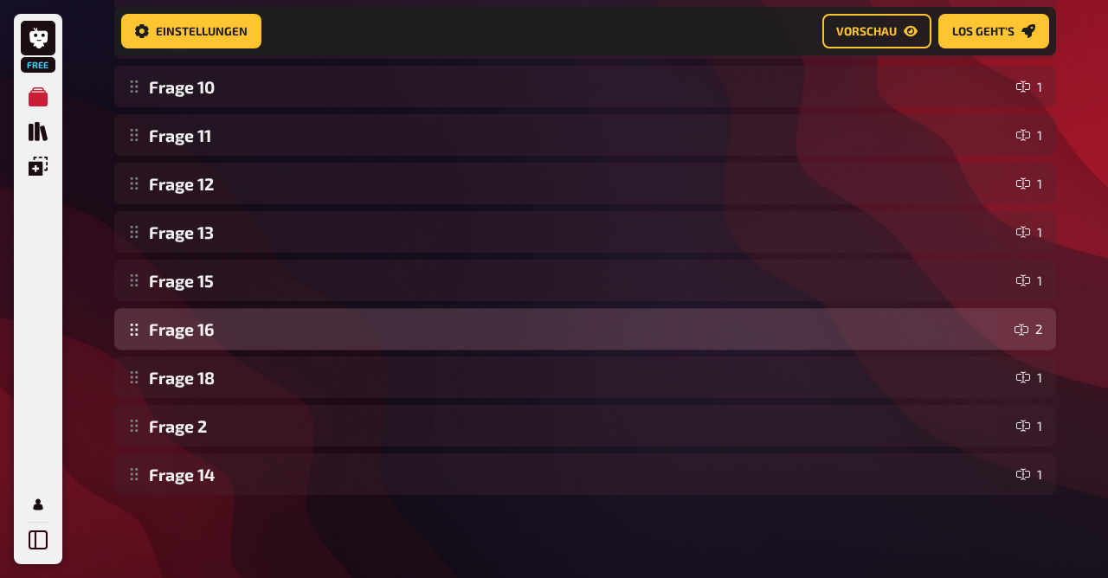
drag, startPoint x: 136, startPoint y: 415, endPoint x: 224, endPoint y: 336, distance: 118.3
click at [224, 336] on div "Frage 1 1 Frage 16 2 Frage 3 1 Frage 4 1 Frage 5 1 Frage 6 2 Frage 7 1 Frage 8 …" at bounding box center [585, 86] width 942 height 817
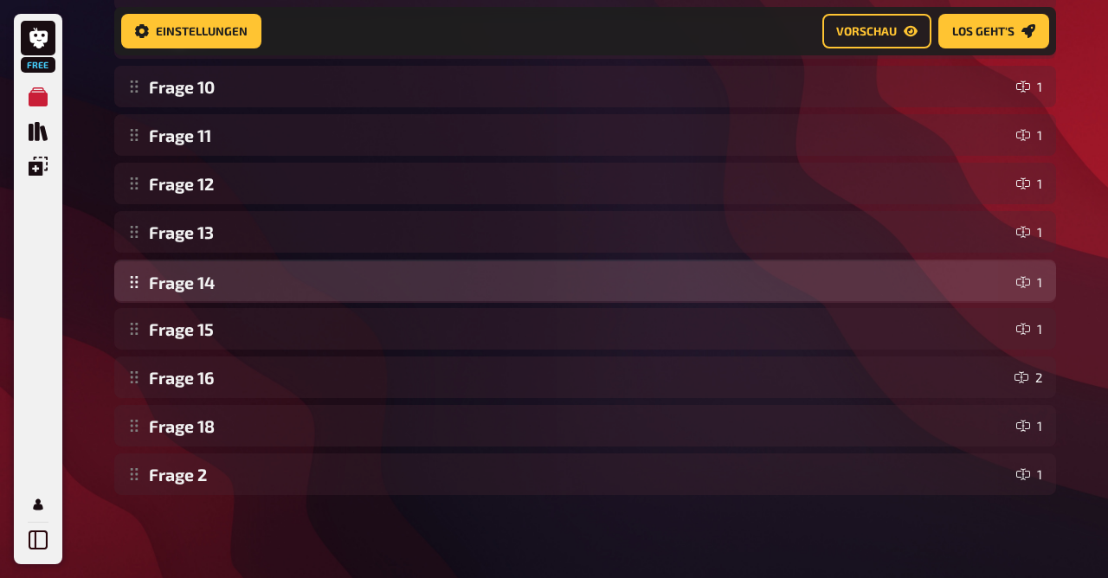
drag, startPoint x: 135, startPoint y: 485, endPoint x: 175, endPoint y: 293, distance: 195.4
click at [175, 293] on div "Frage 1 1 Frage 3 1 Frage 4 1 Frage 5 1 Frage 6 2 Frage 7 1 Frage 8 (Schätzfrag…" at bounding box center [585, 86] width 942 height 817
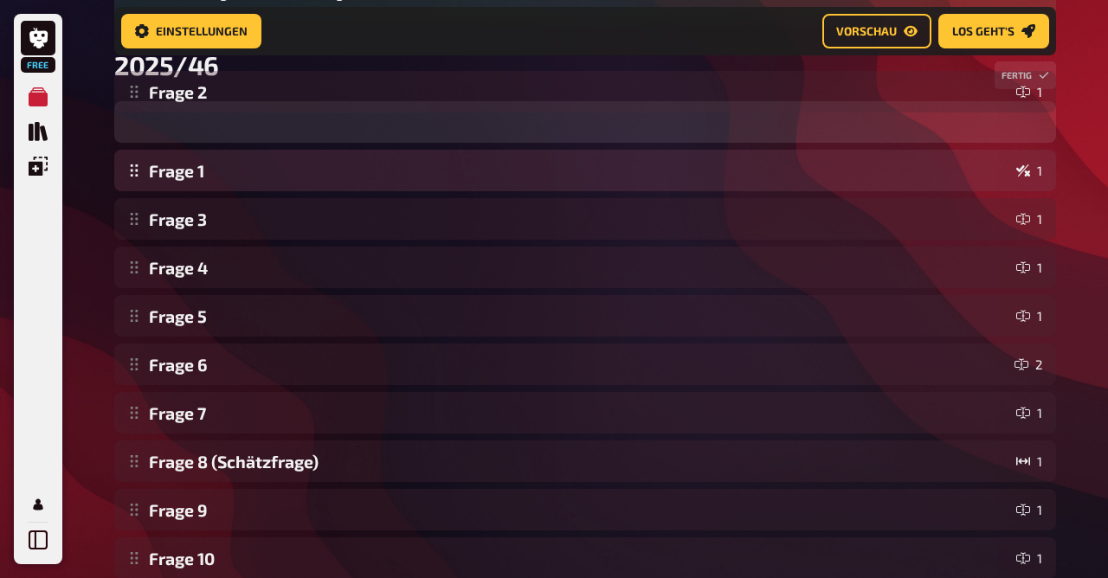
scroll to position [223, 0]
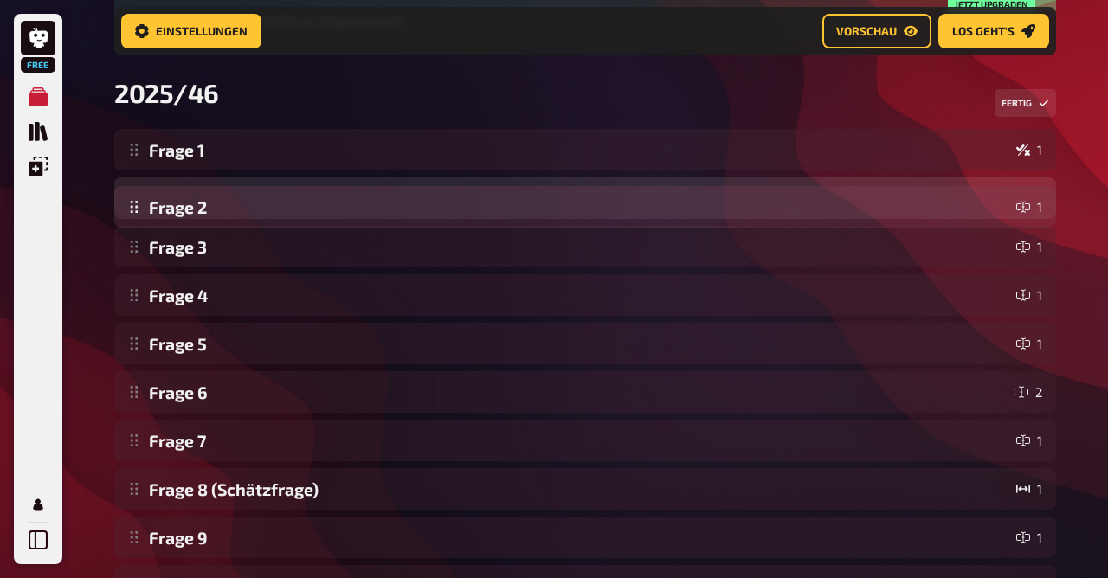
drag, startPoint x: 128, startPoint y: 485, endPoint x: 206, endPoint y: 217, distance: 278.6
click at [206, 217] on div "Frage 1 1 Frage 3 1 Frage 4 1 Frage 5 1 Frage 6 2 Frage 7 1 Frage 8 (Schätzfrag…" at bounding box center [585, 537] width 942 height 817
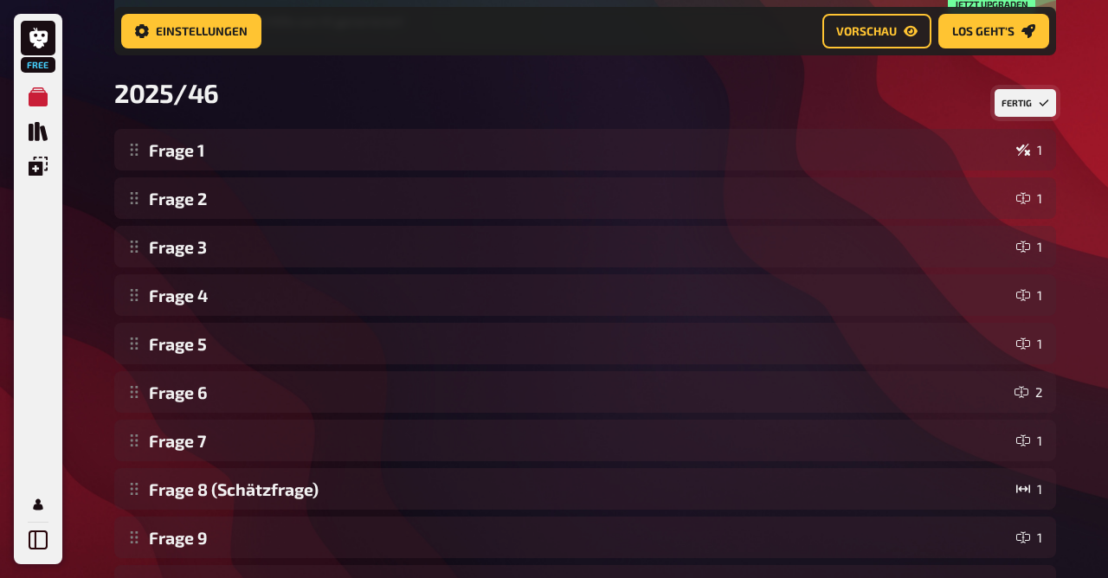
click at [1022, 99] on button "Fertig" at bounding box center [1025, 103] width 61 height 28
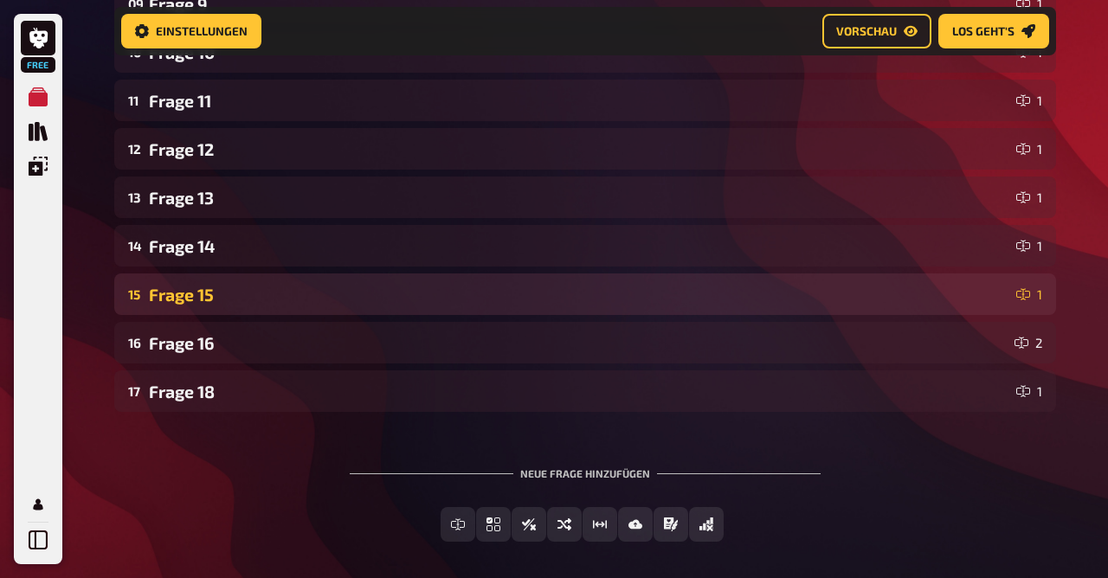
scroll to position [758, 0]
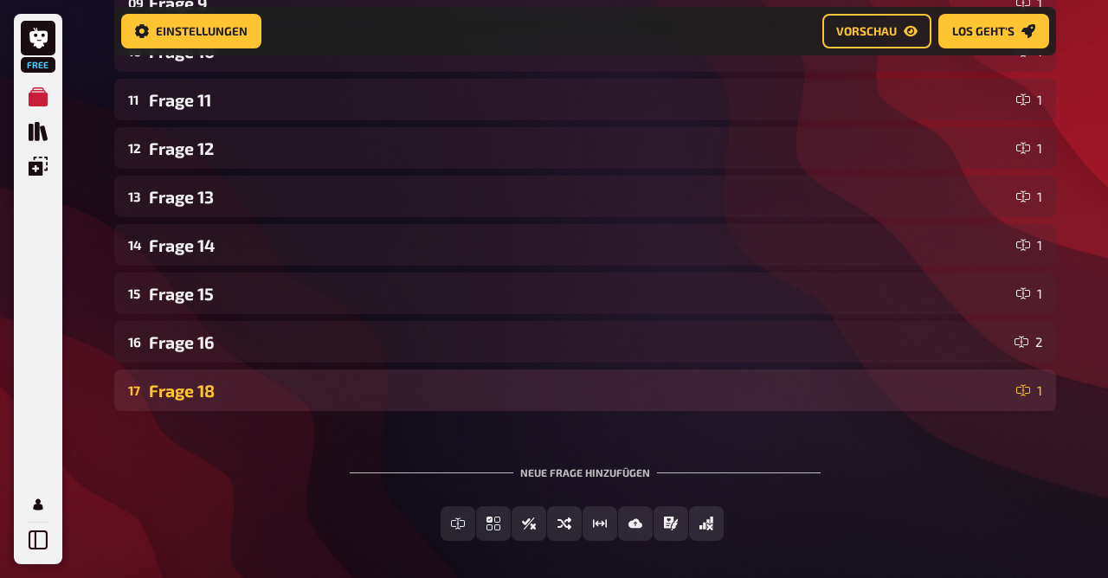
click at [241, 379] on div "17 Frage 18 1" at bounding box center [585, 391] width 942 height 42
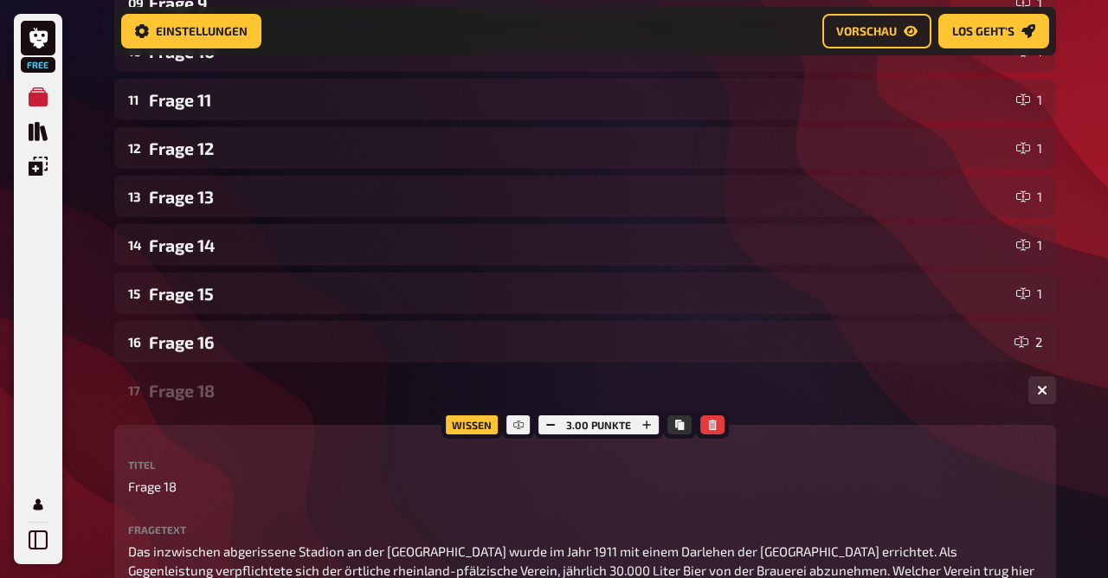
click at [241, 379] on div "17 Frage 18 1" at bounding box center [585, 391] width 942 height 42
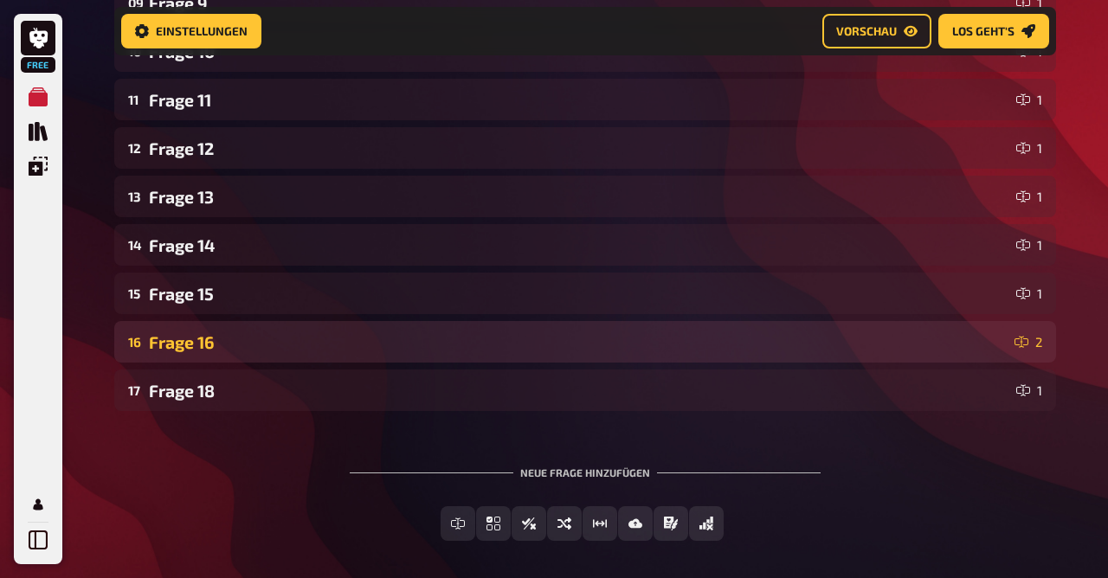
click at [223, 344] on div "Frage 16" at bounding box center [578, 342] width 859 height 20
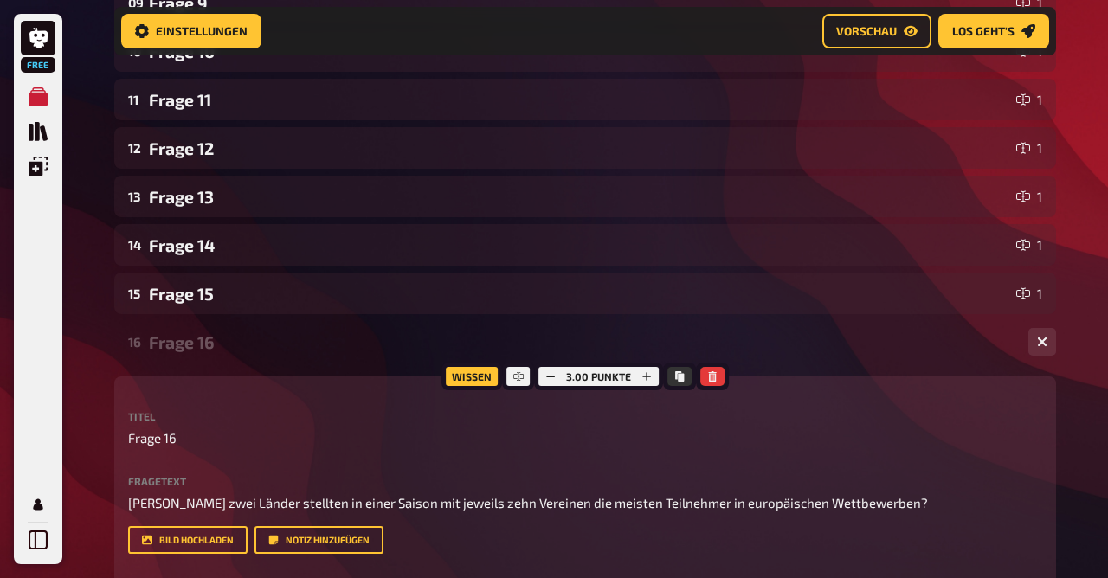
click at [223, 344] on div "Frage 16" at bounding box center [582, 342] width 866 height 20
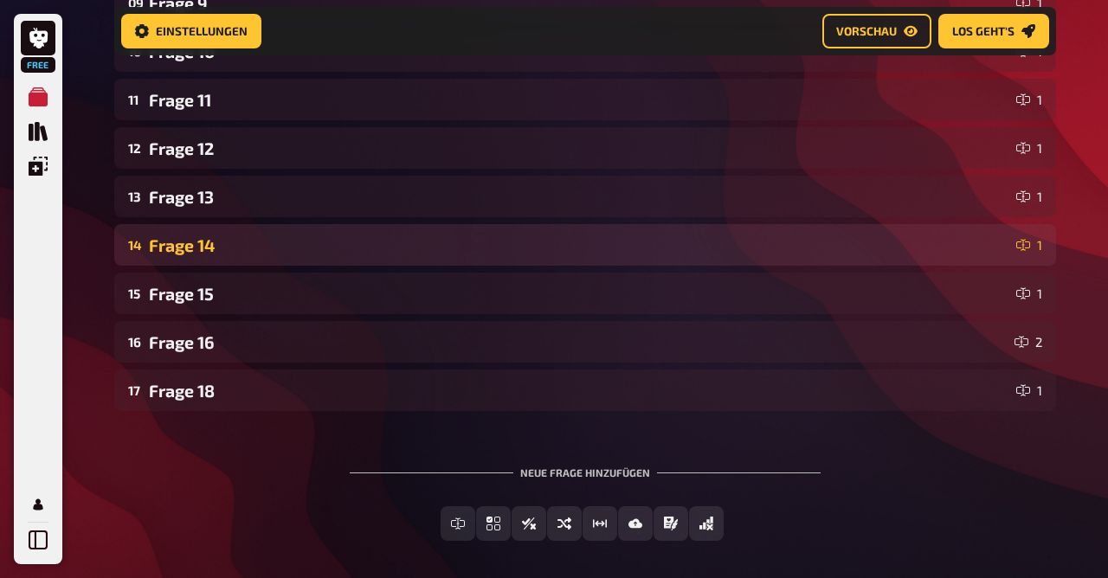
click at [216, 239] on div "Frage 14" at bounding box center [579, 245] width 860 height 20
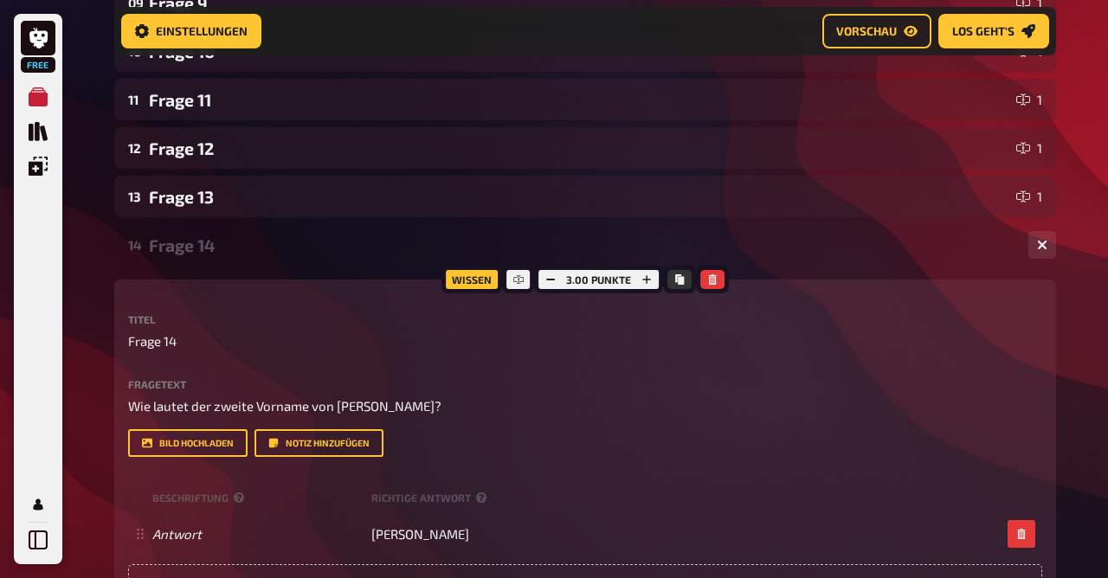
click at [176, 252] on div "Frage 14" at bounding box center [582, 245] width 866 height 20
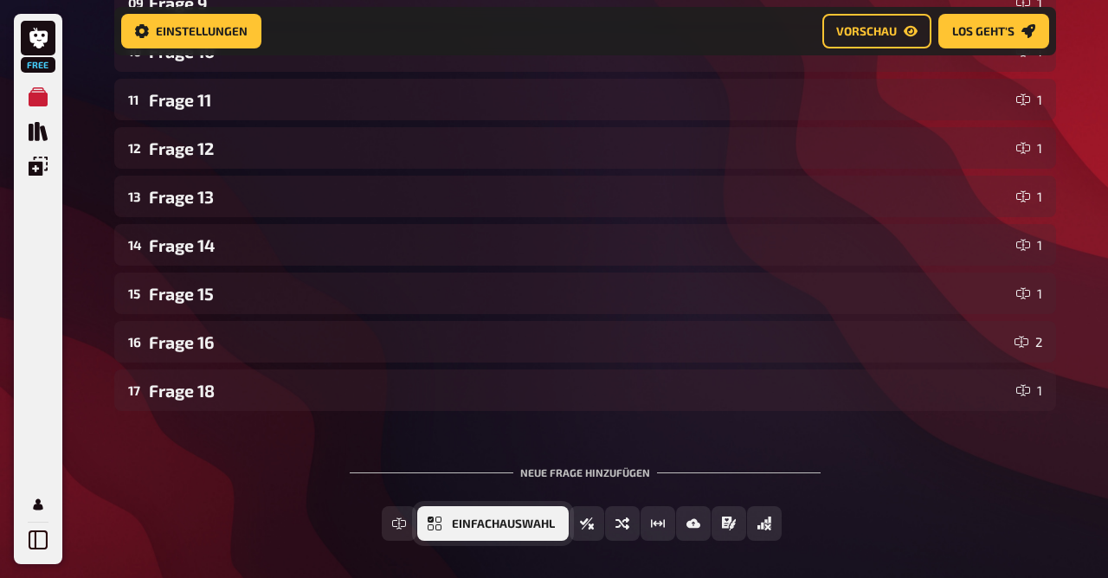
click at [506, 529] on span "Einfachauswahl" at bounding box center [503, 524] width 103 height 12
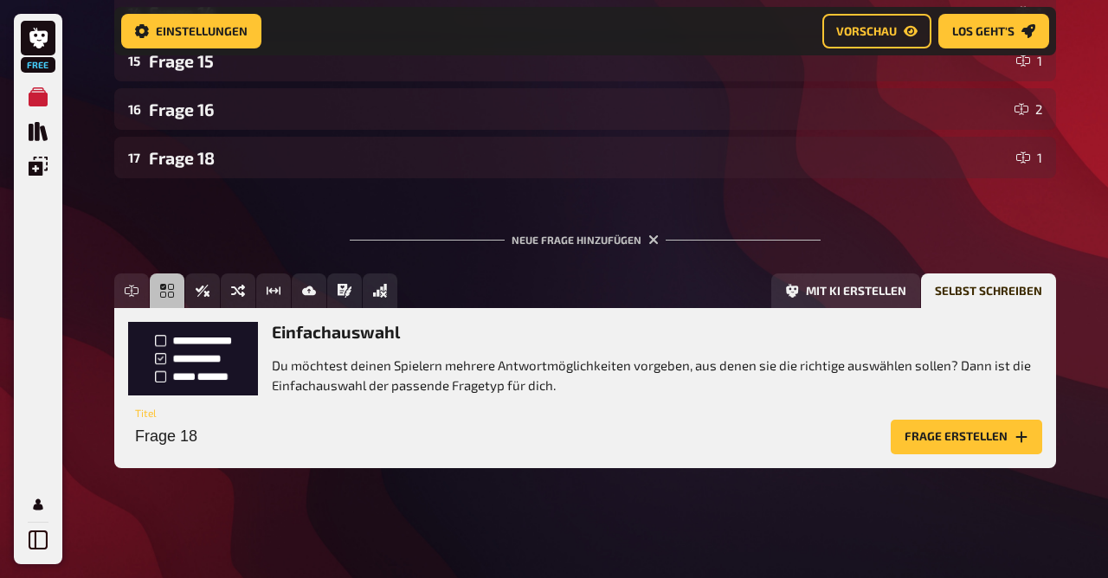
scroll to position [993, 0]
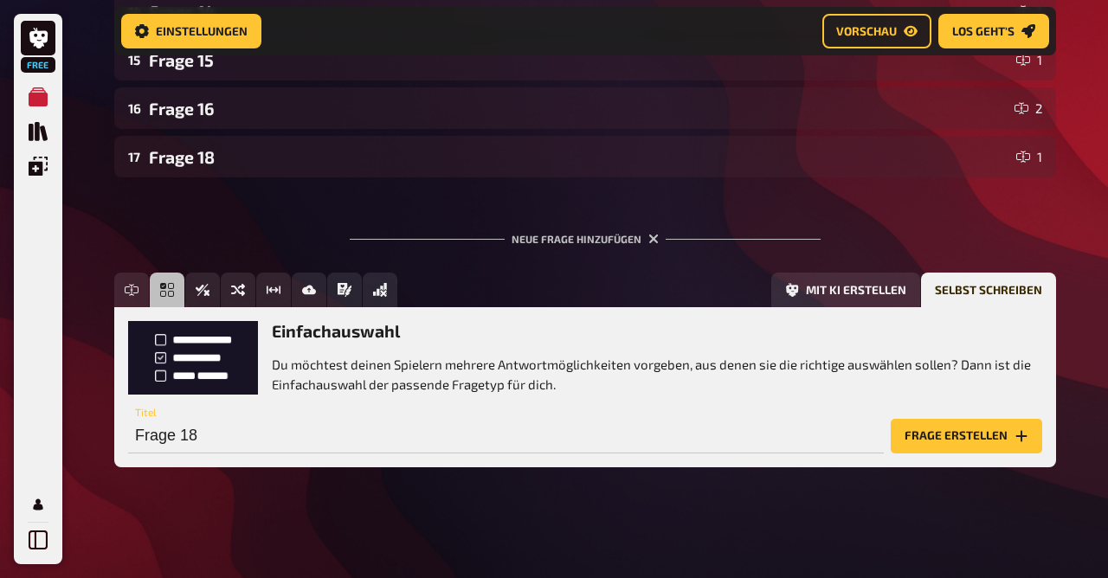
click at [252, 446] on input "Frage 18" at bounding box center [506, 436] width 756 height 35
type input "Frage 17"
click at [976, 443] on button "Frage erstellen" at bounding box center [966, 436] width 151 height 35
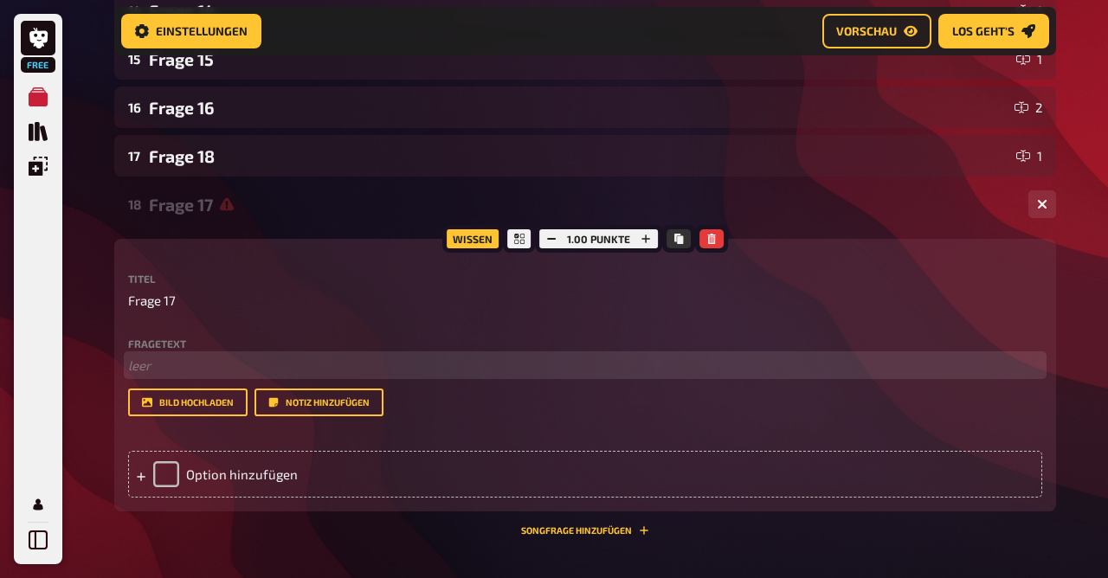
click at [238, 373] on p "﻿ leer" at bounding box center [585, 366] width 914 height 20
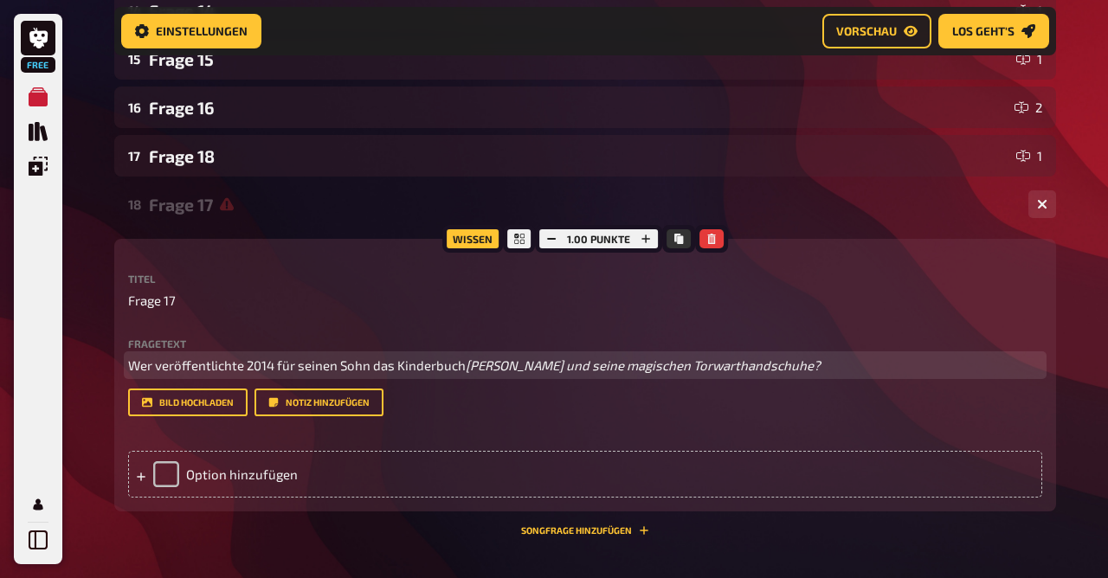
click at [466, 373] on span "[PERSON_NAME] und seine magischen Torwarthandschuhe?" at bounding box center [643, 365] width 355 height 16
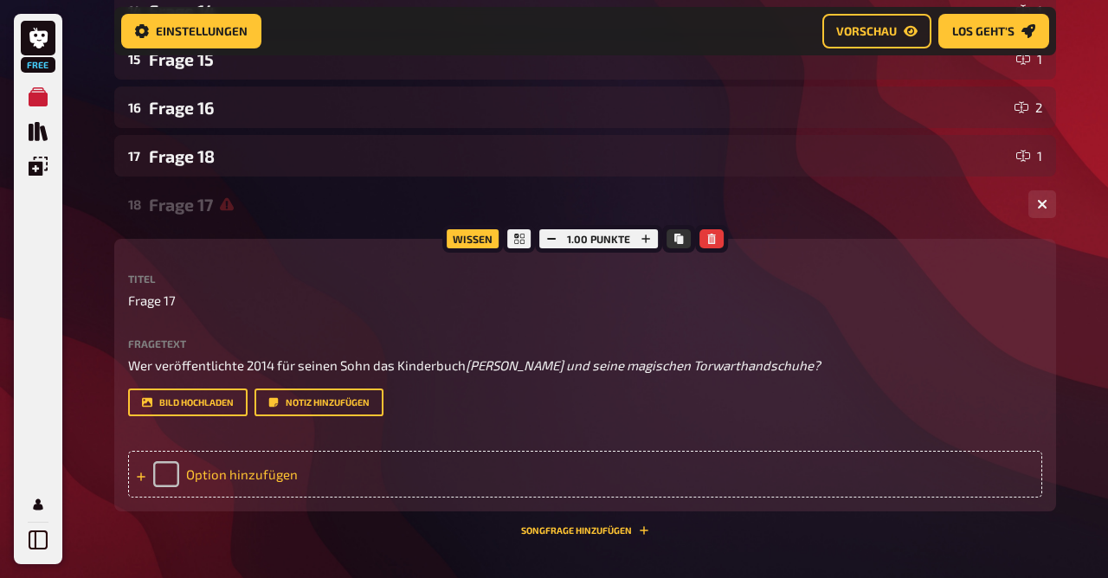
click at [265, 481] on div "Option hinzufügen" at bounding box center [585, 474] width 914 height 47
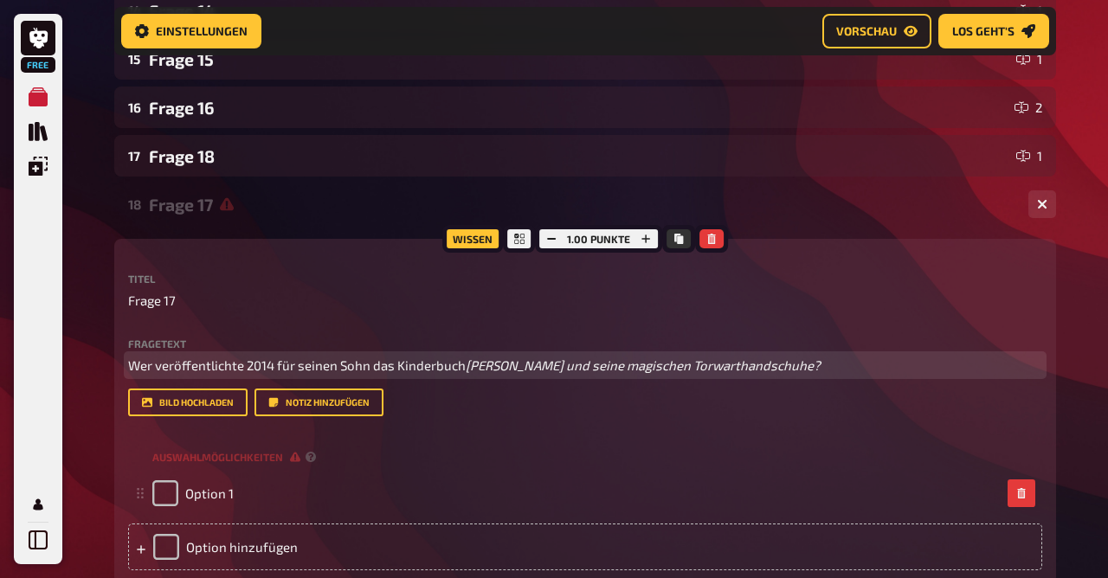
click at [576, 365] on span "[PERSON_NAME] und seine magischen Torwarthandschuhe?" at bounding box center [643, 365] width 355 height 16
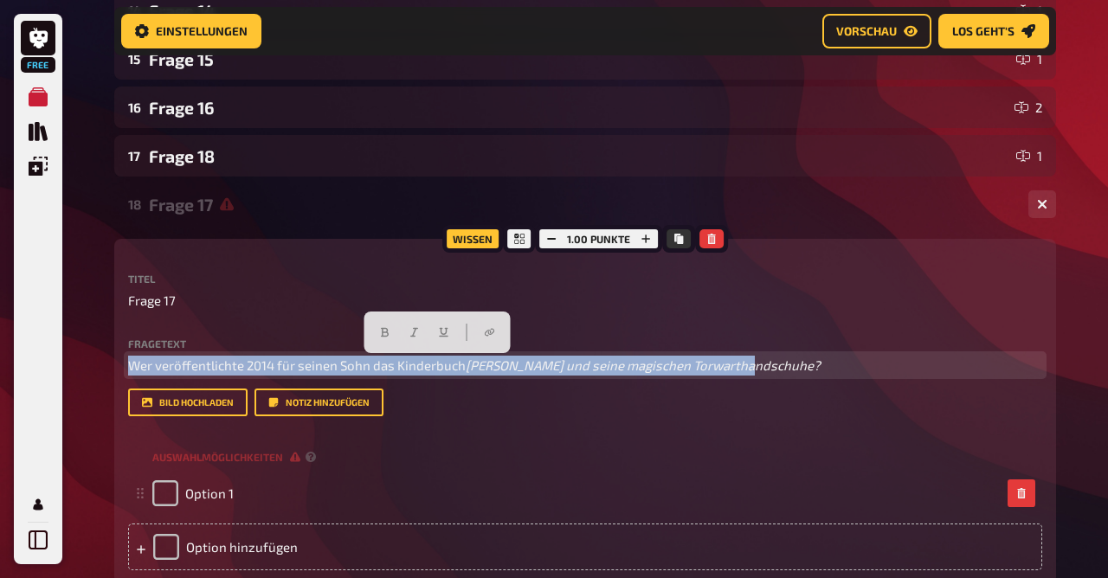
click at [576, 365] on span "[PERSON_NAME] und seine magischen Torwarthandschuhe?" at bounding box center [643, 365] width 355 height 16
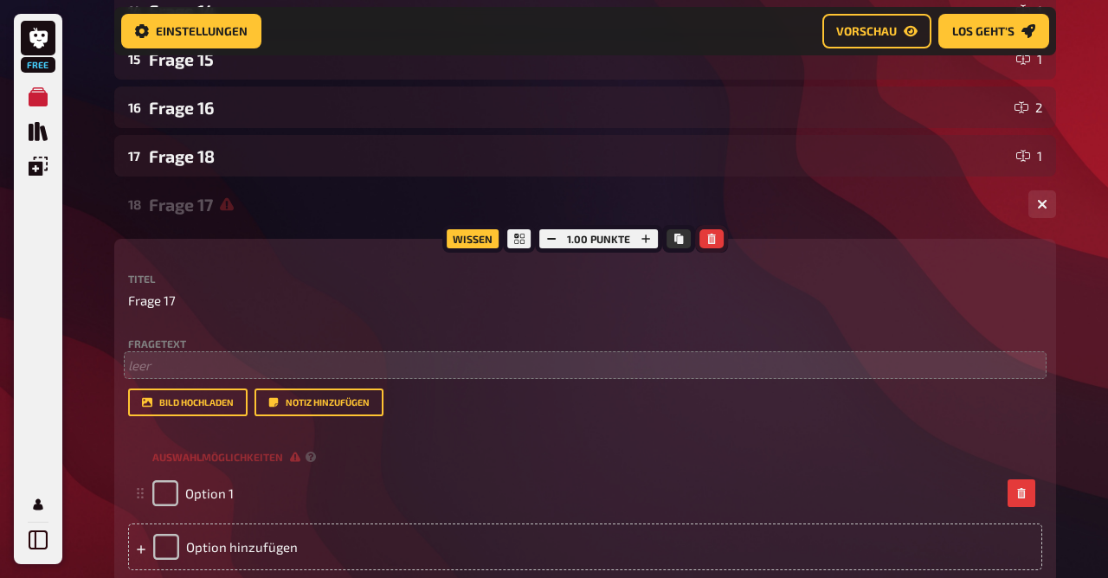
click at [707, 244] on icon "button" at bounding box center [711, 239] width 8 height 10
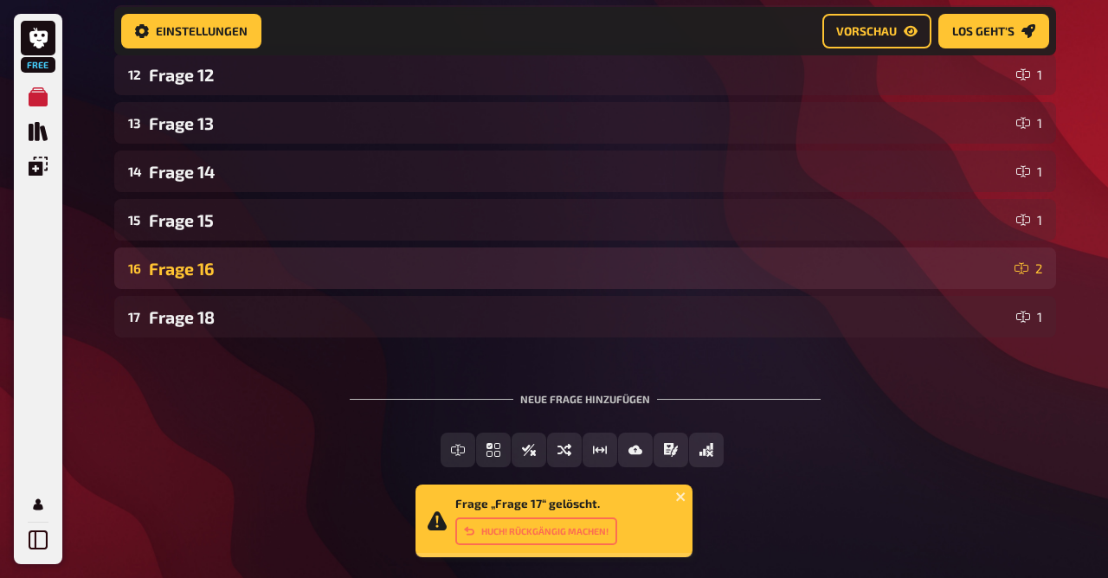
scroll to position [834, 0]
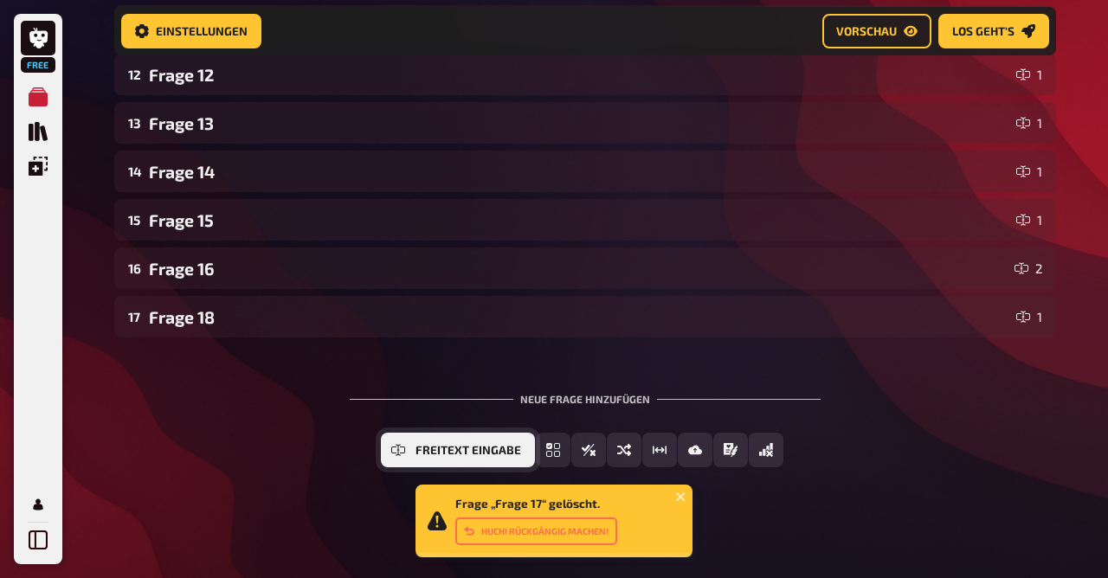
click at [399, 444] on icon "Freitext Eingabe" at bounding box center [398, 450] width 14 height 14
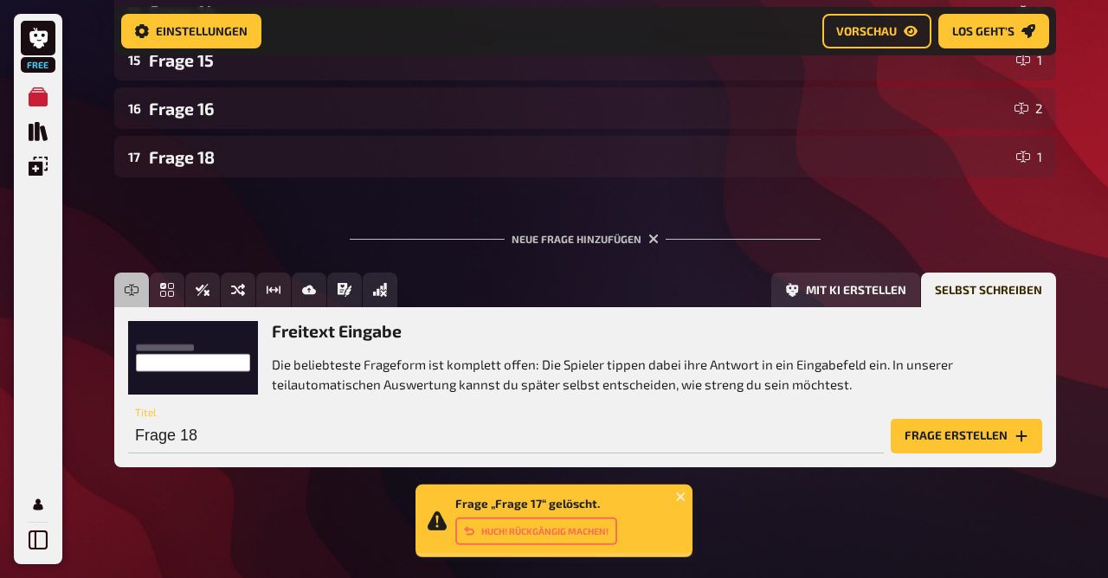
scroll to position [993, 0]
click at [794, 448] on input "Frage 18" at bounding box center [506, 436] width 756 height 35
type input "Frage 17"
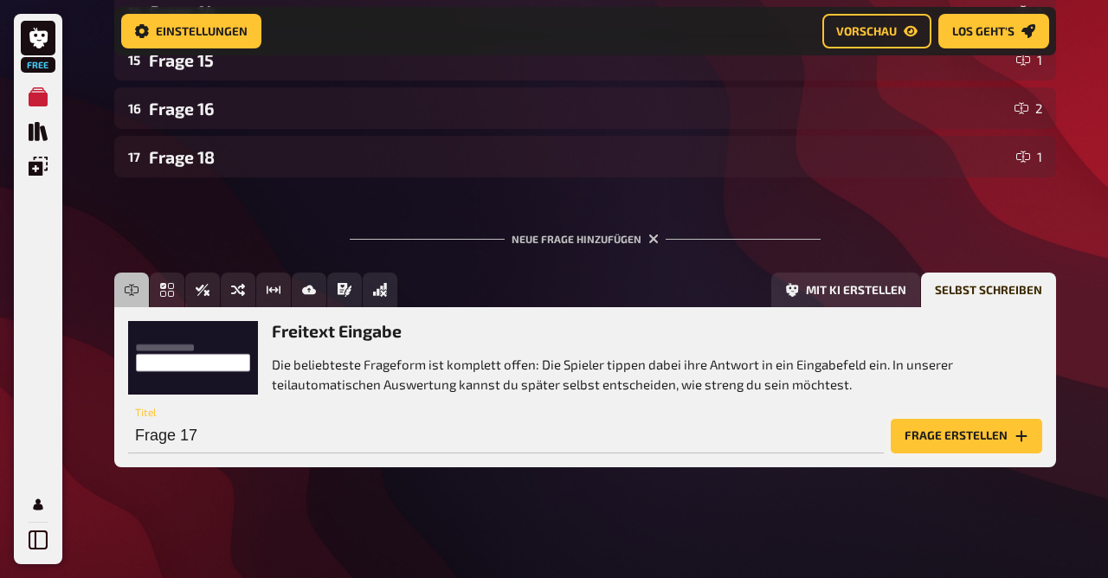
click at [989, 441] on button "Frage erstellen" at bounding box center [966, 436] width 151 height 35
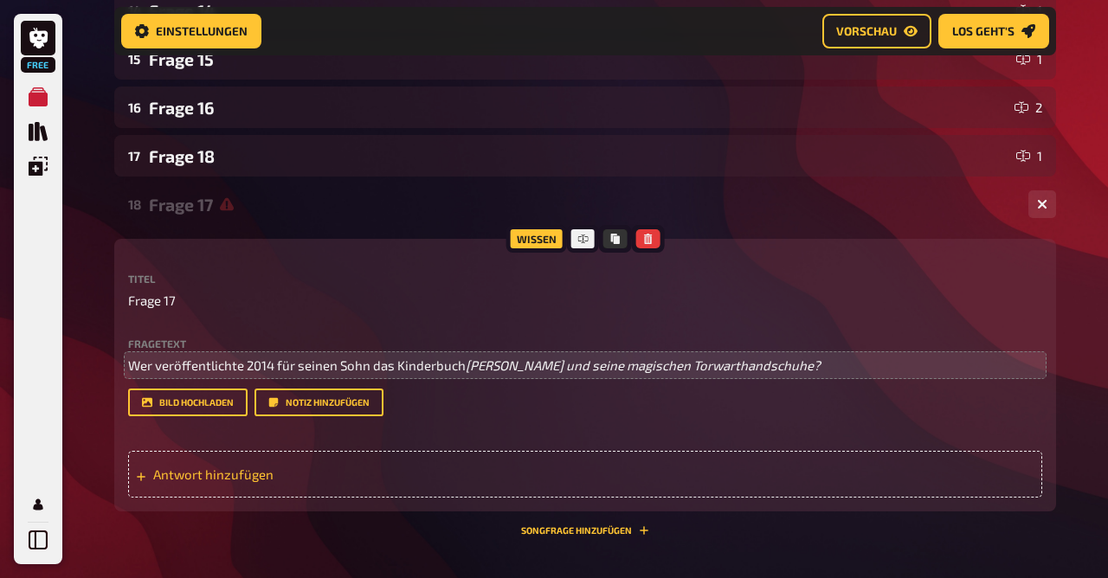
click at [308, 471] on span "Antwort hinzufügen" at bounding box center [287, 475] width 269 height 16
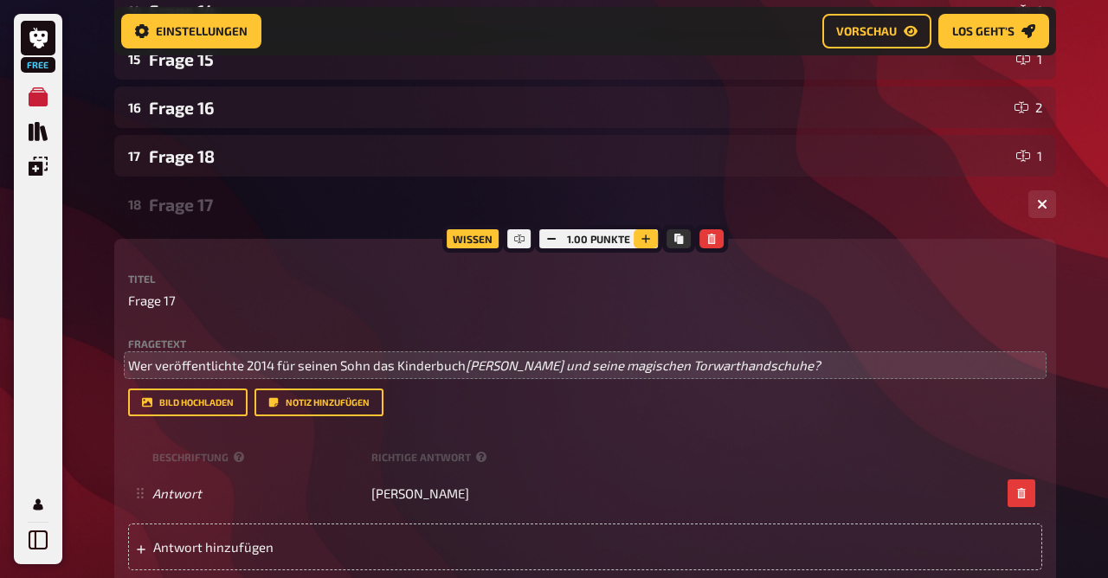
click at [645, 238] on icon "button" at bounding box center [645, 239] width 9 height 9
click at [645, 238] on icon "button" at bounding box center [645, 239] width 10 height 10
click at [645, 238] on icon "button" at bounding box center [646, 239] width 10 height 10
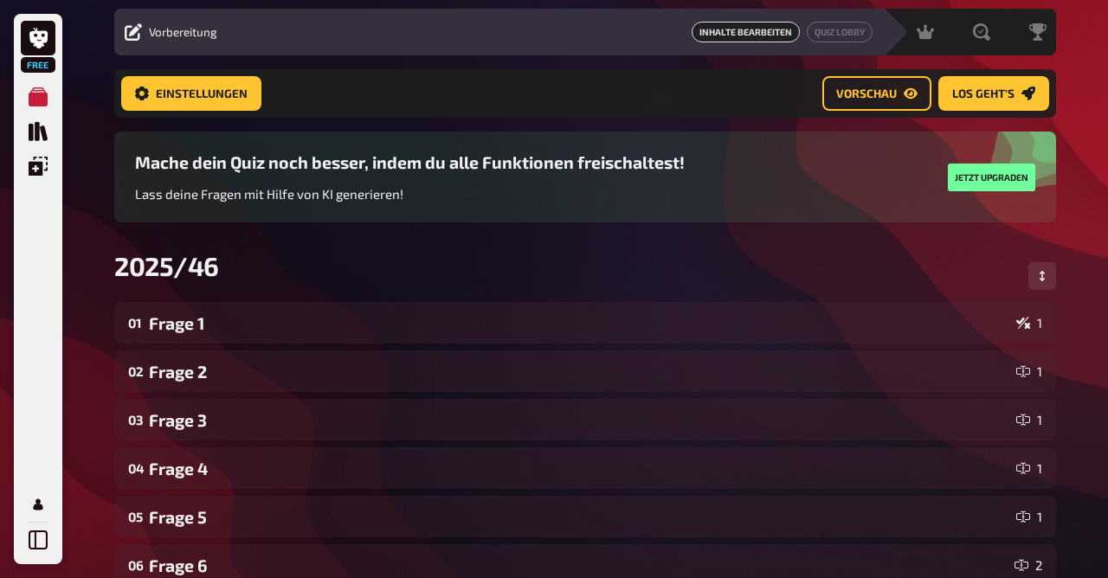
scroll to position [0, 0]
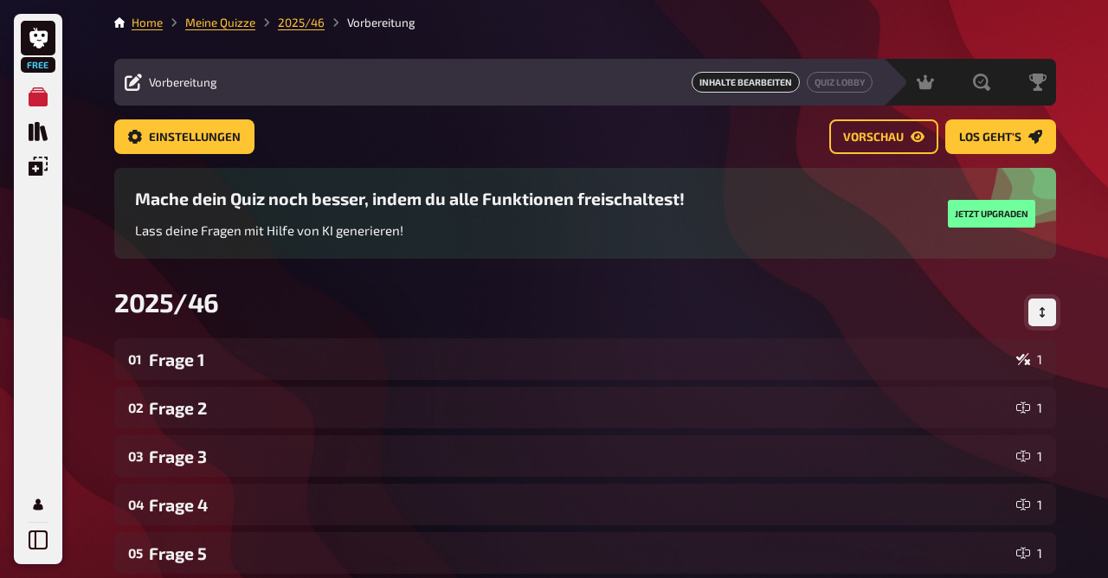
click at [1046, 312] on icon "Reihenfolge anpassen" at bounding box center [1042, 312] width 10 height 10
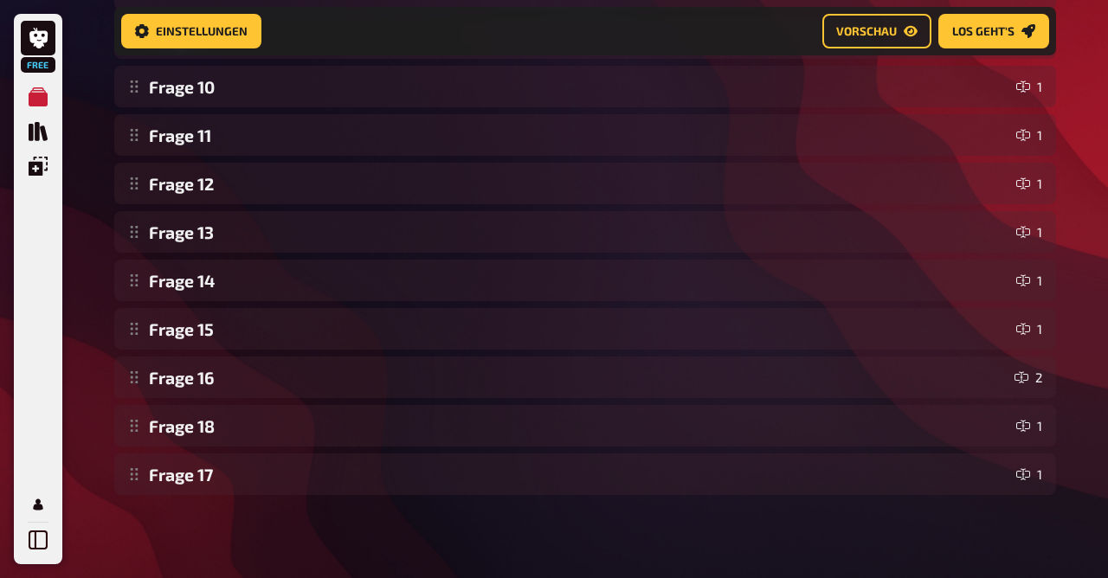
scroll to position [724, 0]
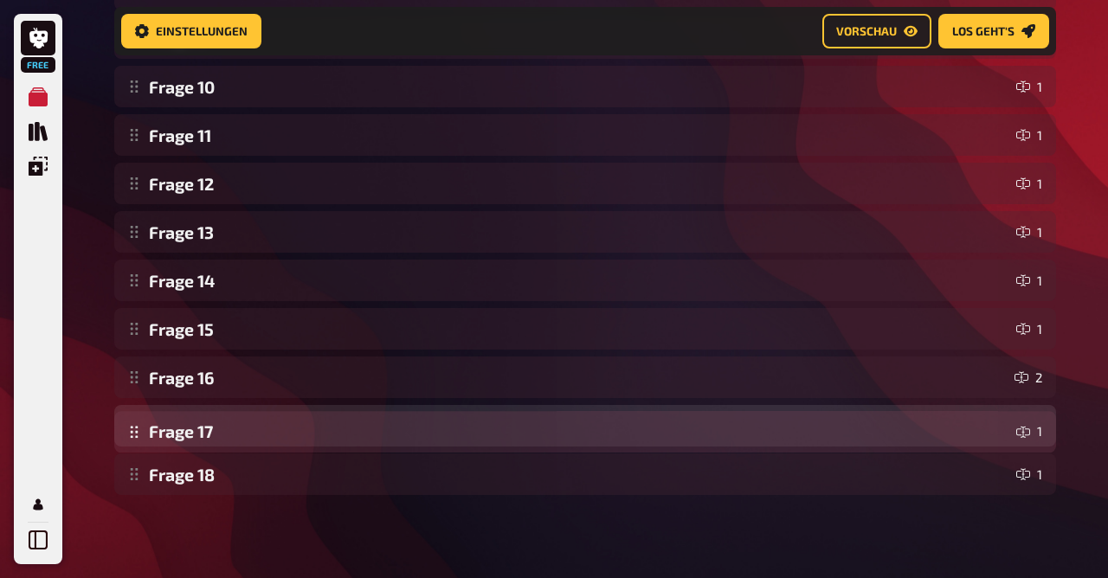
drag, startPoint x: 197, startPoint y: 481, endPoint x: 204, endPoint y: 438, distance: 43.8
click at [204, 438] on div "Frage 1 1 Frage 2 1 Frage 3 1 Frage 4 1 Frage 5 1 Frage 6 2 Frage 7 1 Frage 8 (…" at bounding box center [585, 63] width 942 height 866
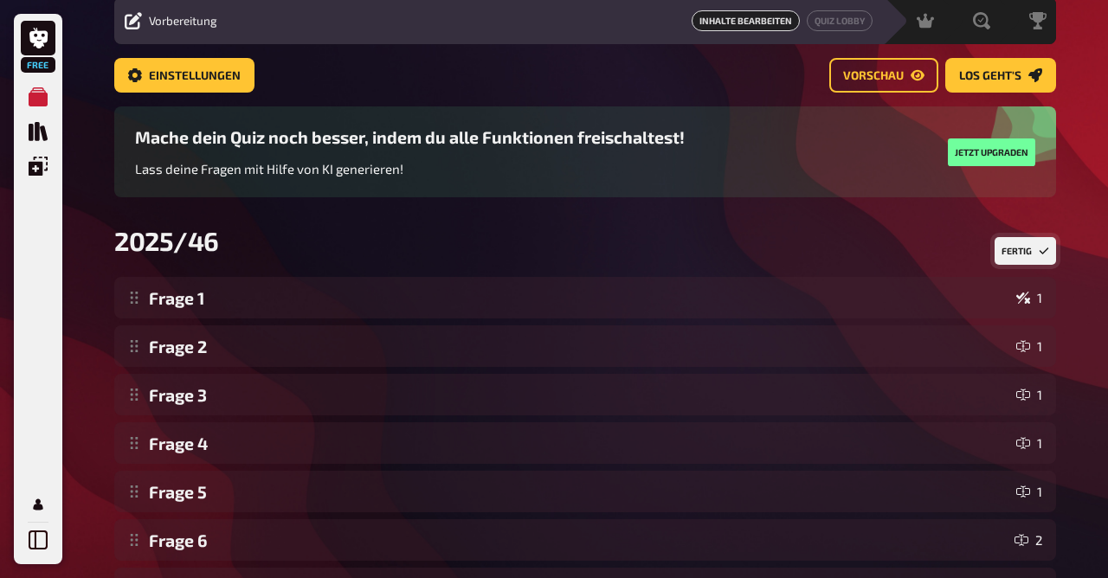
scroll to position [0, 0]
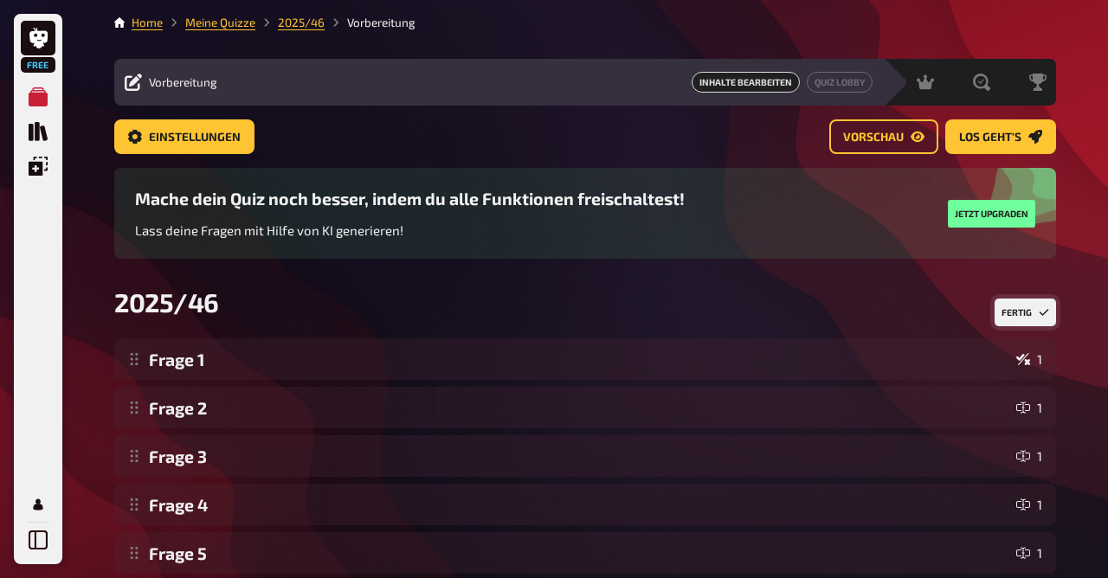
click at [1019, 312] on button "Fertig" at bounding box center [1025, 313] width 61 height 28
click at [231, 23] on link "Meine Quizze" at bounding box center [220, 23] width 70 height 14
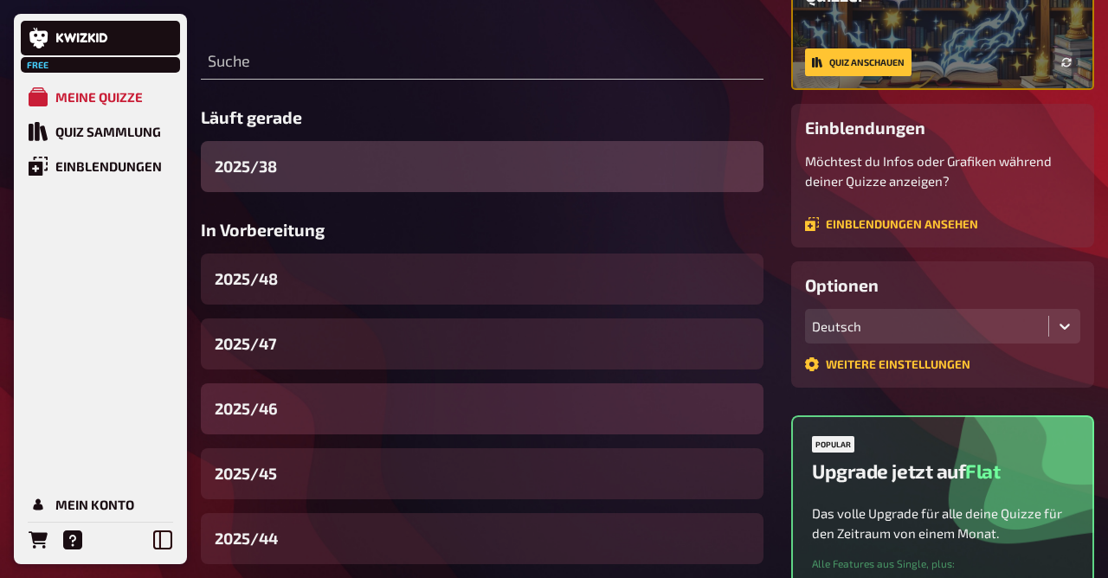
scroll to position [205, 0]
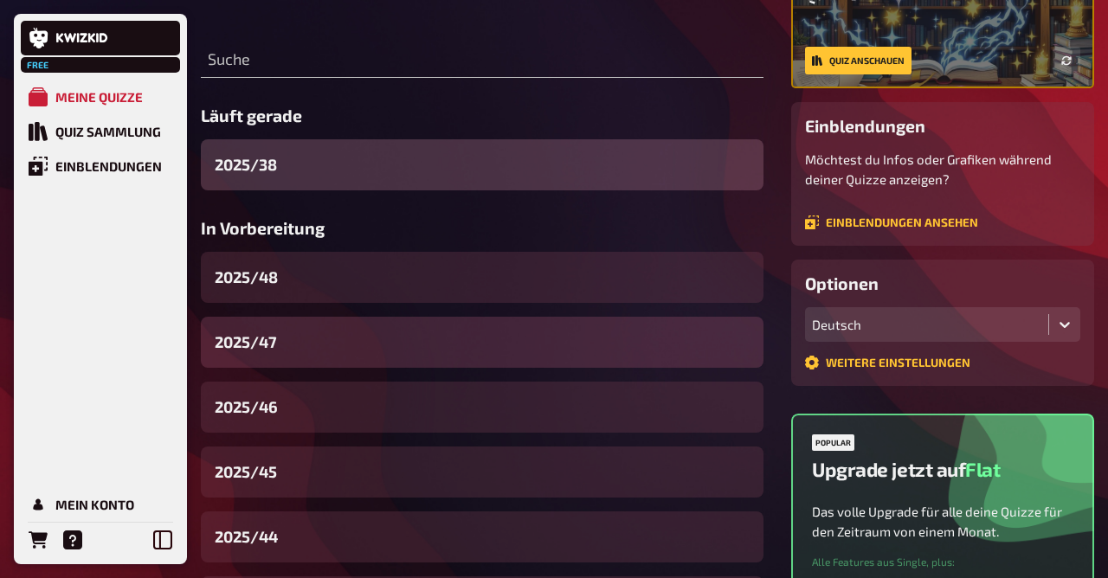
click at [298, 357] on div "2025/47" at bounding box center [482, 342] width 563 height 51
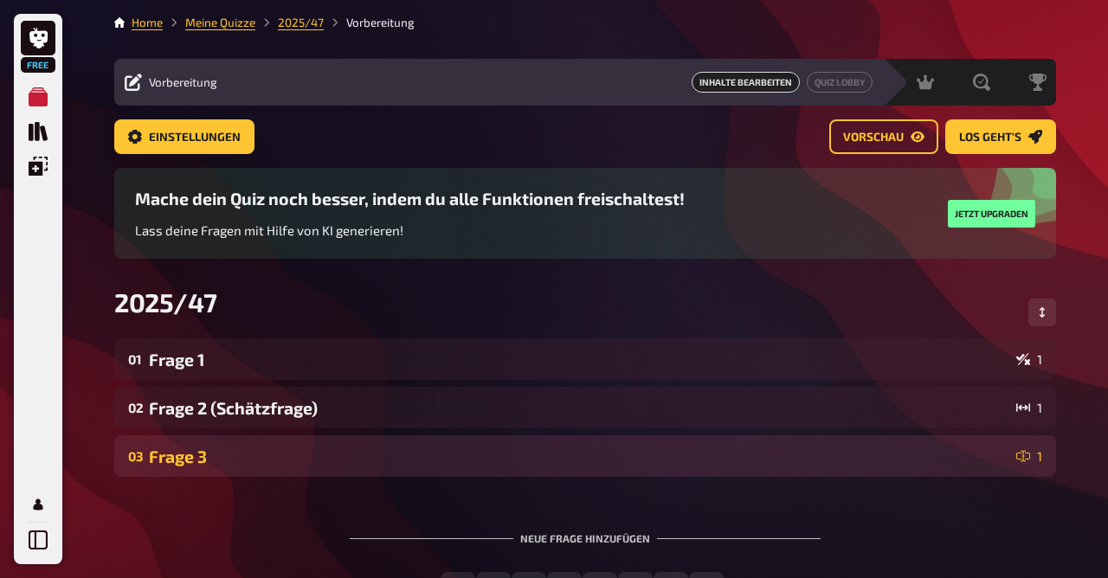
click at [275, 465] on div "Frage 3" at bounding box center [579, 457] width 860 height 20
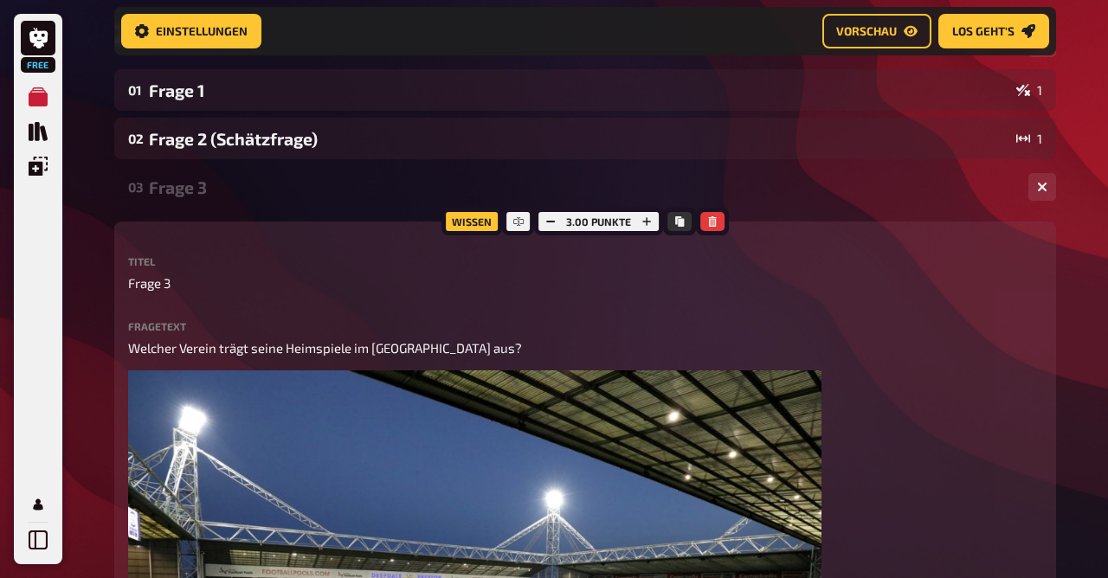
scroll to position [275, 0]
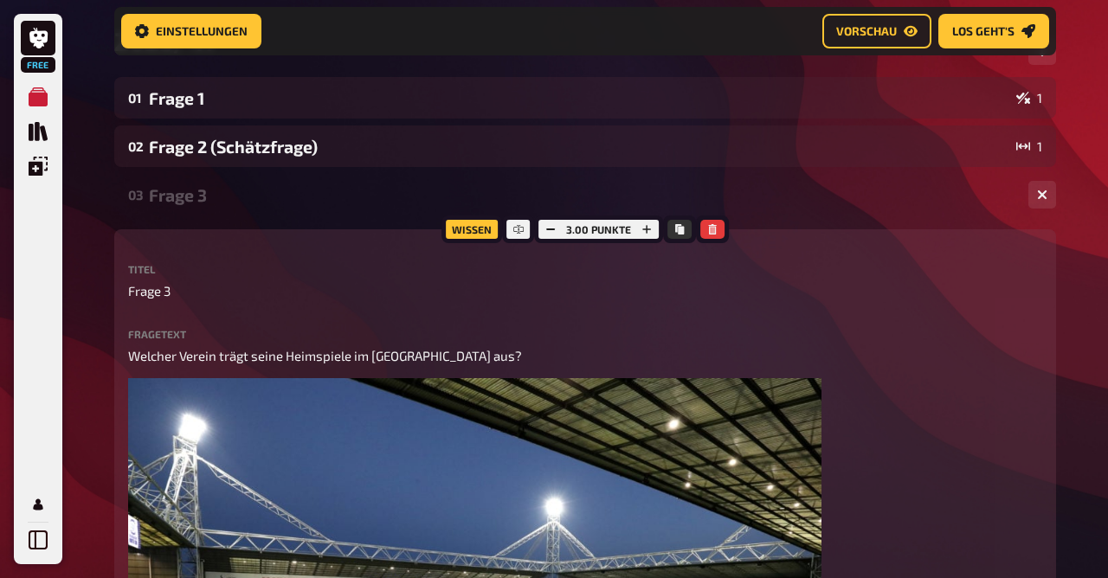
click at [207, 196] on div "Frage 3" at bounding box center [582, 195] width 866 height 20
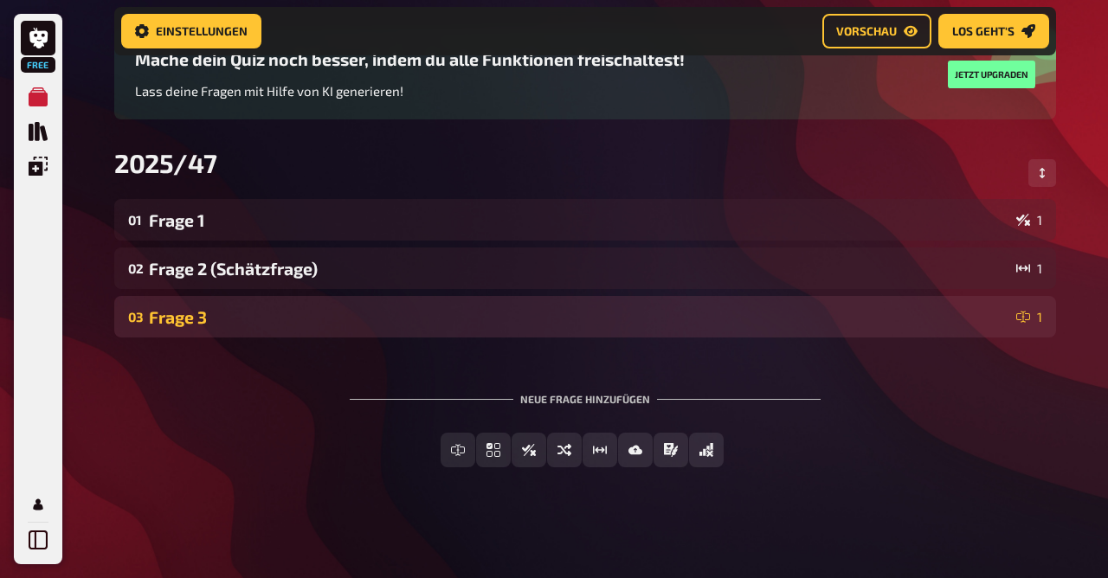
scroll to position [155, 0]
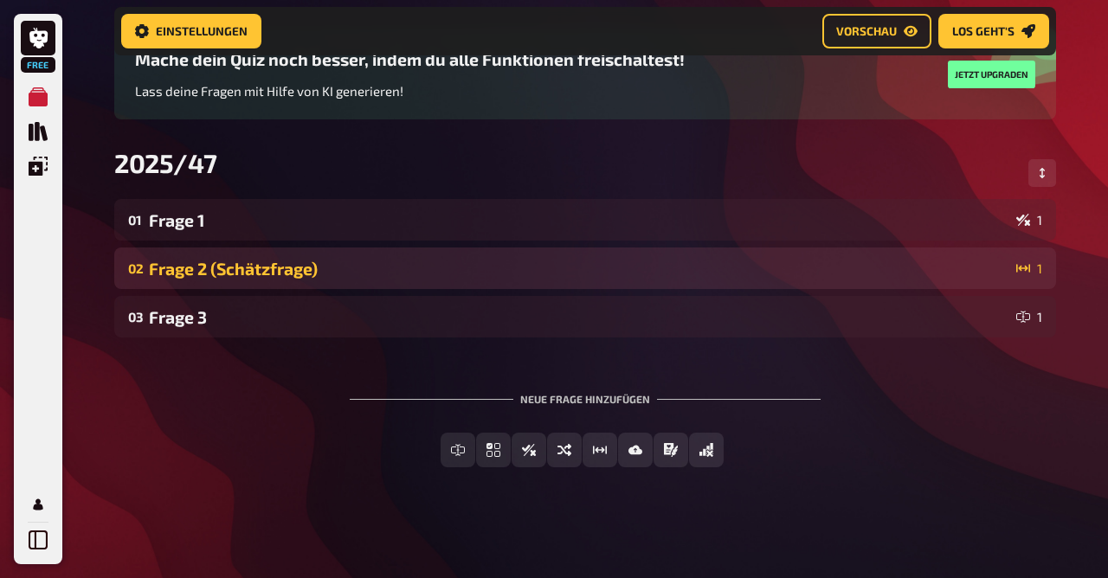
click at [254, 280] on div "02 Frage 2 (Schätzfrage) 1" at bounding box center [585, 269] width 942 height 42
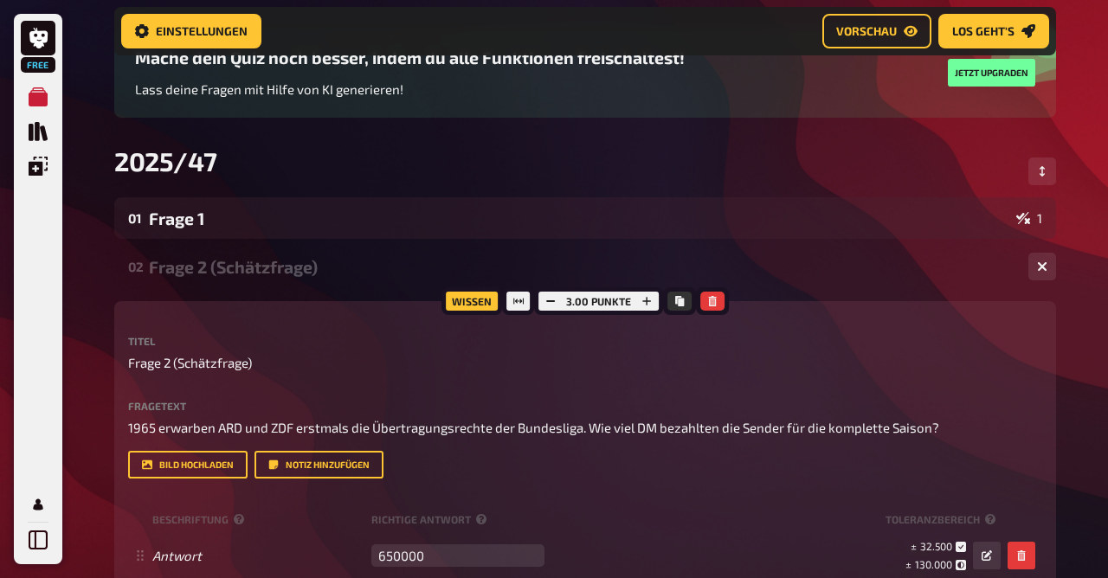
click at [260, 261] on div "Frage 2 (Schätzfrage)" at bounding box center [582, 267] width 866 height 20
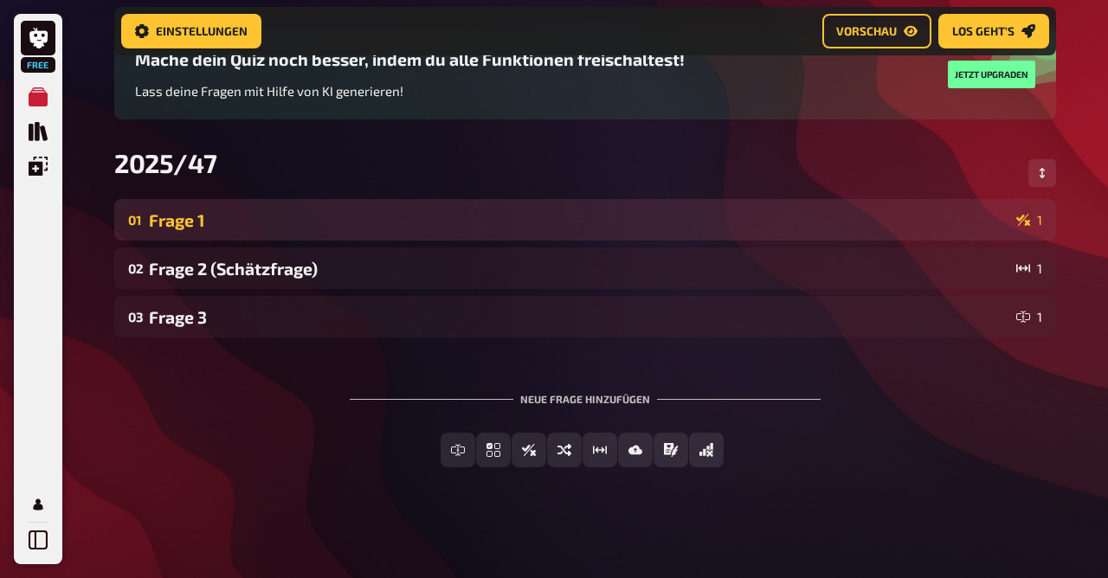
click at [239, 210] on div "Frage 1" at bounding box center [579, 220] width 860 height 20
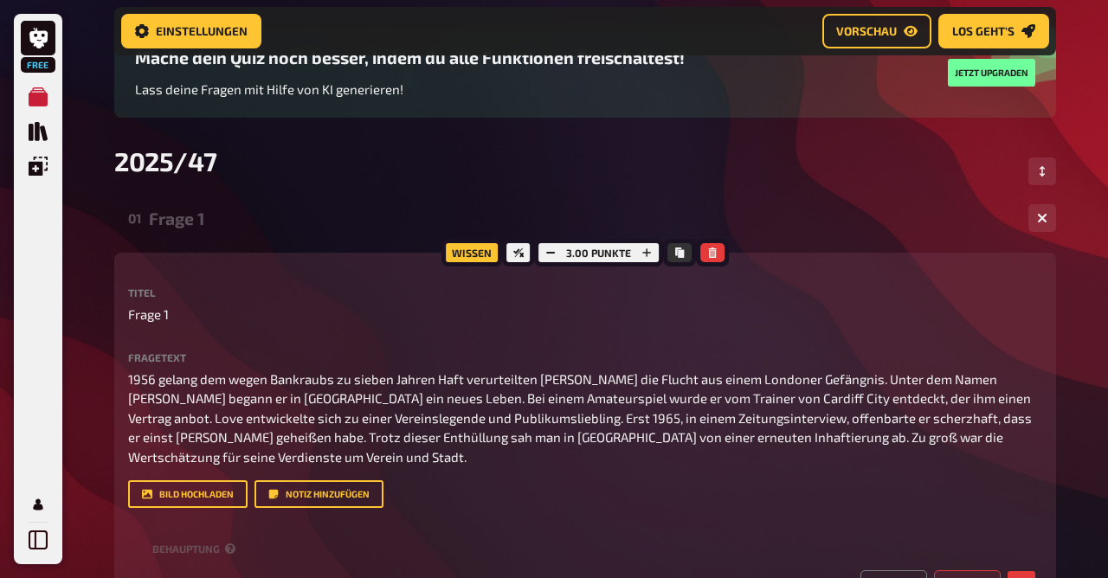
click at [239, 209] on div "Frage 1" at bounding box center [582, 219] width 866 height 20
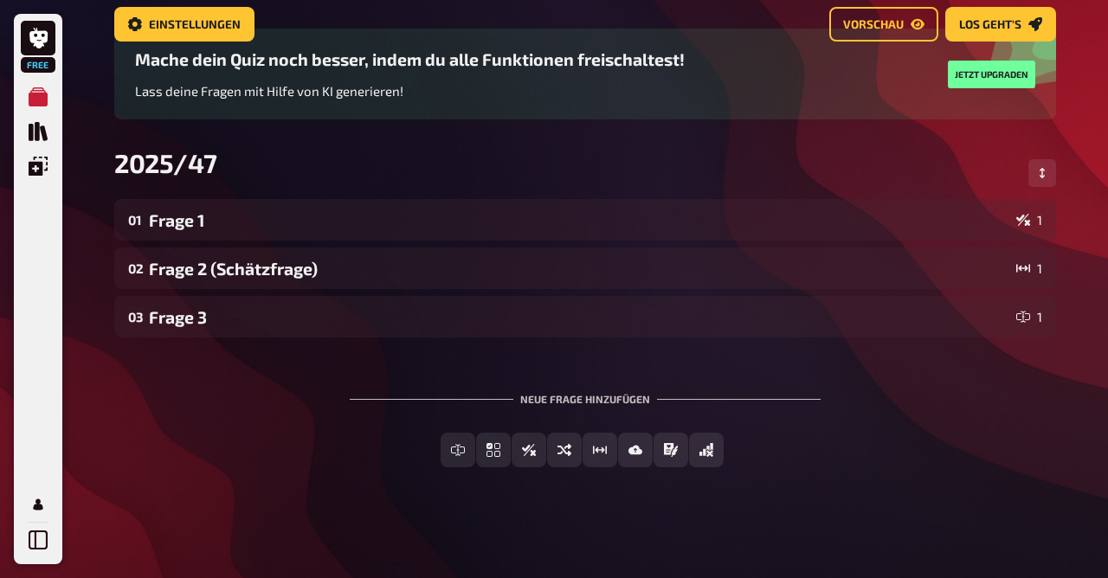
scroll to position [0, 0]
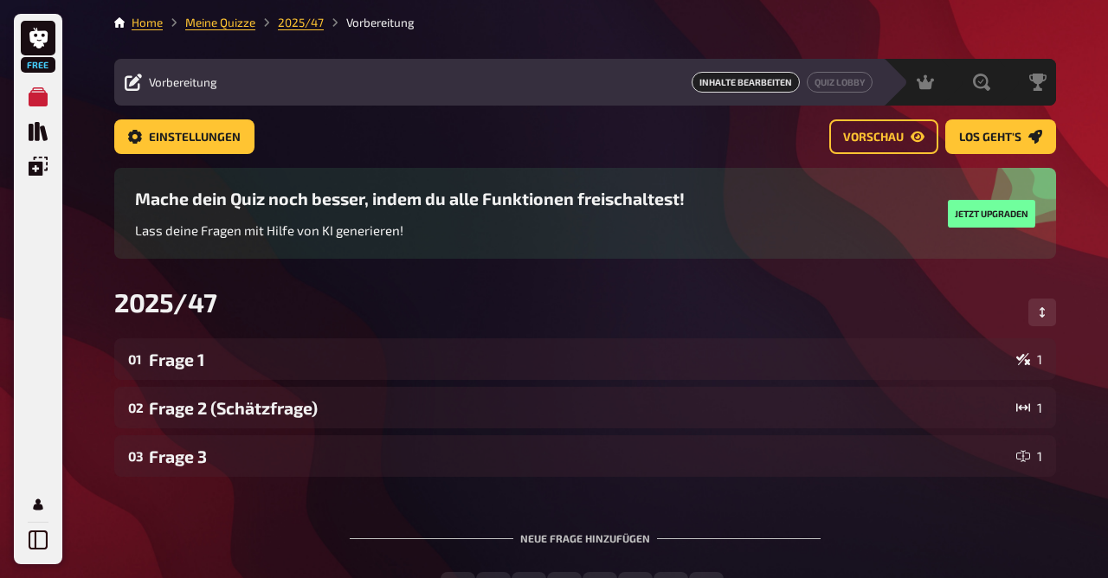
click at [221, 31] on li "Meine Quizze" at bounding box center [209, 22] width 93 height 17
click at [216, 23] on link "Meine Quizze" at bounding box center [220, 23] width 70 height 14
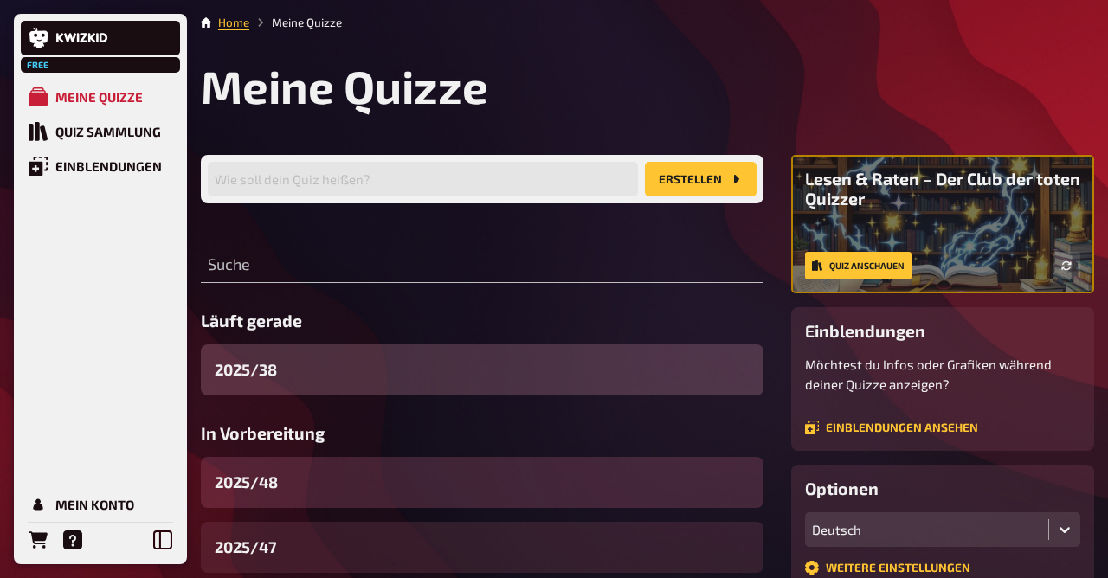
click at [296, 499] on div "2025/48" at bounding box center [482, 482] width 563 height 51
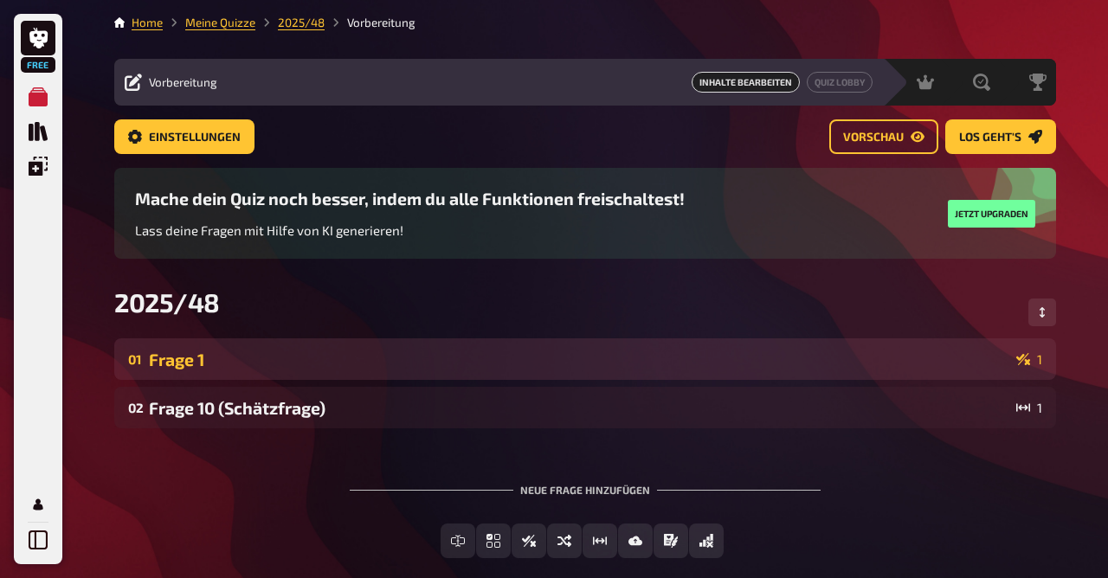
click at [248, 380] on div "01 Frage 1 1" at bounding box center [585, 359] width 942 height 42
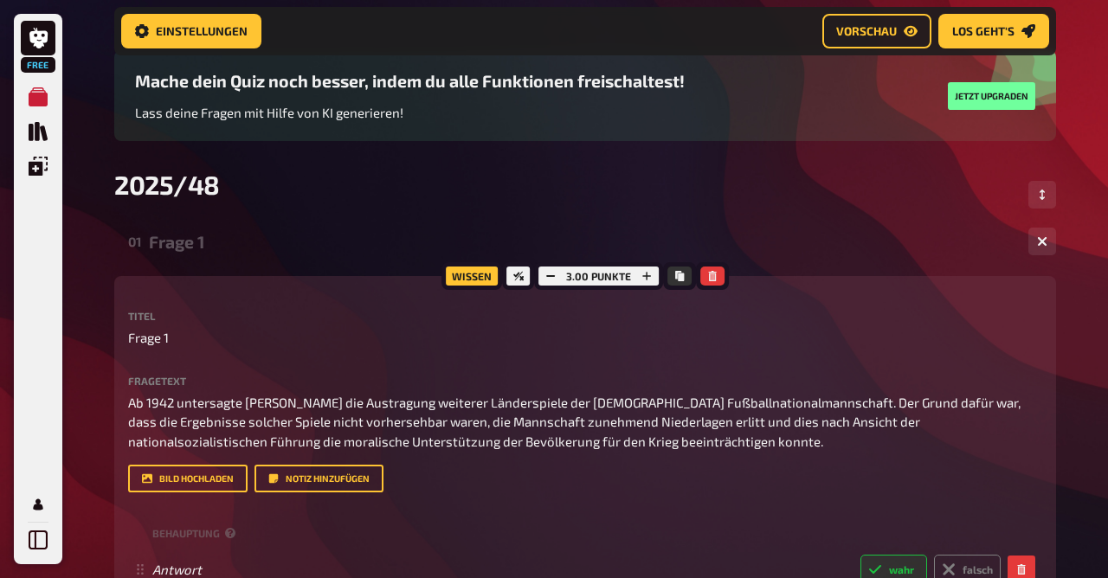
scroll to position [128, 0]
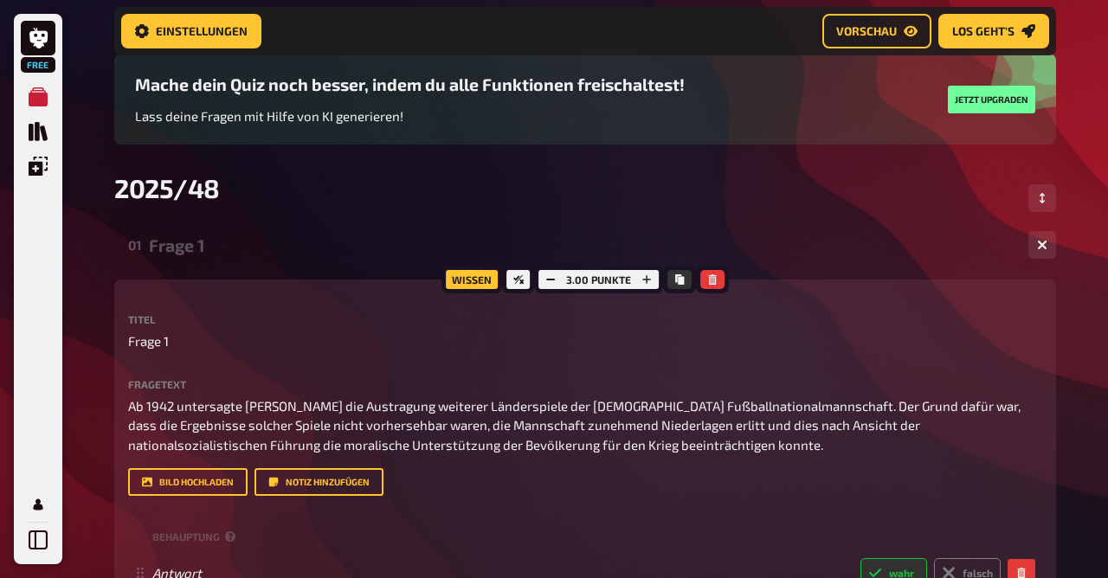
click at [198, 256] on div "01 Frage 1 1" at bounding box center [585, 245] width 942 height 42
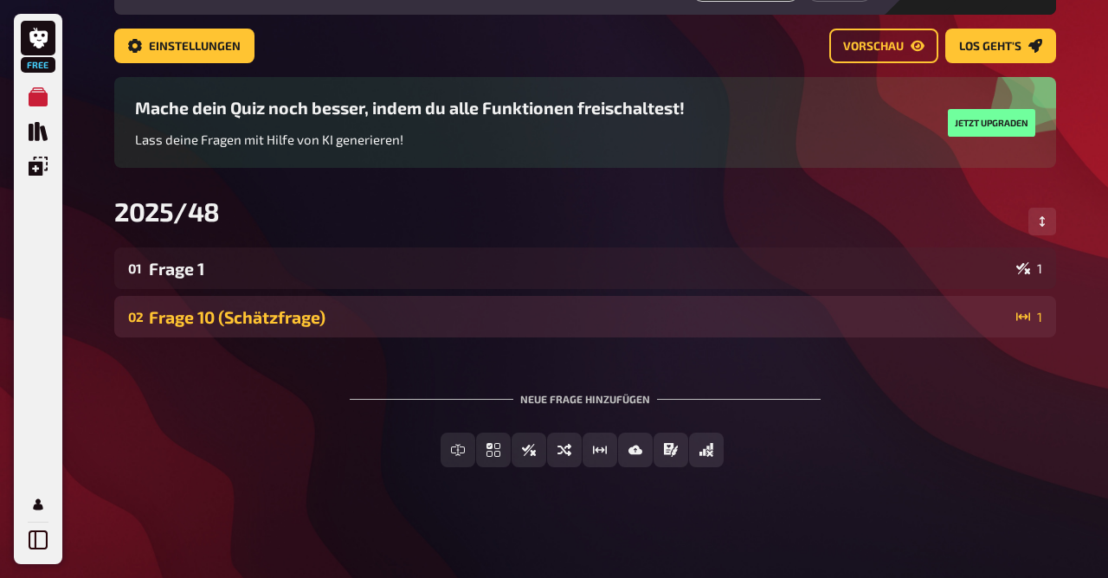
scroll to position [93, 0]
click at [188, 318] on div "Frage 10 (Schätzfrage)" at bounding box center [579, 317] width 860 height 20
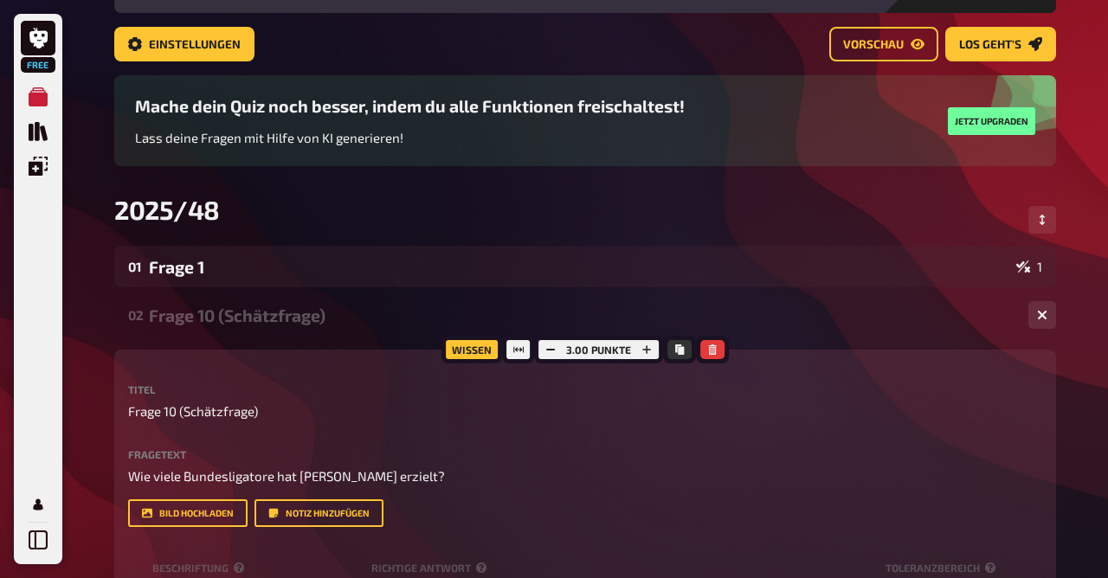
click at [188, 318] on div "Frage 10 (Schätzfrage)" at bounding box center [582, 316] width 866 height 20
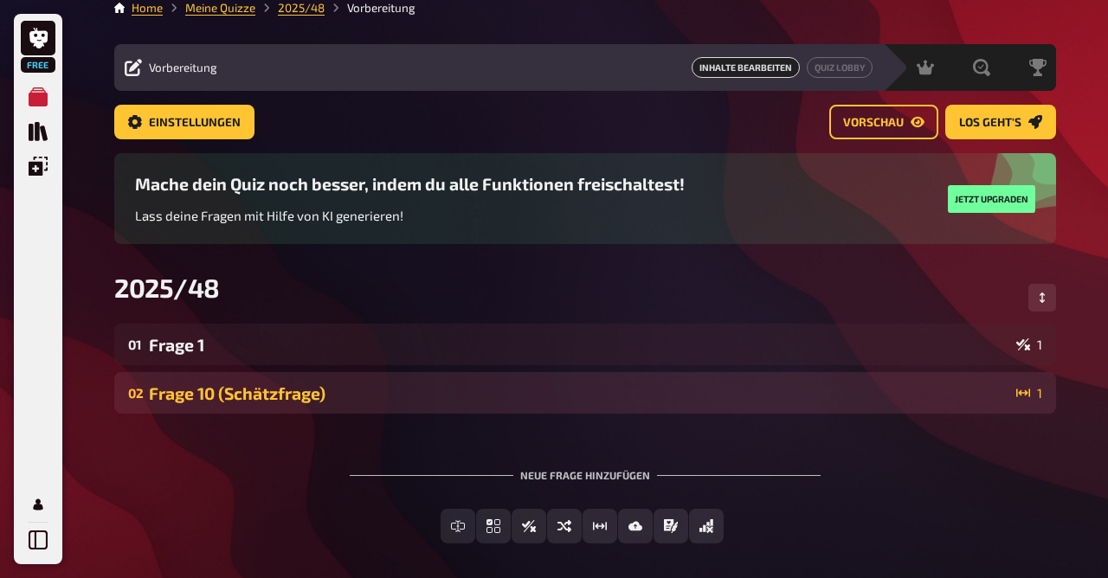
scroll to position [0, 0]
